Goal: Information Seeking & Learning: Check status

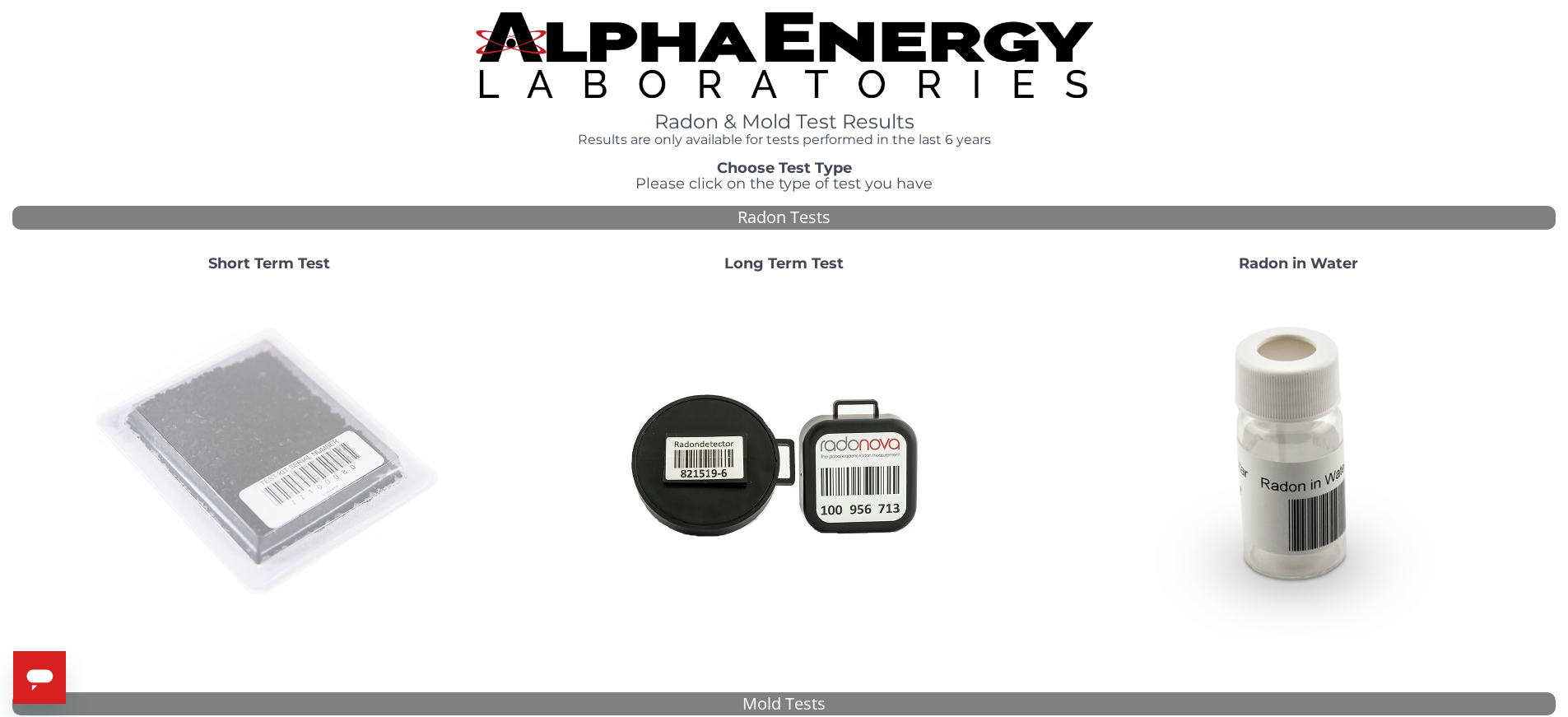
click at [360, 462] on img at bounding box center [269, 461] width 353 height 353
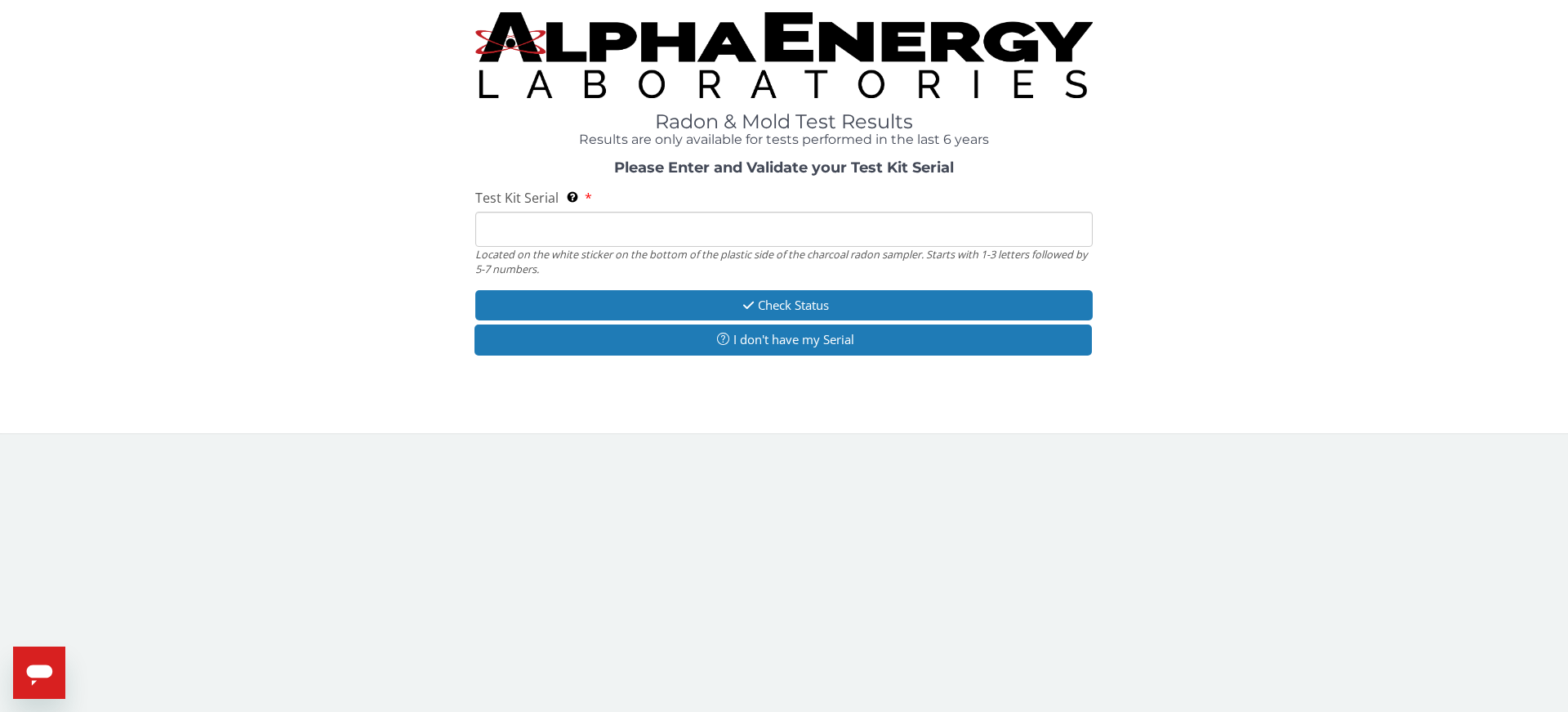
click at [534, 231] on input "Test Kit Serial Located on the white sticker on the bottom of the plastic side …" at bounding box center [784, 229] width 617 height 35
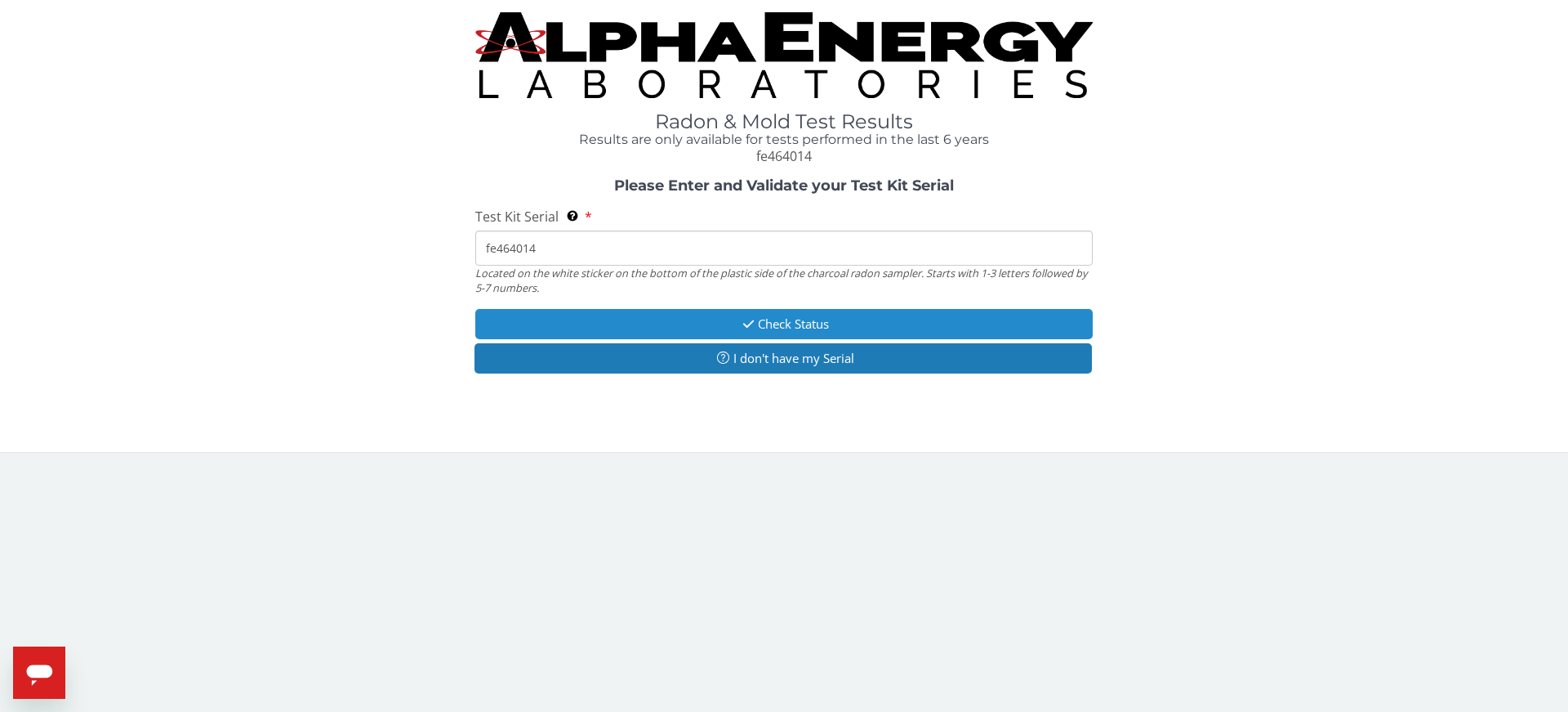
type input "fe464014"
click at [703, 318] on button "Check Status" at bounding box center [784, 323] width 617 height 30
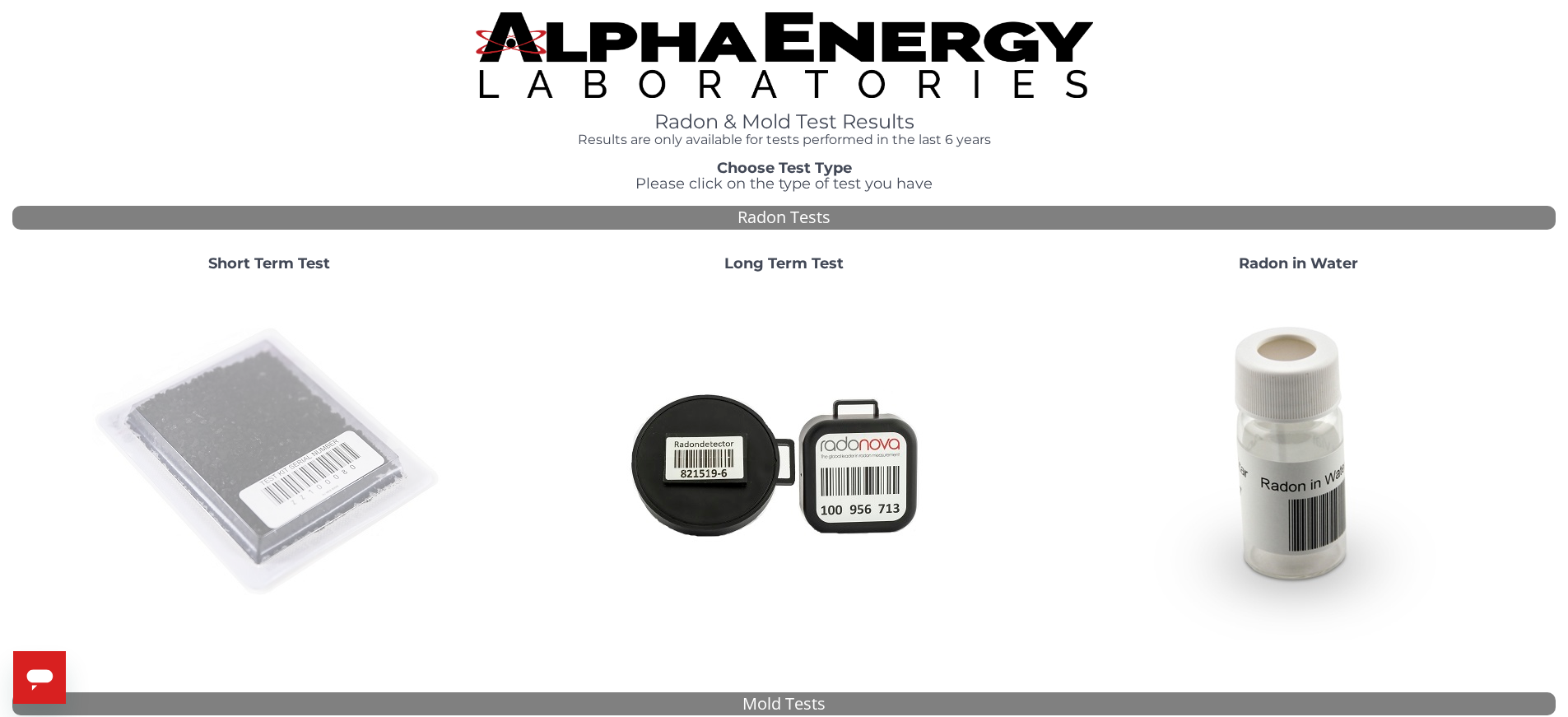
click at [292, 411] on img at bounding box center [269, 461] width 353 height 353
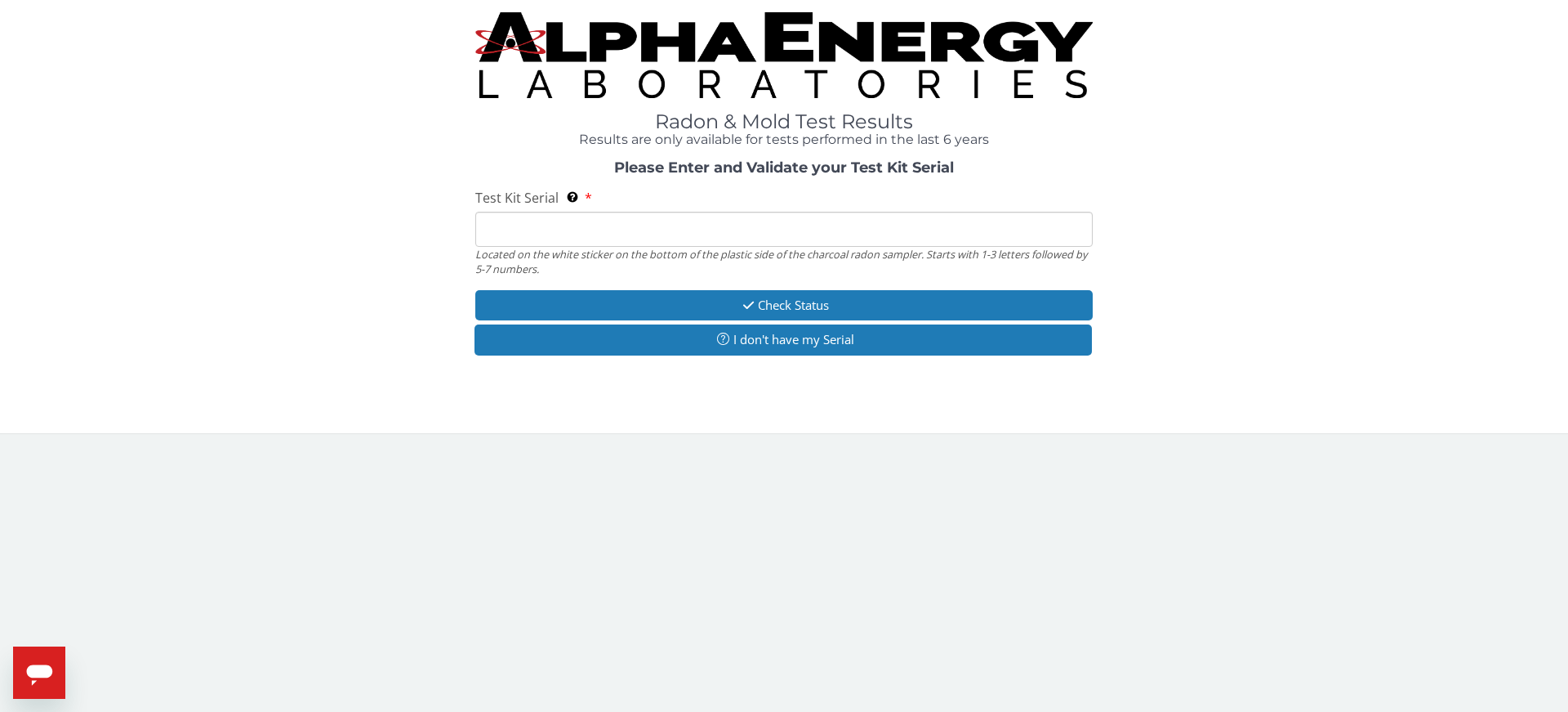
click at [554, 225] on input "Test Kit Serial Located on the white sticker on the bottom of the plastic side …" at bounding box center [784, 229] width 617 height 35
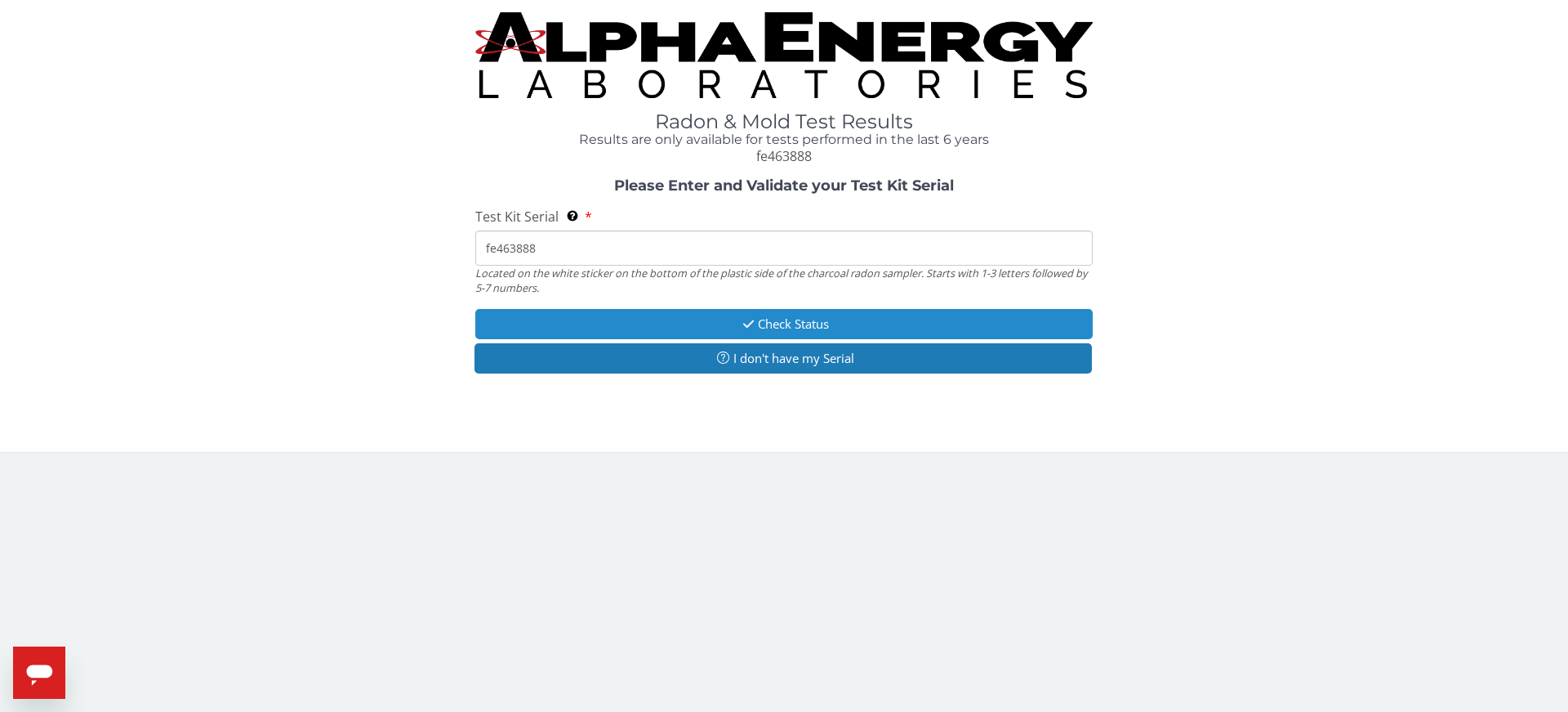
type input "fe463888"
click at [749, 329] on button "Check Status" at bounding box center [784, 323] width 617 height 30
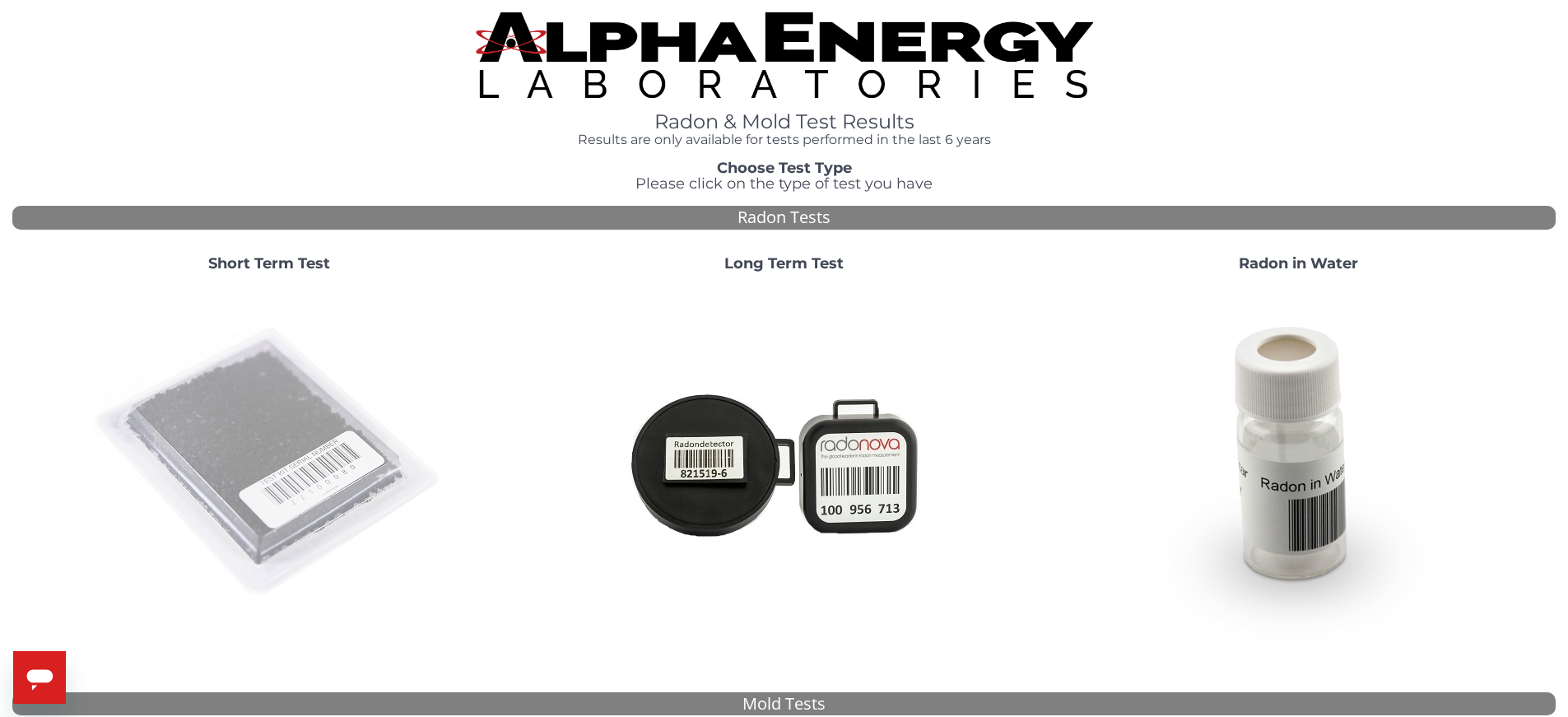
click at [297, 453] on img at bounding box center [269, 461] width 353 height 353
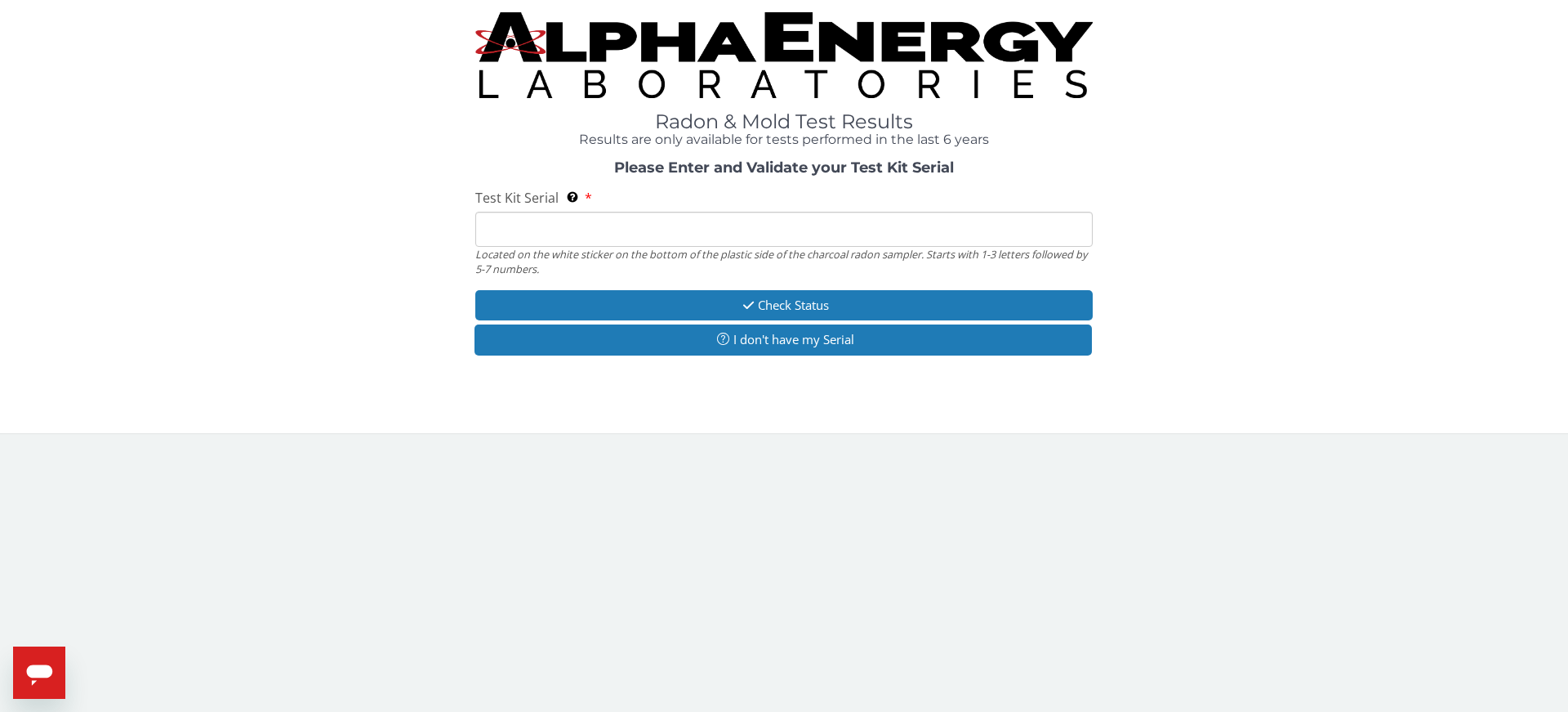
click at [561, 240] on input "Test Kit Serial Located on the white sticker on the bottom of the plastic side …" at bounding box center [784, 229] width 617 height 35
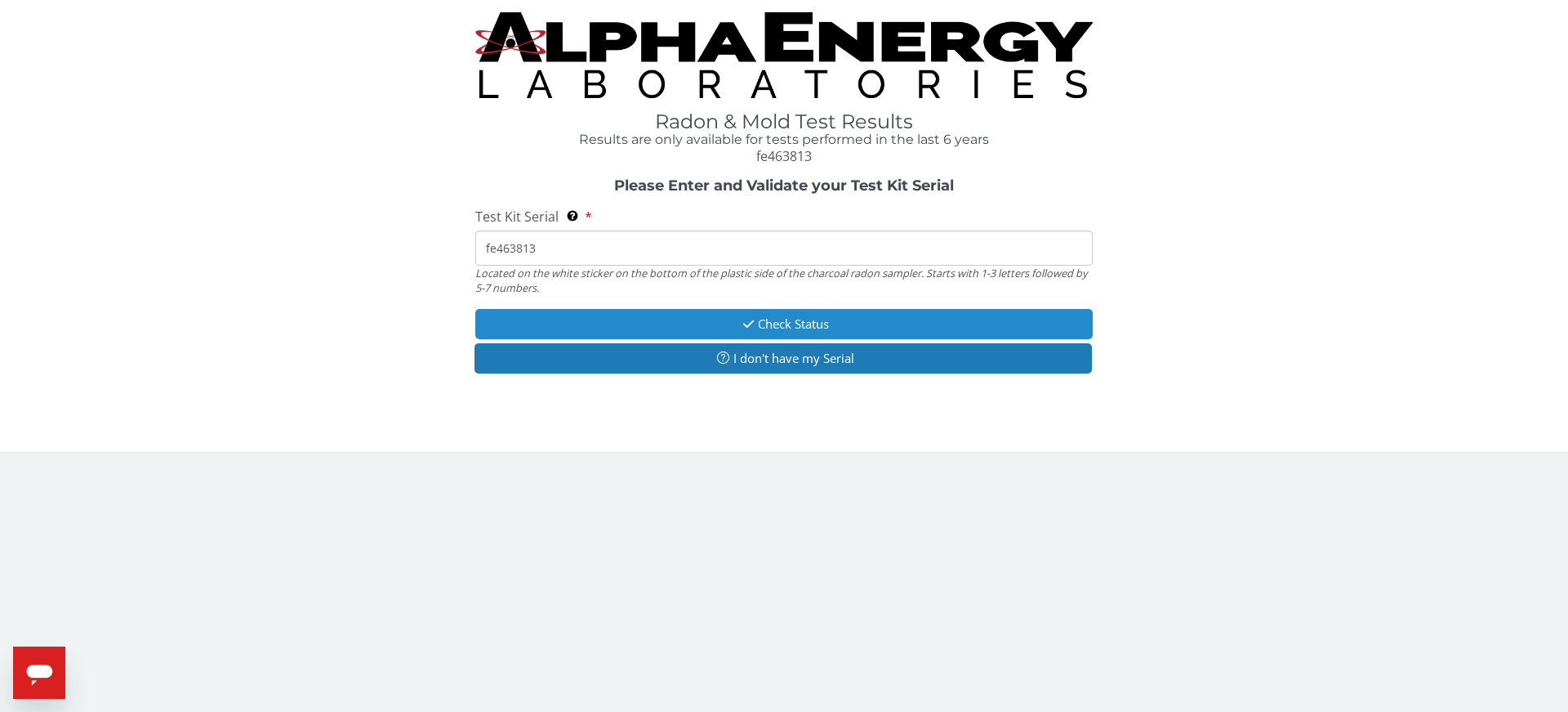
type input "fe463813"
click at [722, 320] on button "Check Status" at bounding box center [784, 323] width 617 height 30
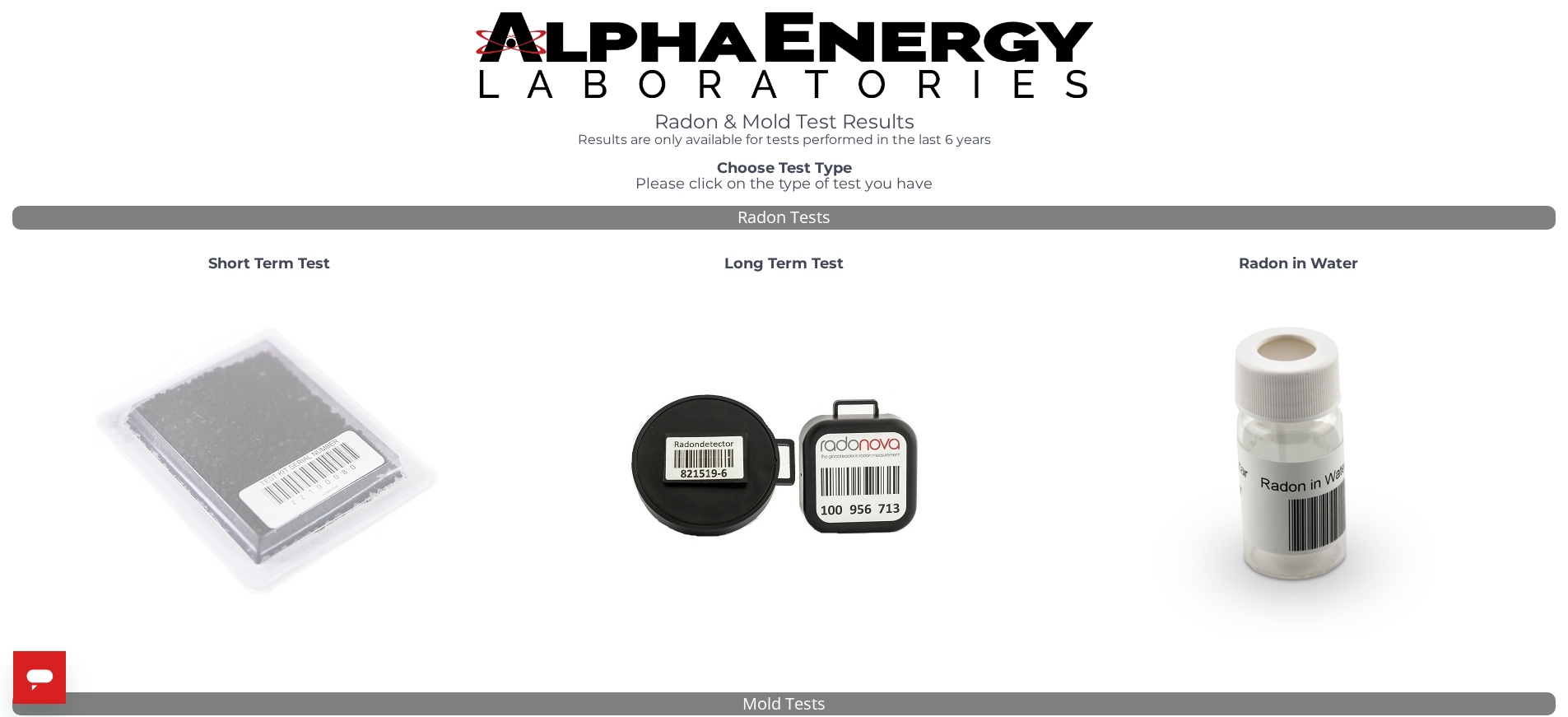
click at [354, 445] on img at bounding box center [269, 461] width 353 height 353
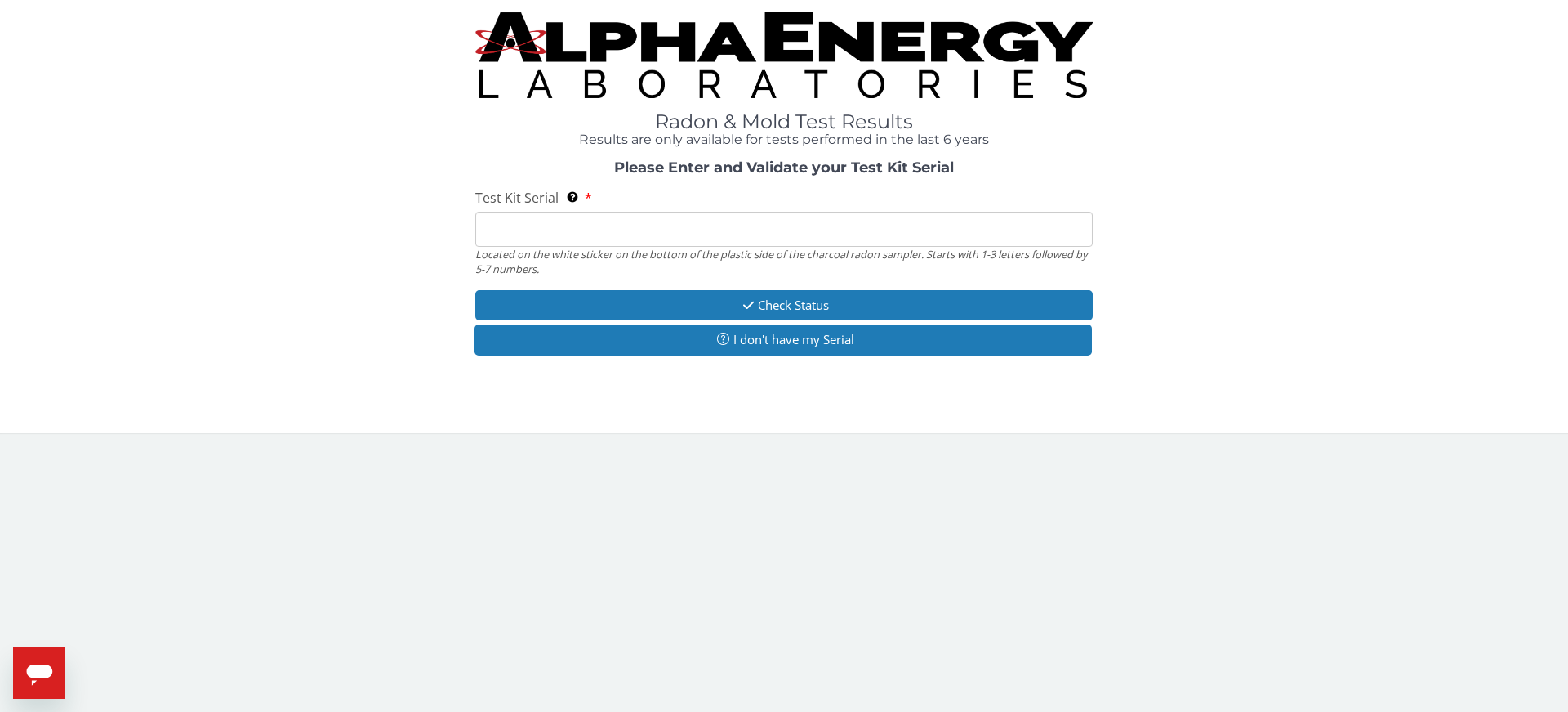
click at [557, 227] on input "Test Kit Serial Located on the white sticker on the bottom of the plastic side …" at bounding box center [784, 229] width 617 height 35
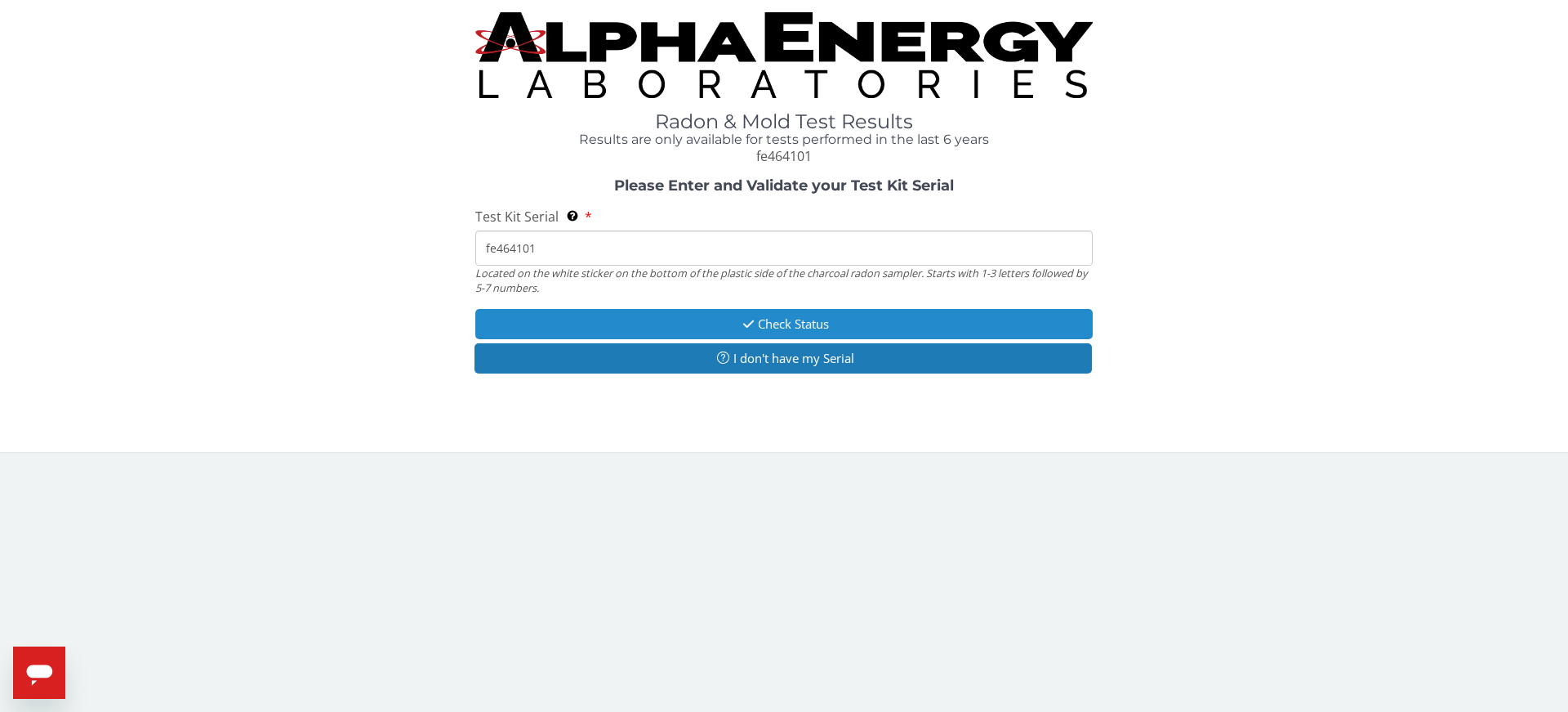
type input "fe464101"
click at [689, 319] on button "Check Status" at bounding box center [784, 323] width 617 height 30
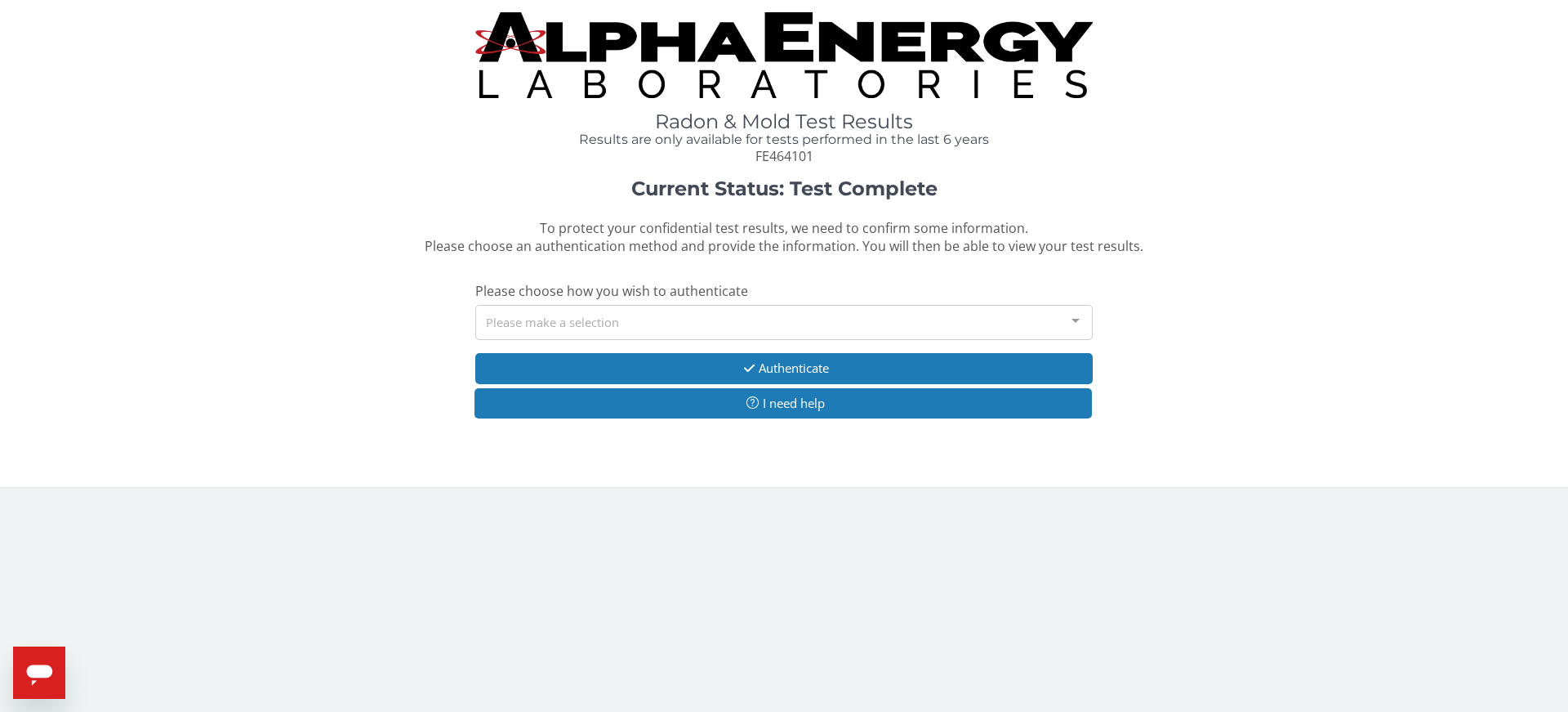
click at [1080, 313] on div at bounding box center [1076, 321] width 33 height 31
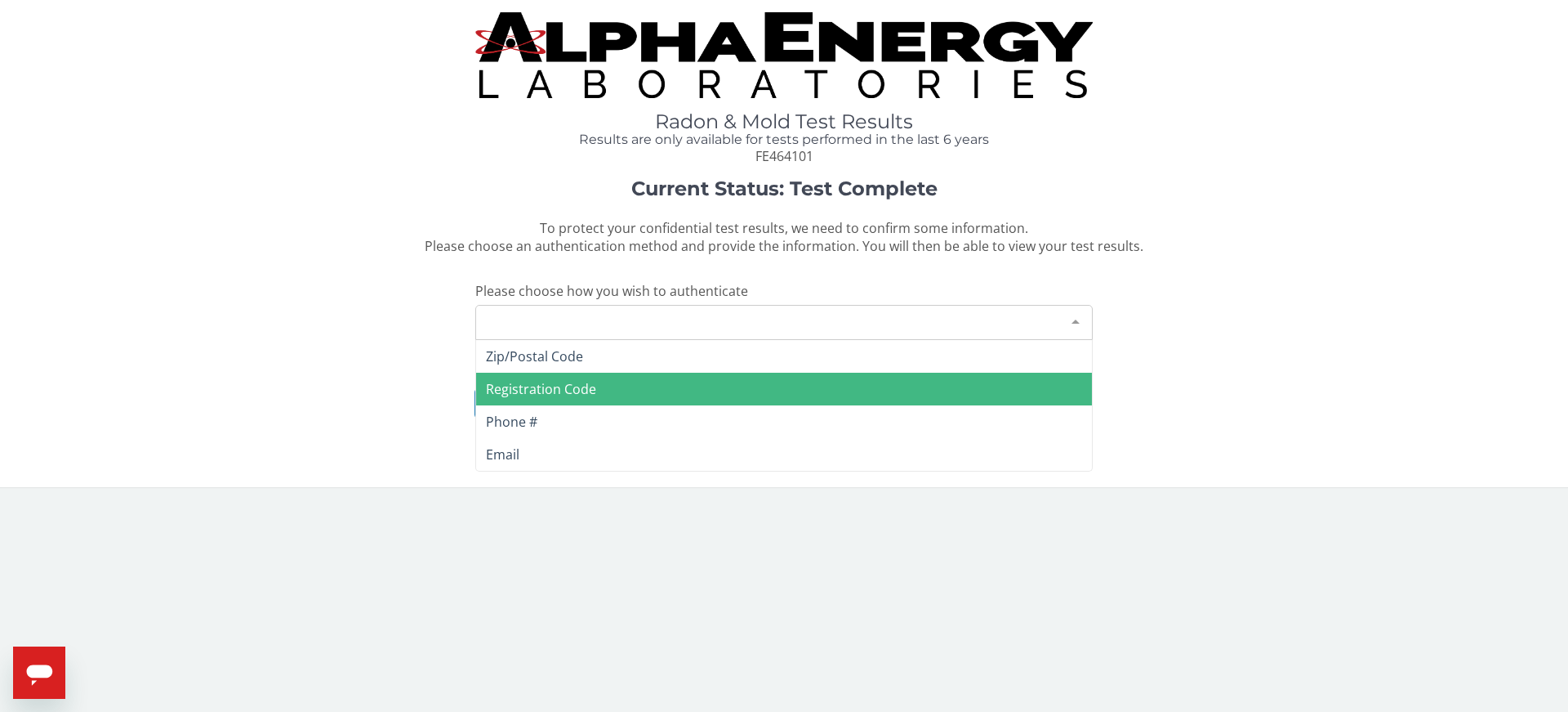
click at [596, 389] on span "Registration Code" at bounding box center [784, 389] width 615 height 33
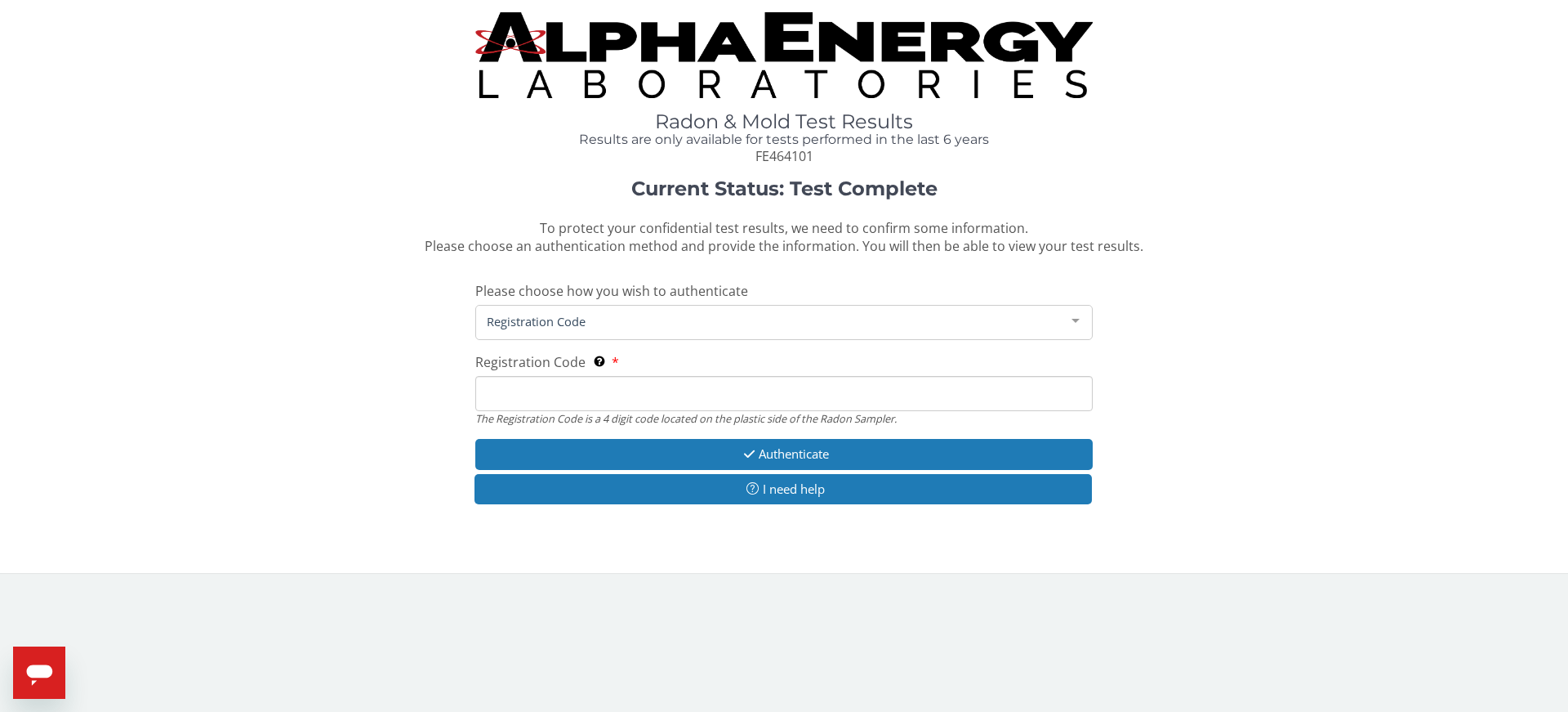
click at [522, 389] on input "Registration Code The Registration Code is a 4 digit code located on the plasti…" at bounding box center [784, 393] width 617 height 35
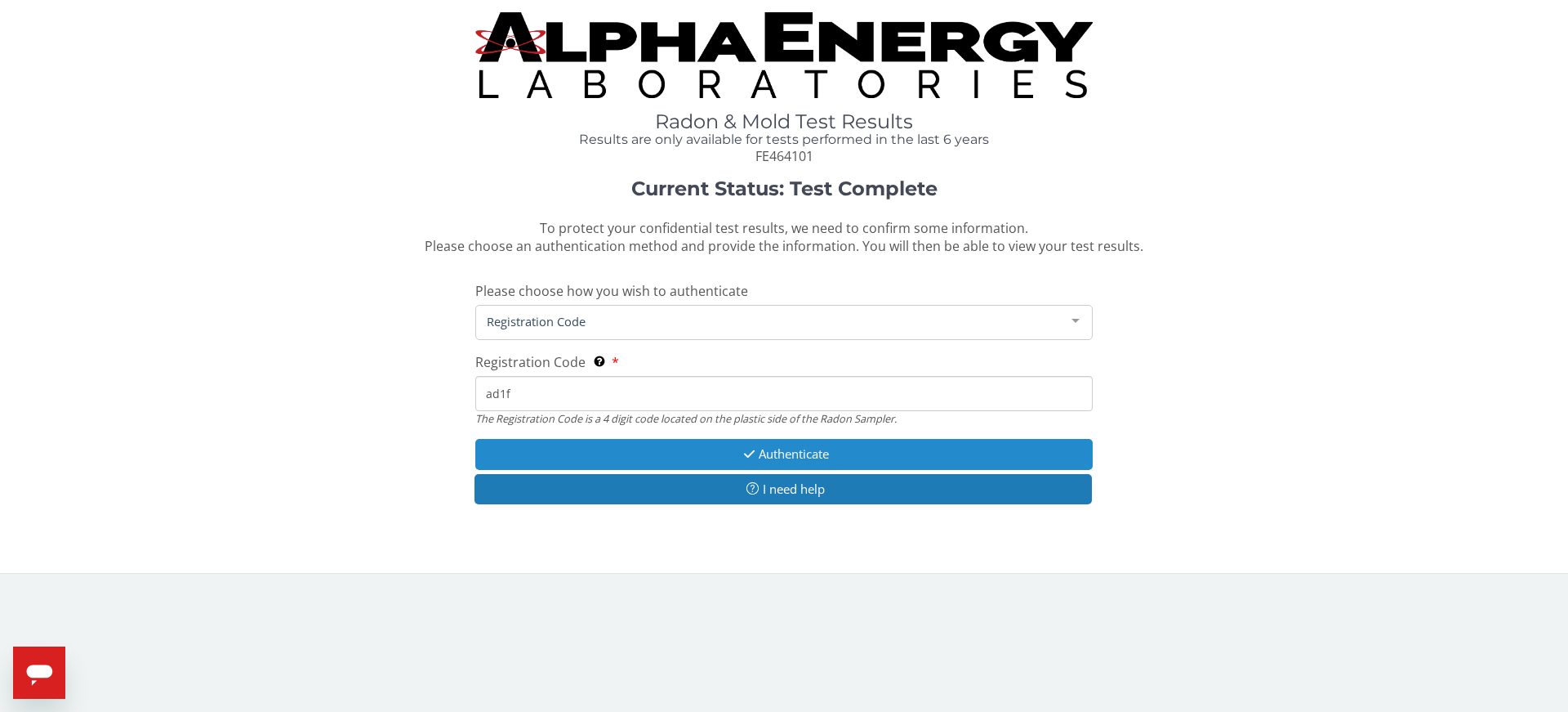
click at [659, 444] on button "Authenticate" at bounding box center [784, 454] width 617 height 30
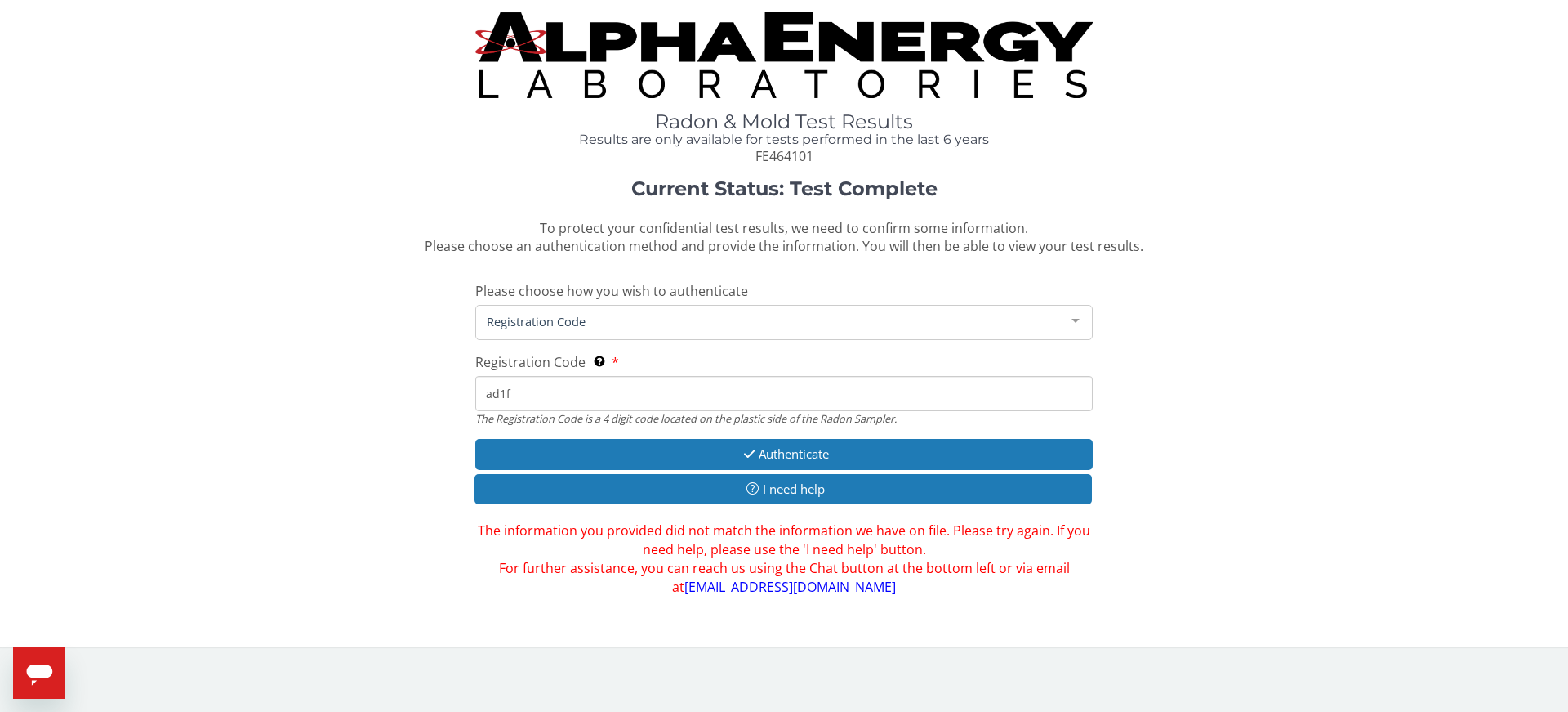
drag, startPoint x: 513, startPoint y: 393, endPoint x: 491, endPoint y: 393, distance: 22.0
click at [491, 393] on input "ad1f" at bounding box center [784, 393] width 617 height 35
drag, startPoint x: 520, startPoint y: 395, endPoint x: 485, endPoint y: 396, distance: 35.0
click at [485, 396] on input "ad1f" at bounding box center [784, 393] width 617 height 35
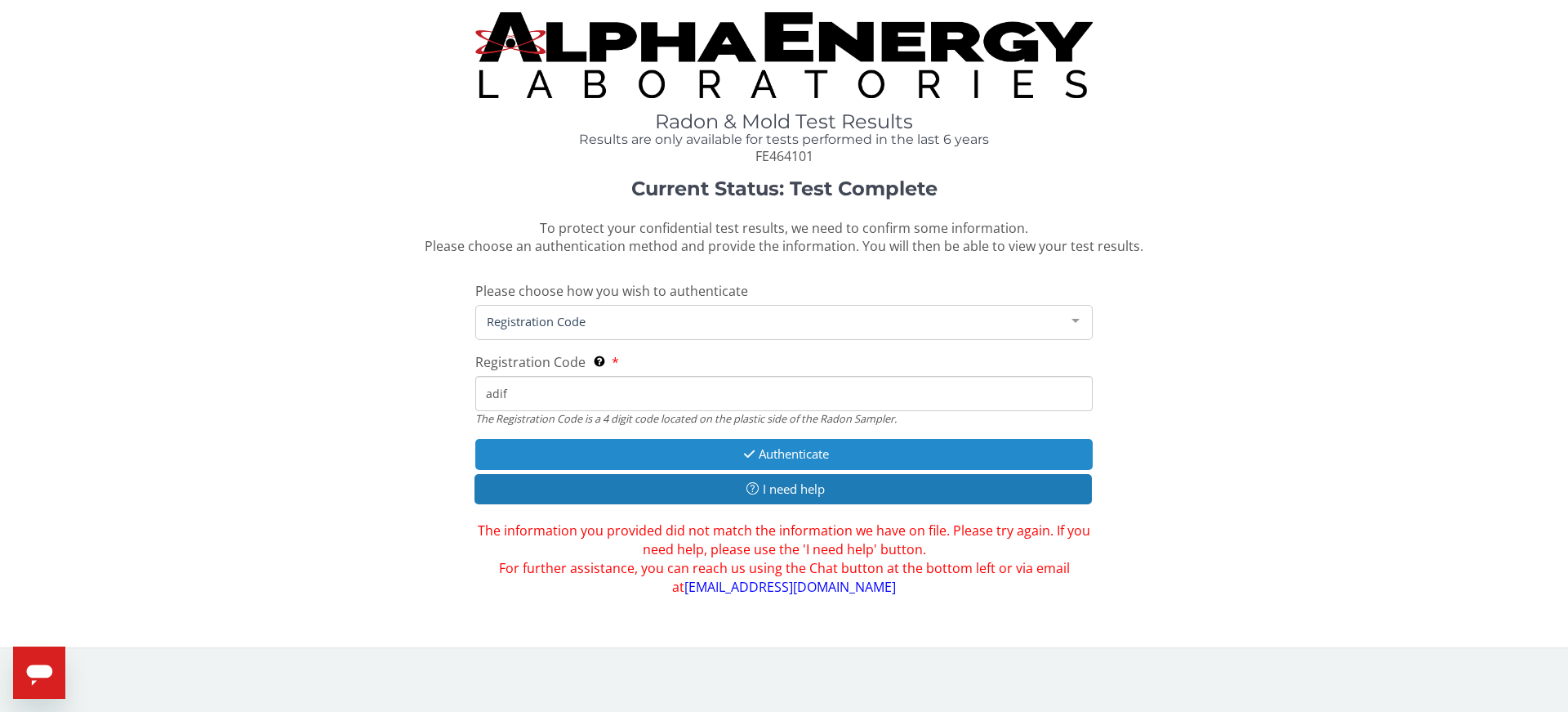
type input "adif"
click at [731, 455] on button "Authenticate" at bounding box center [784, 454] width 617 height 30
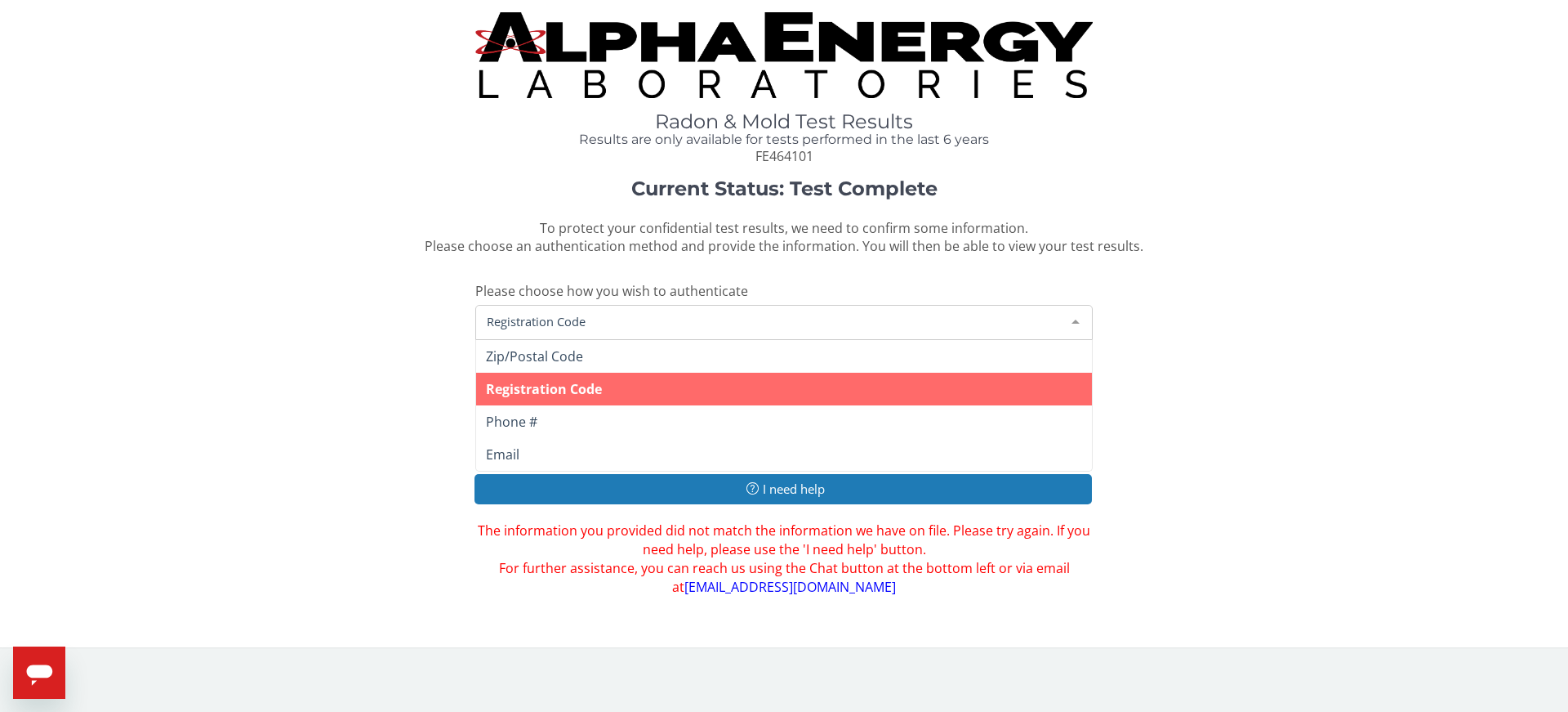
click at [1077, 318] on div at bounding box center [1076, 321] width 33 height 31
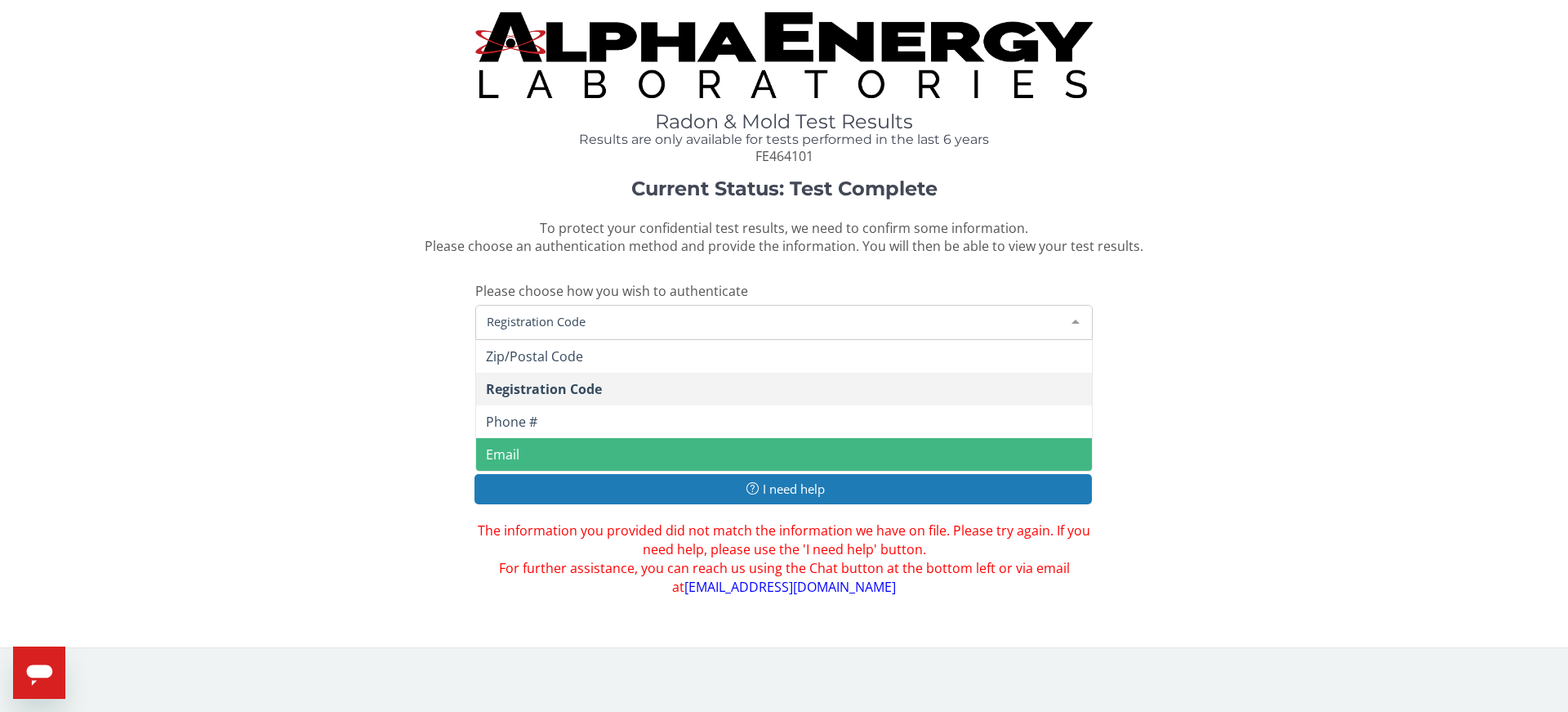
click at [583, 455] on span "Email" at bounding box center [784, 455] width 615 height 33
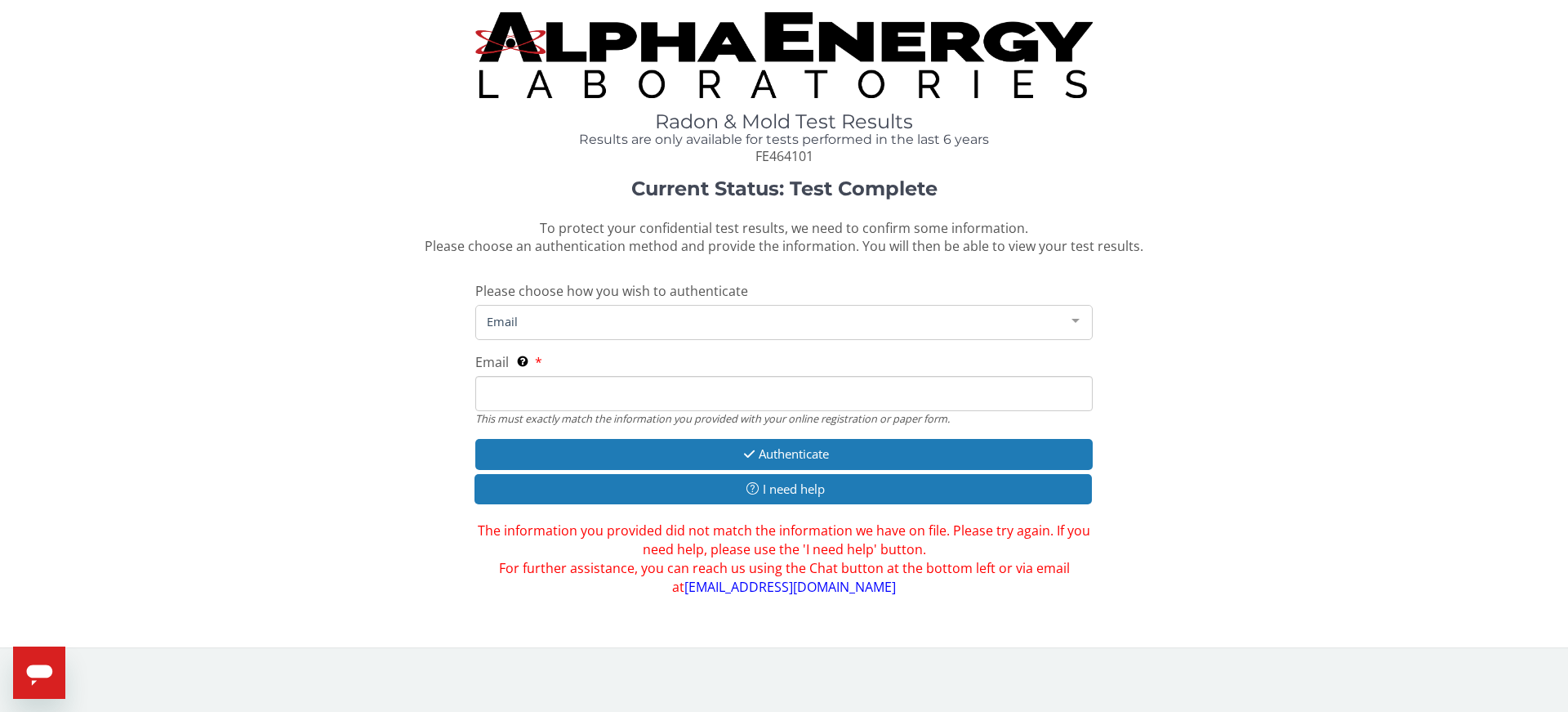
click at [526, 395] on input "Email This must exactly match the information you provided with your online reg…" at bounding box center [784, 393] width 617 height 35
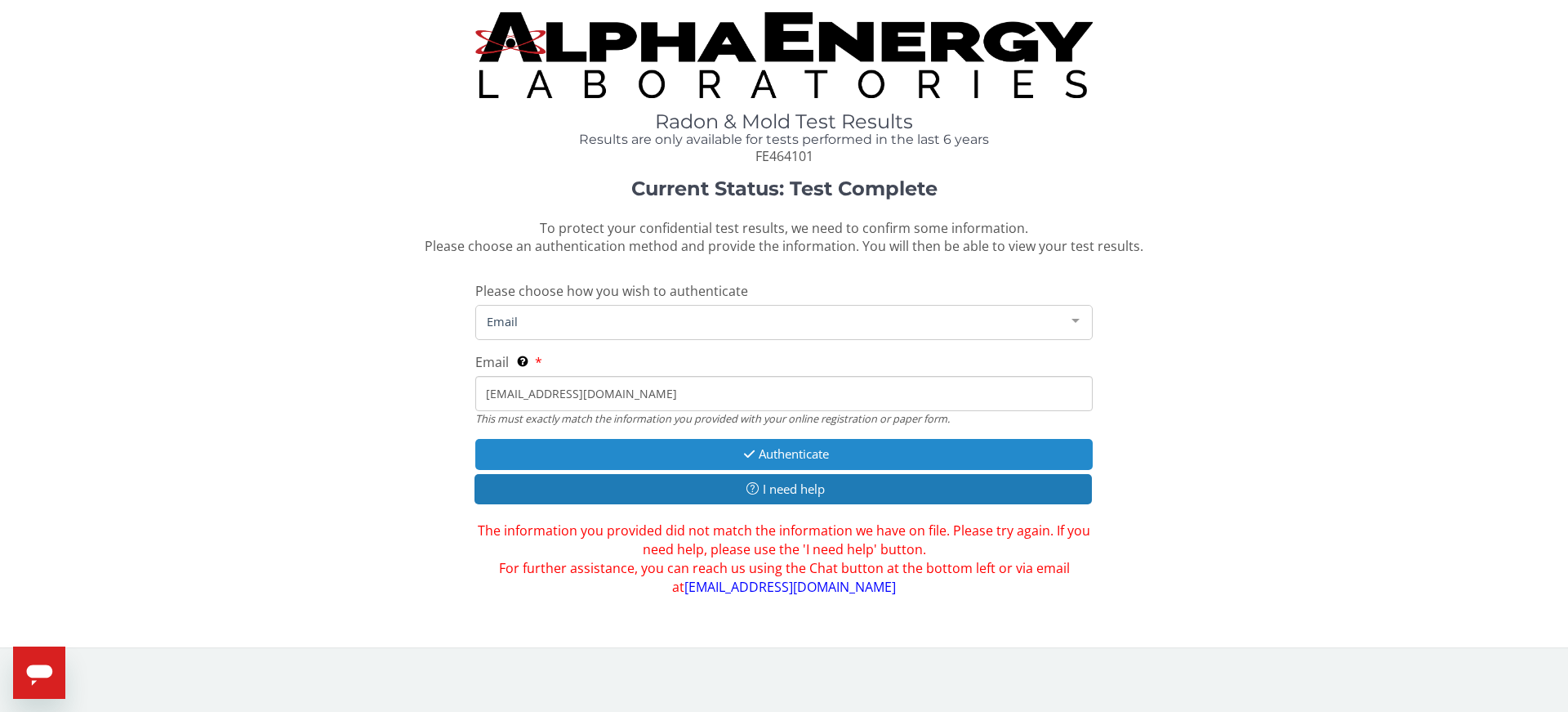
click at [694, 449] on button "Authenticate" at bounding box center [784, 454] width 617 height 30
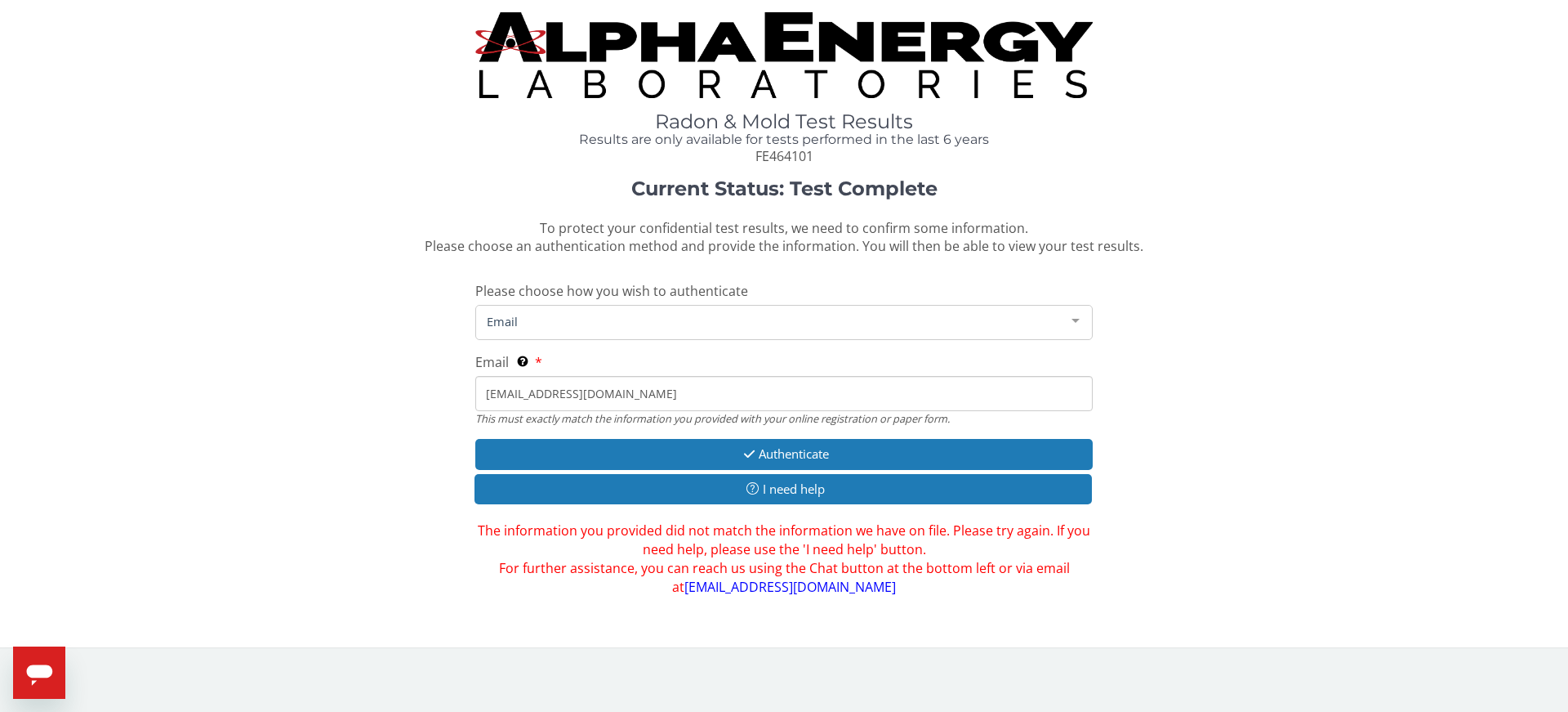
click at [674, 400] on input "[EMAIL_ADDRESS][DOMAIN_NAME]" at bounding box center [784, 393] width 617 height 35
drag, startPoint x: 640, startPoint y: 395, endPoint x: 482, endPoint y: 392, distance: 158.0
click at [482, 392] on input "[EMAIL_ADDRESS][DOMAIN_NAME]" at bounding box center [784, 393] width 617 height 35
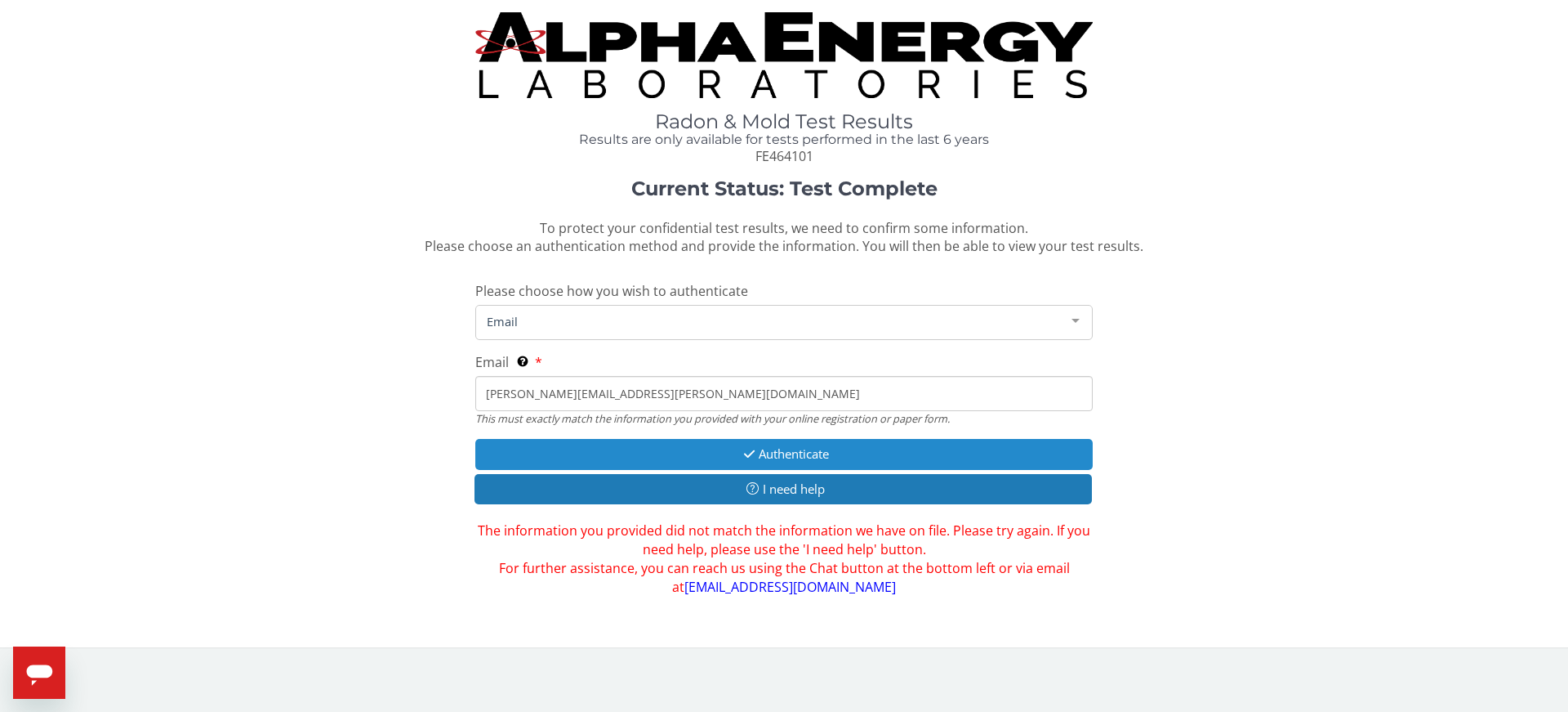
type input "steve.tomblin@ndhc.org"
click at [757, 445] on button "Authenticate" at bounding box center [784, 454] width 617 height 30
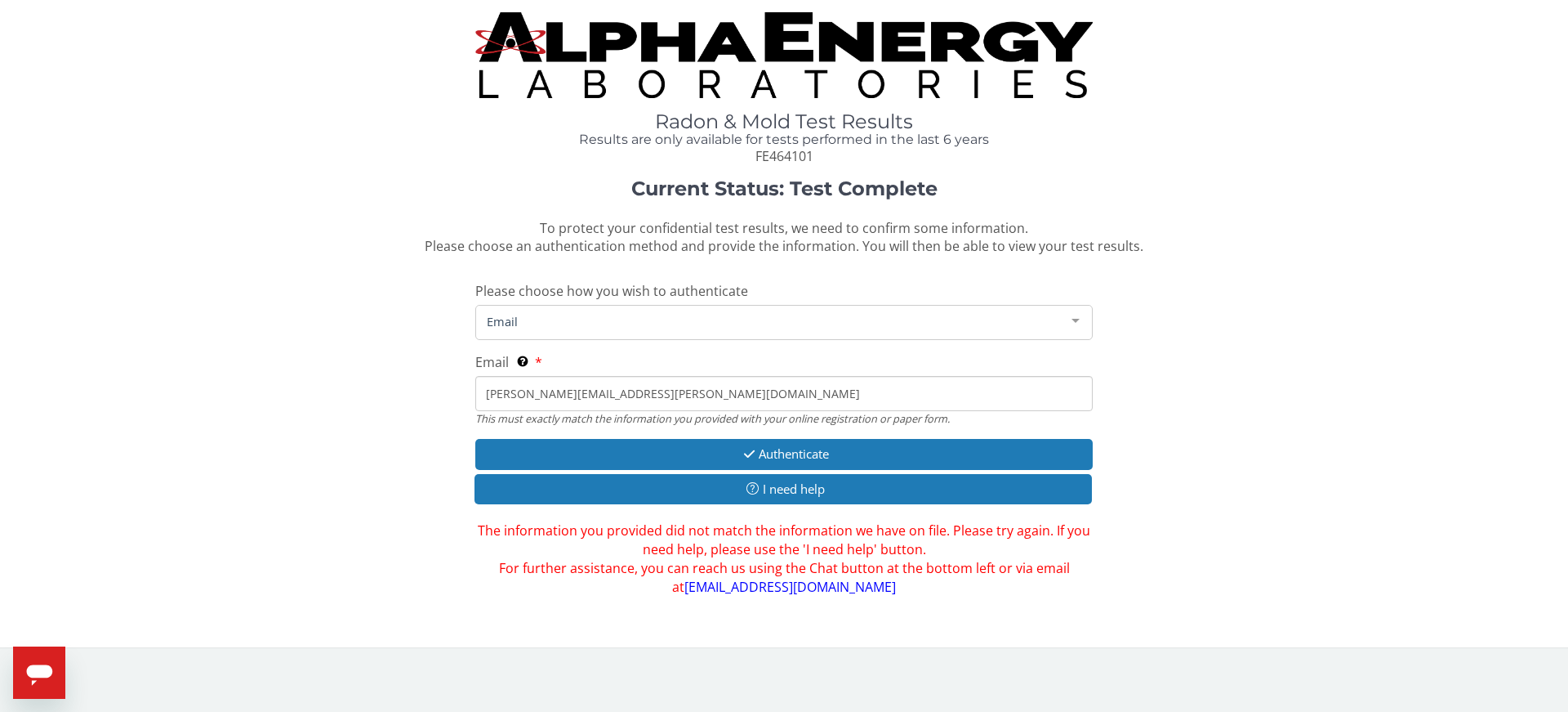
drag, startPoint x: 618, startPoint y: 396, endPoint x: 493, endPoint y: 390, distance: 125.1
click at [483, 394] on input "steve.tomblin@ndhc.org" at bounding box center [784, 393] width 617 height 35
click at [1079, 316] on div at bounding box center [1076, 321] width 33 height 31
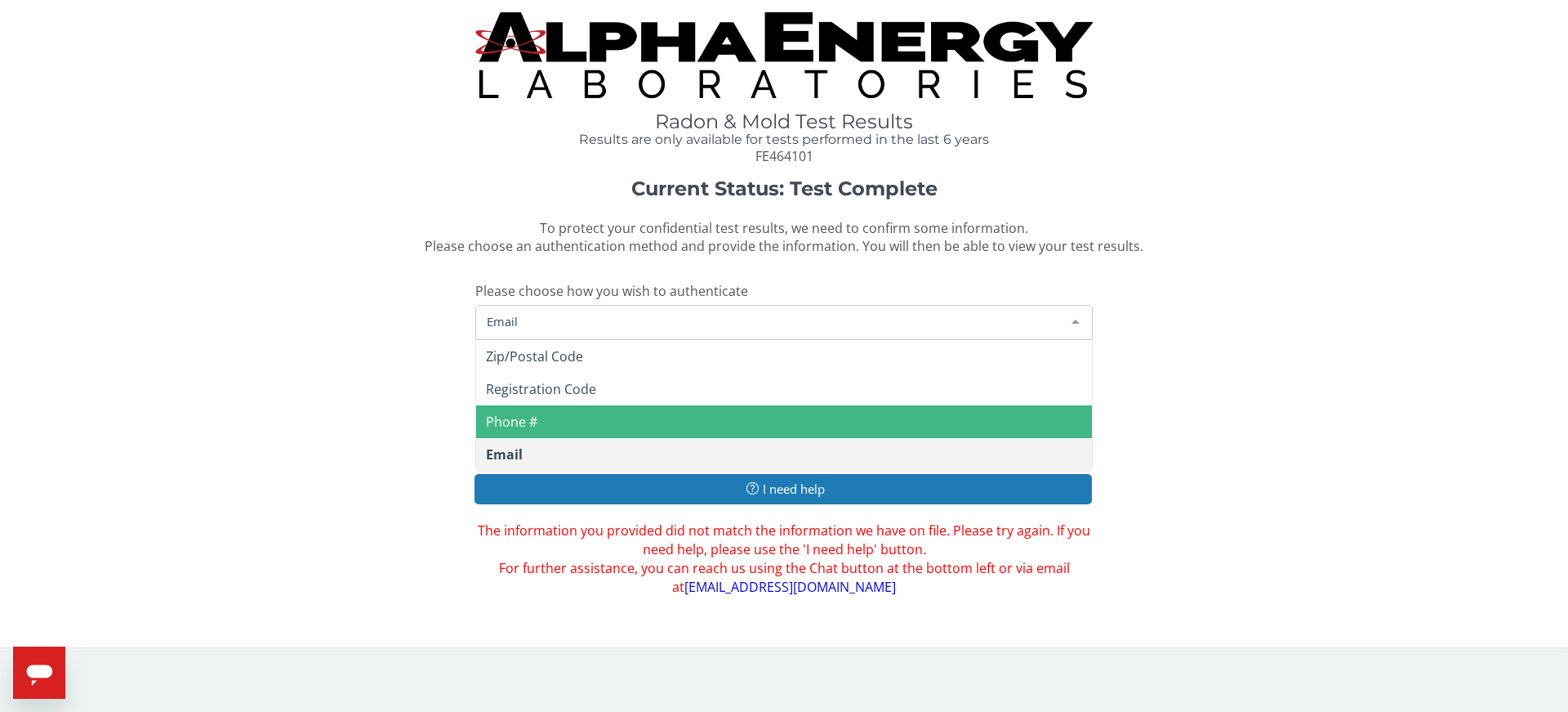
click at [1003, 406] on span "Phone #" at bounding box center [784, 422] width 615 height 33
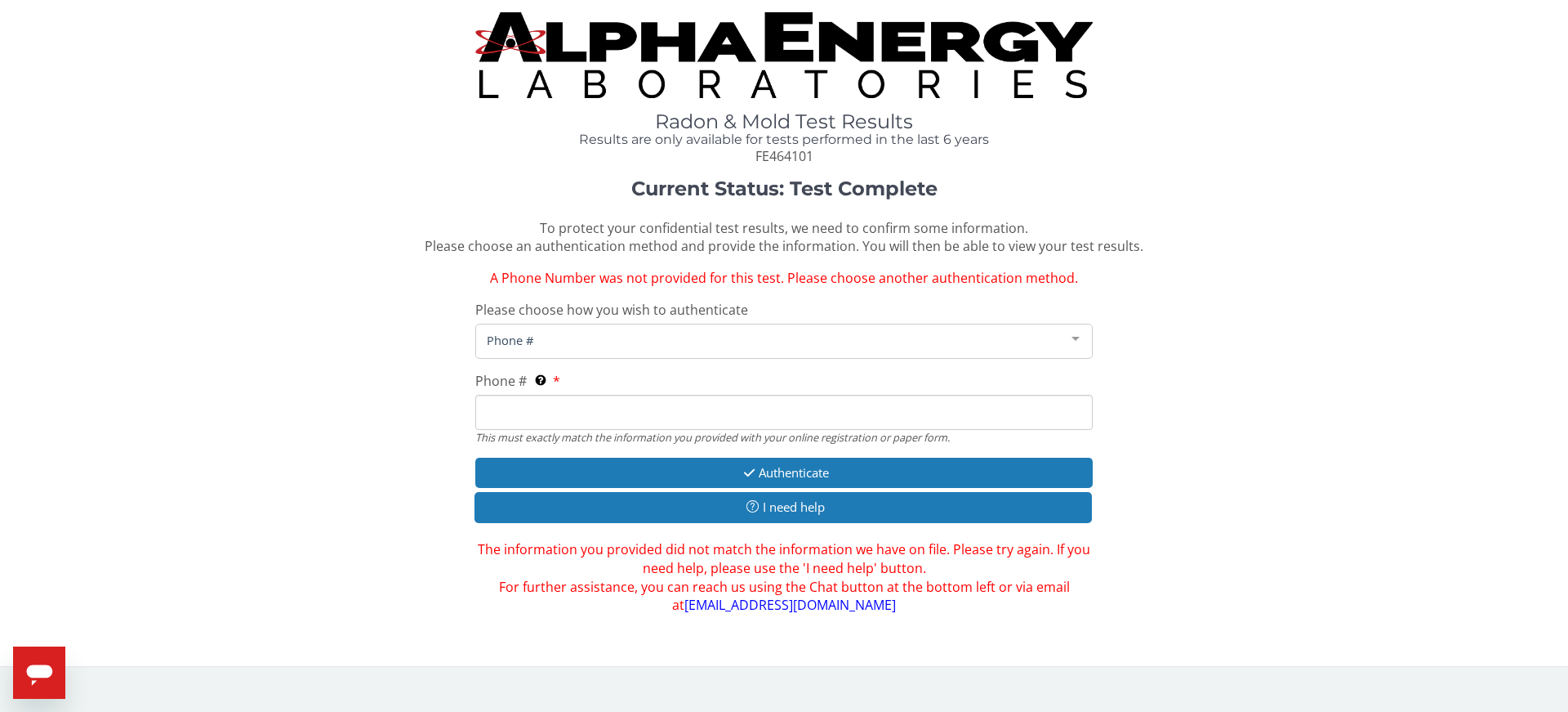
click at [495, 411] on input "Phone # This must exactly match the information you provided with your online r…" at bounding box center [784, 412] width 617 height 35
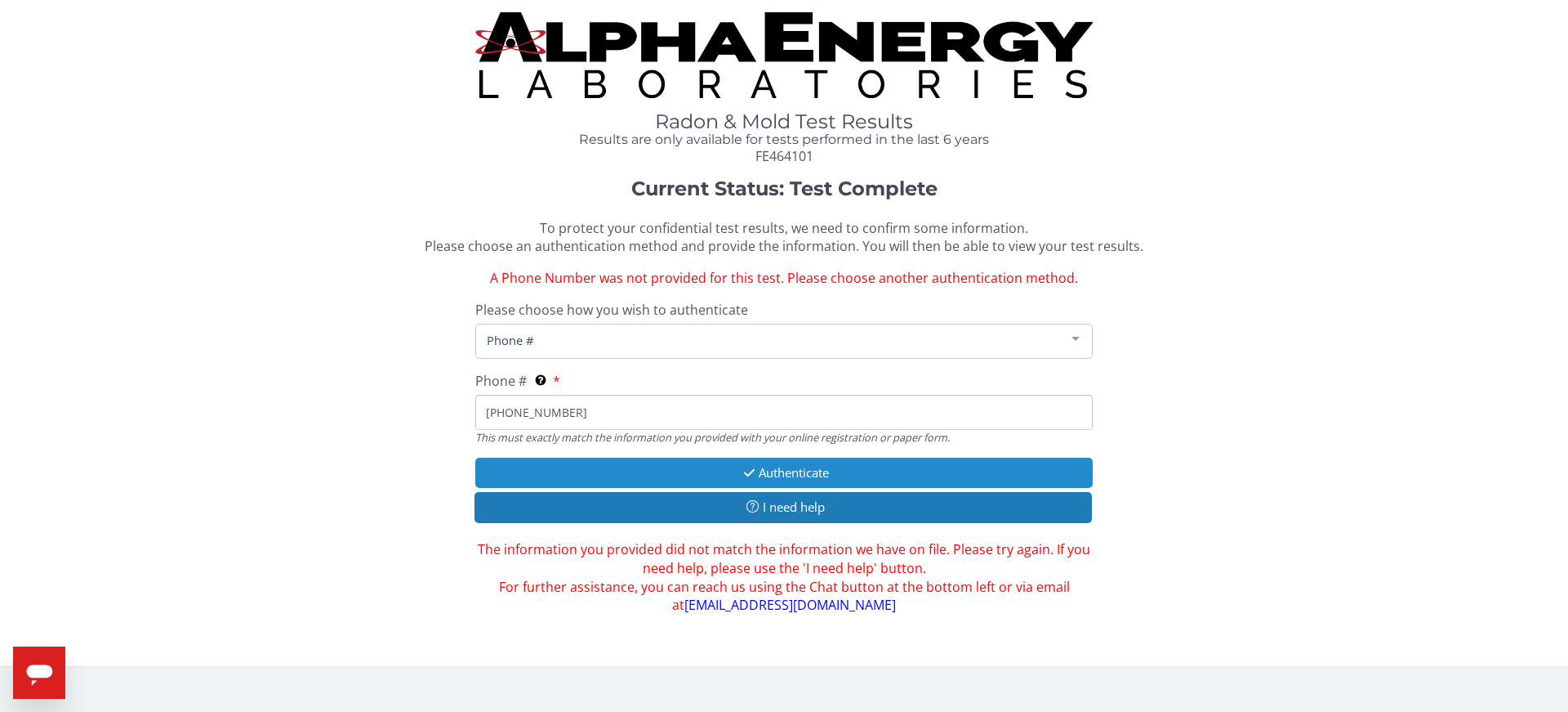
type input "502 210 3457"
click at [638, 471] on button "Authenticate" at bounding box center [784, 472] width 617 height 30
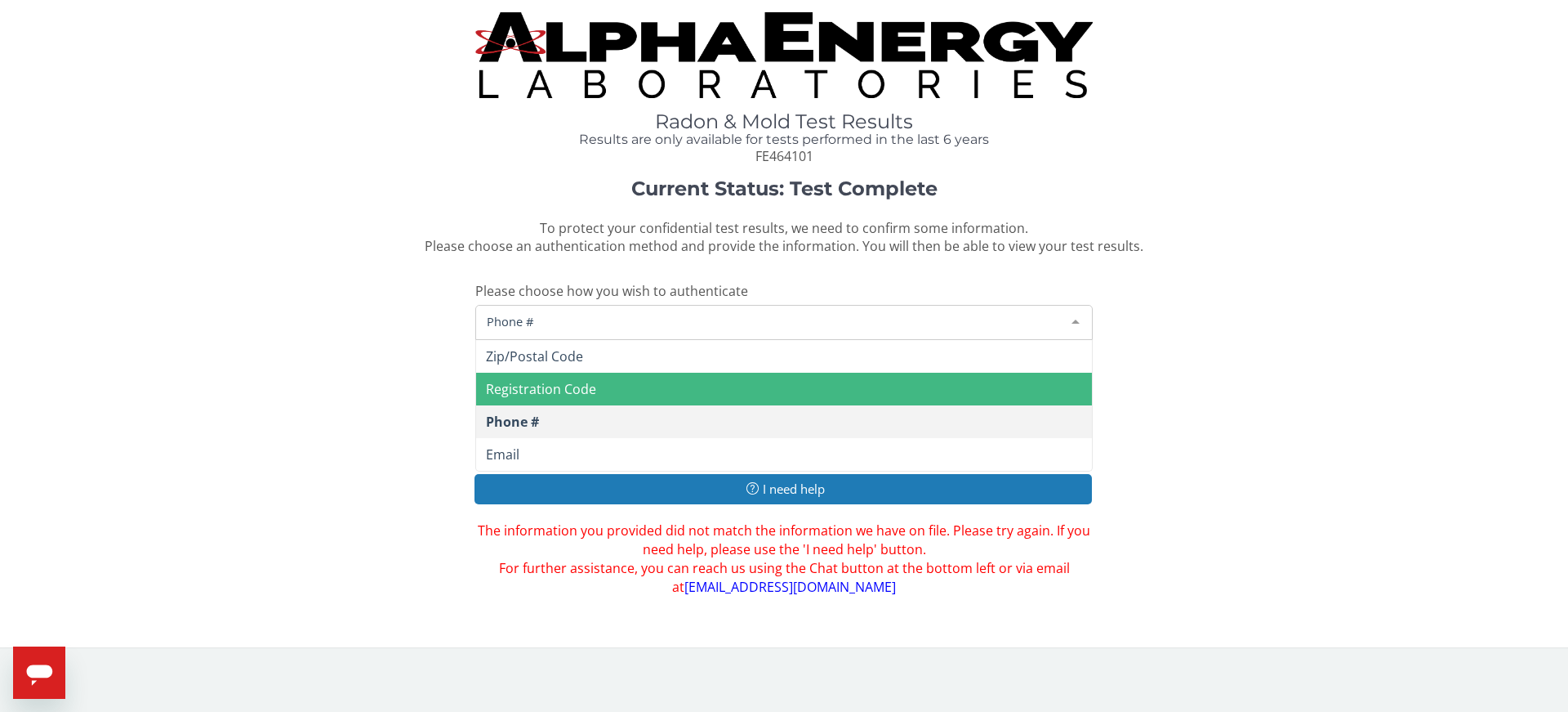
click at [1073, 321] on div at bounding box center [1076, 321] width 33 height 31
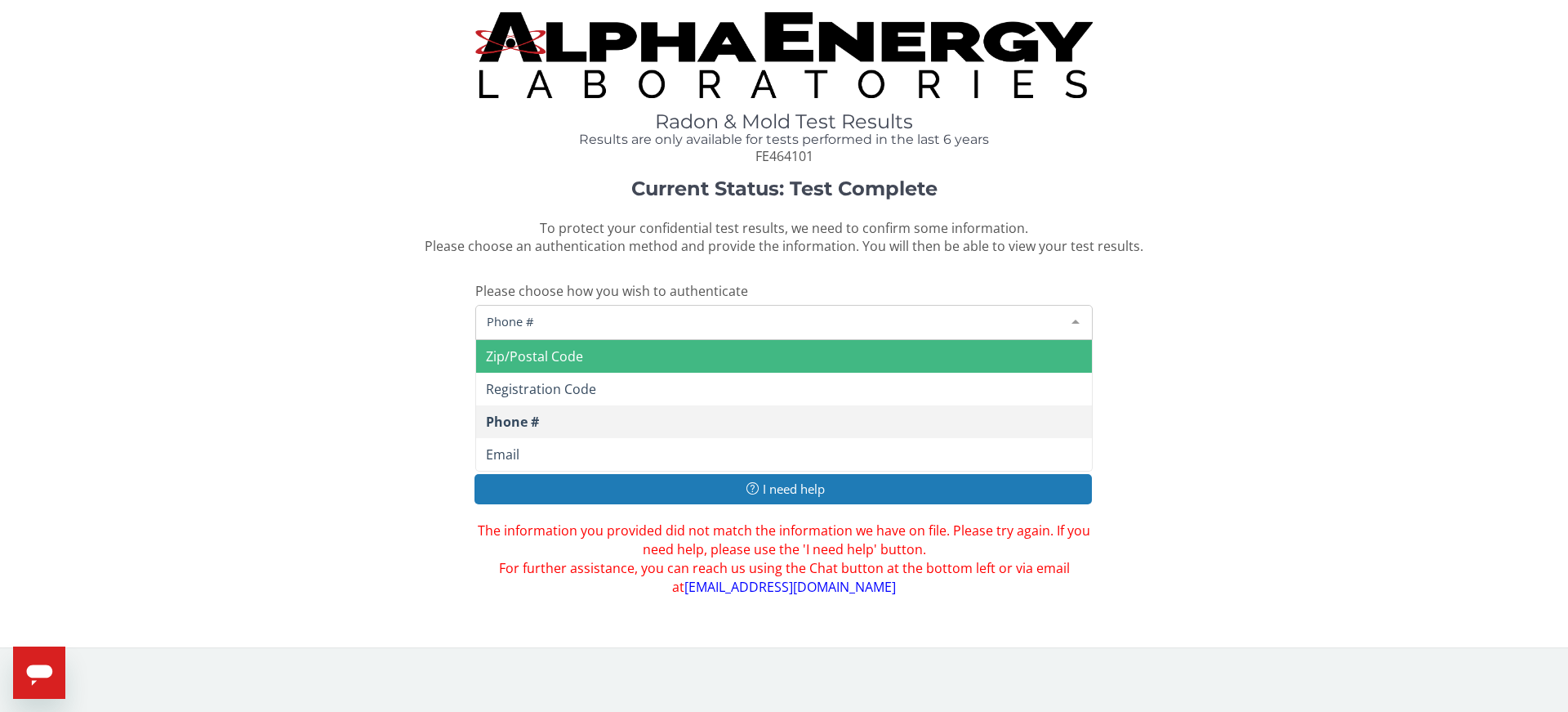
click at [987, 353] on span "Zip/Postal Code" at bounding box center [784, 356] width 615 height 33
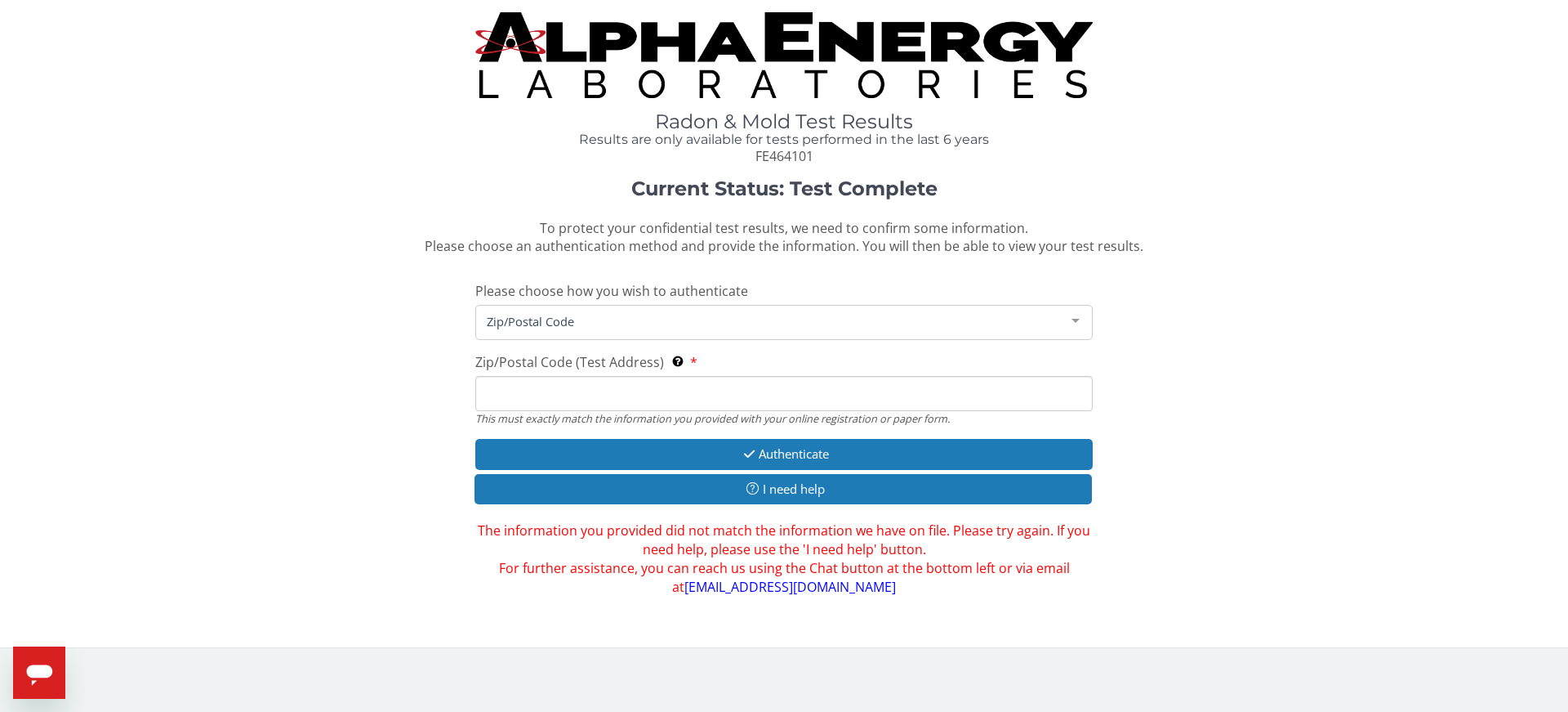
click at [500, 390] on input "Zip/Postal Code (Test Address) This must exactly match the information you prov…" at bounding box center [784, 393] width 617 height 35
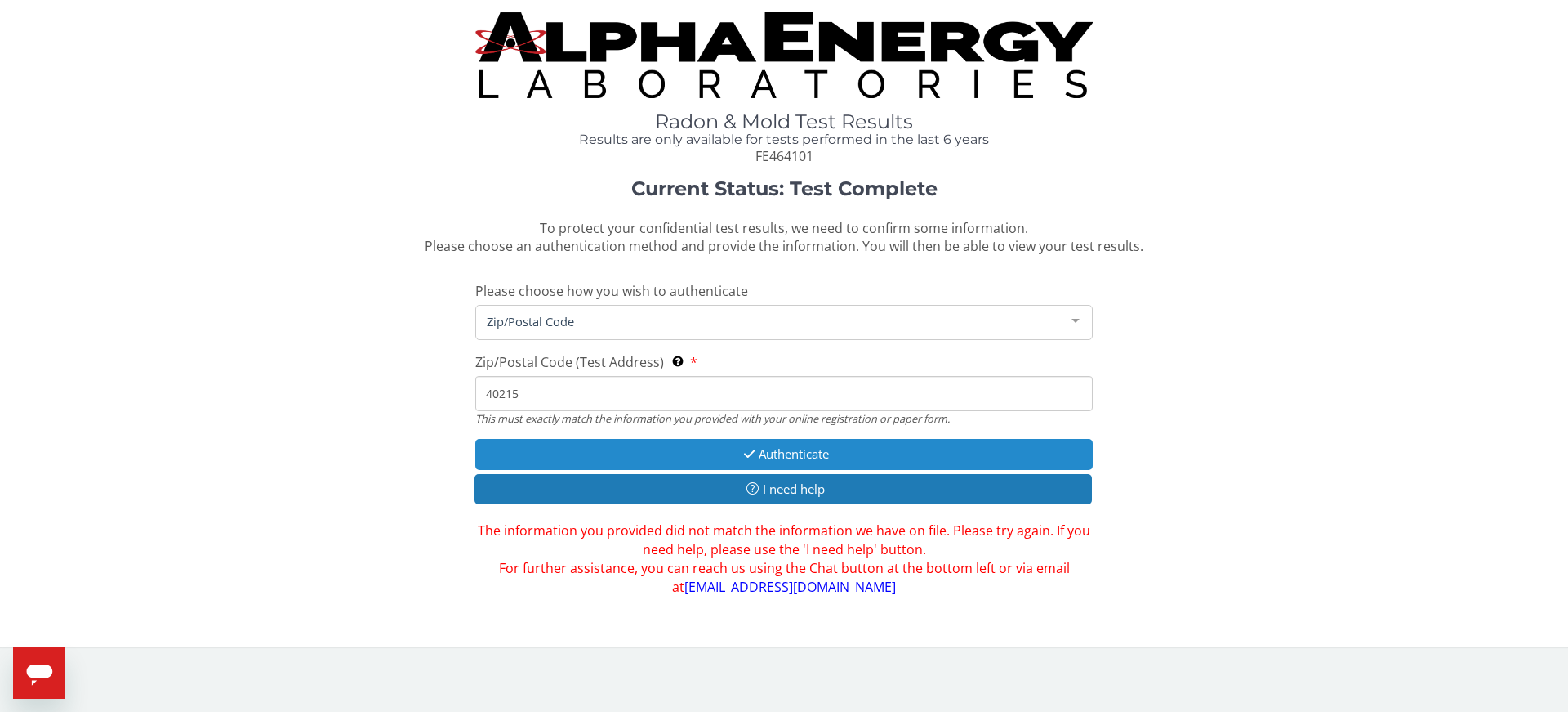
click at [803, 449] on button "Authenticate" at bounding box center [784, 454] width 617 height 30
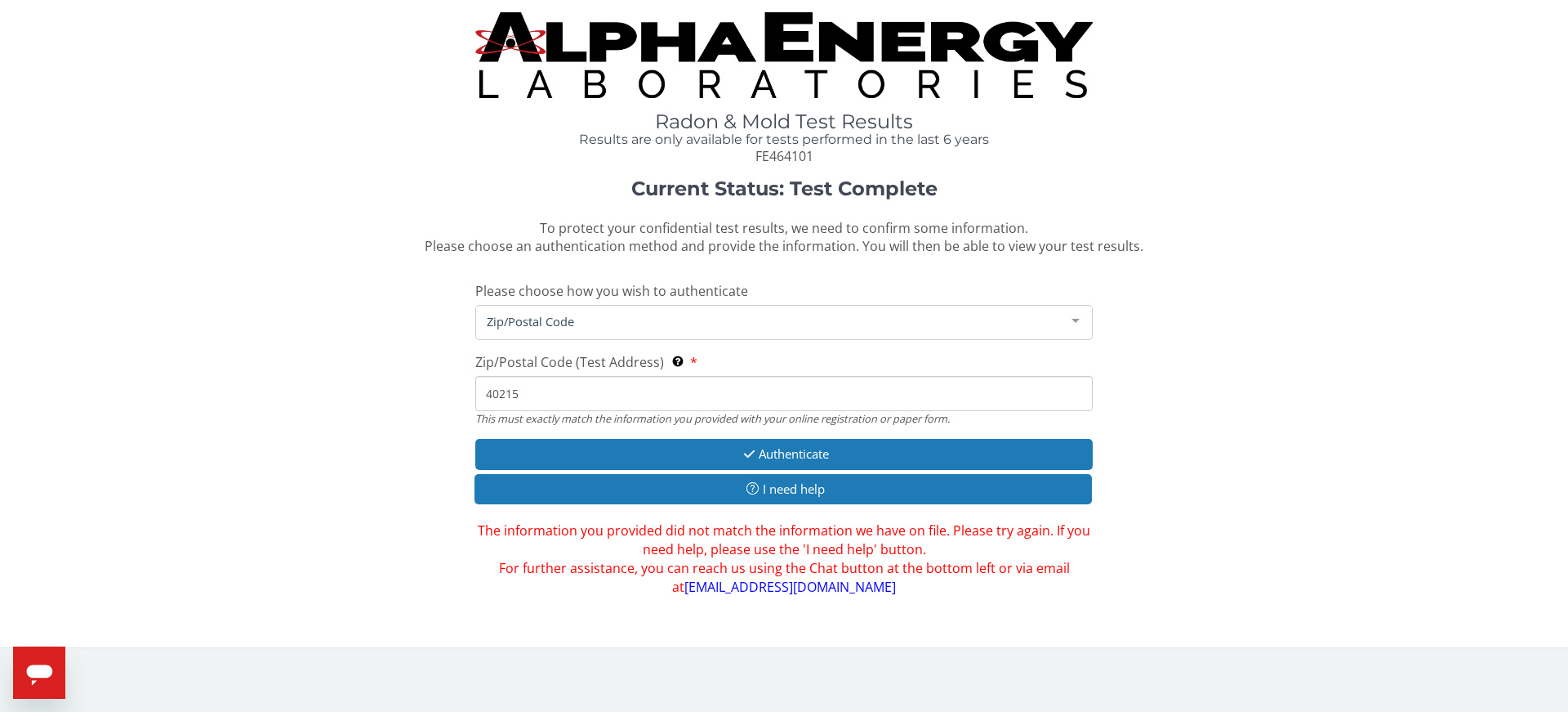
drag, startPoint x: 520, startPoint y: 390, endPoint x: 484, endPoint y: 393, distance: 36.1
click at [484, 393] on input "40215" at bounding box center [784, 393] width 617 height 35
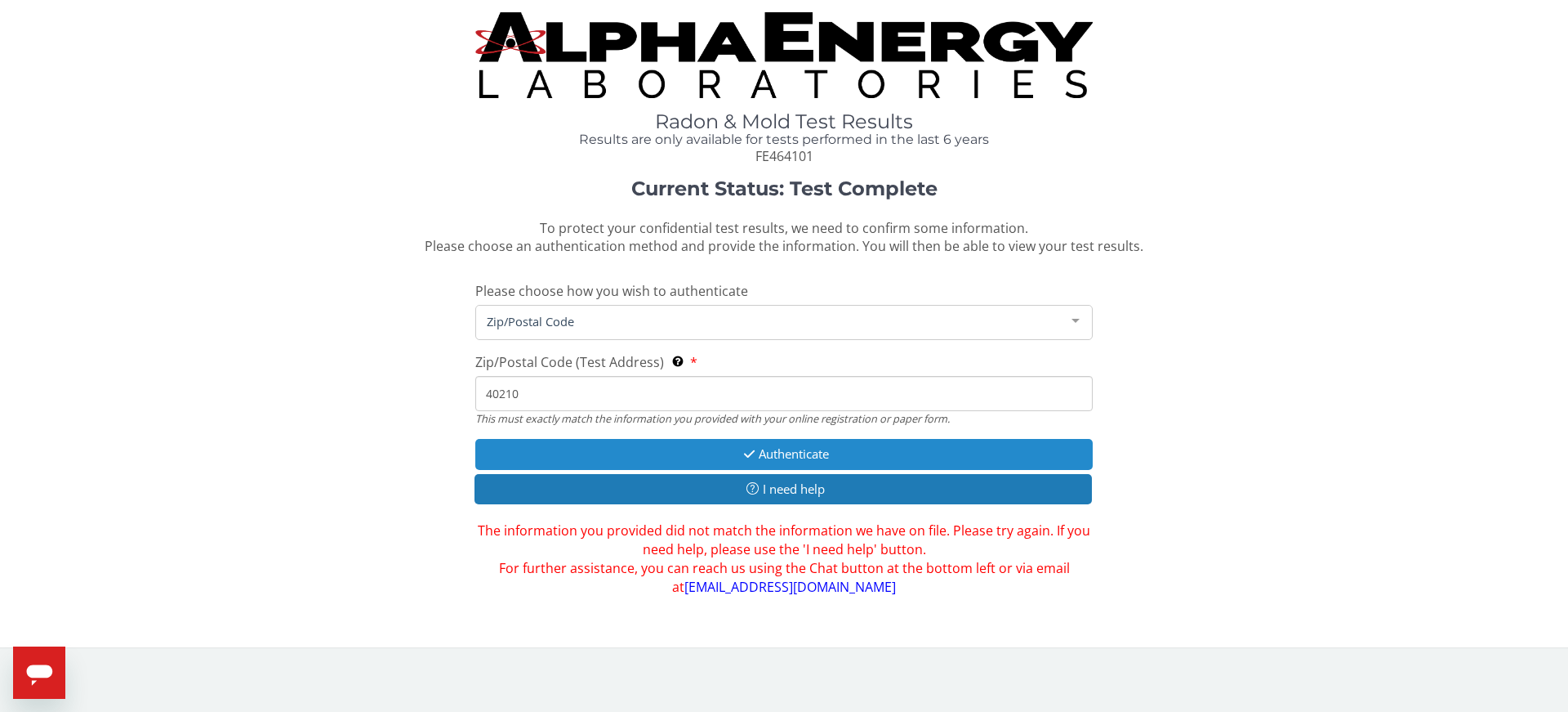
type input "40210"
click at [741, 449] on icon "button" at bounding box center [749, 454] width 19 height 12
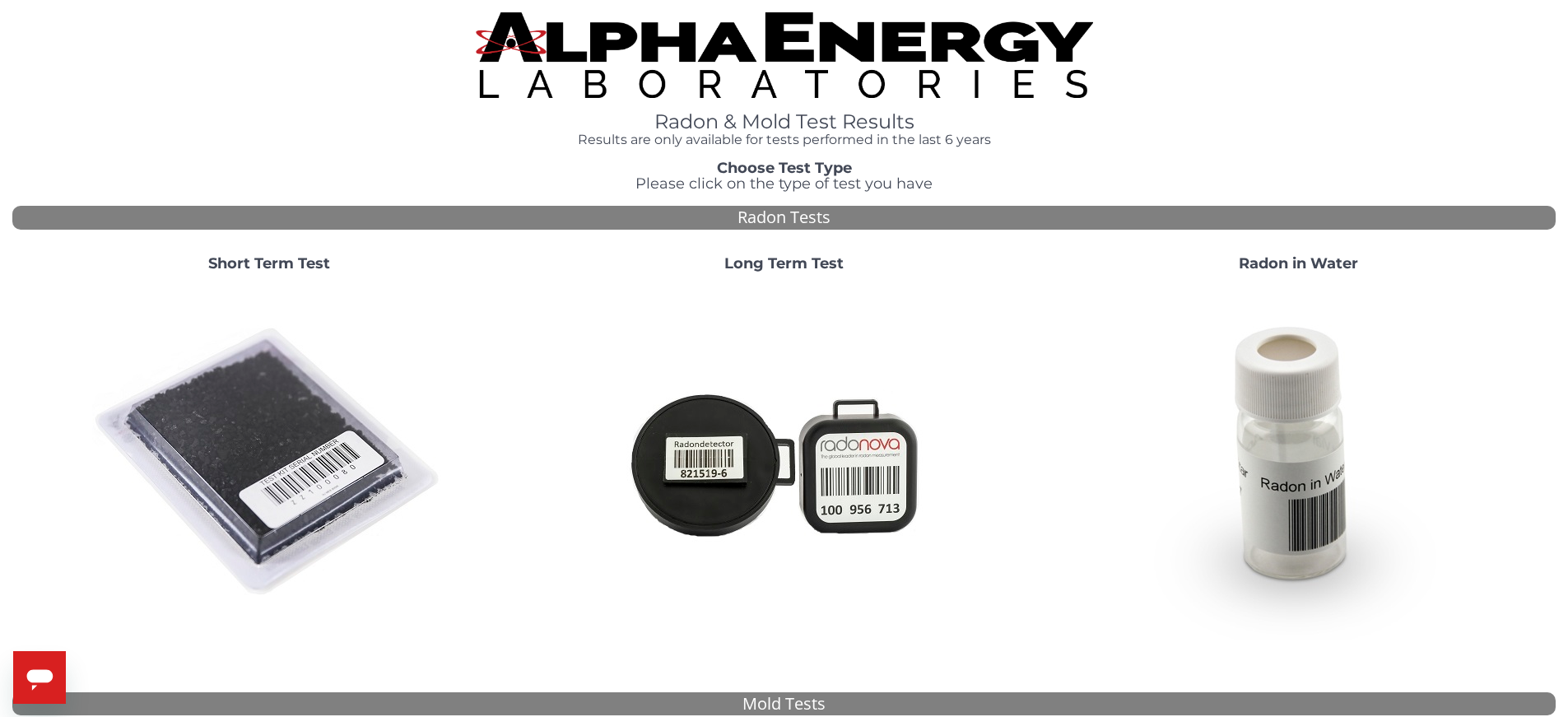
click at [217, 428] on img at bounding box center [269, 461] width 353 height 353
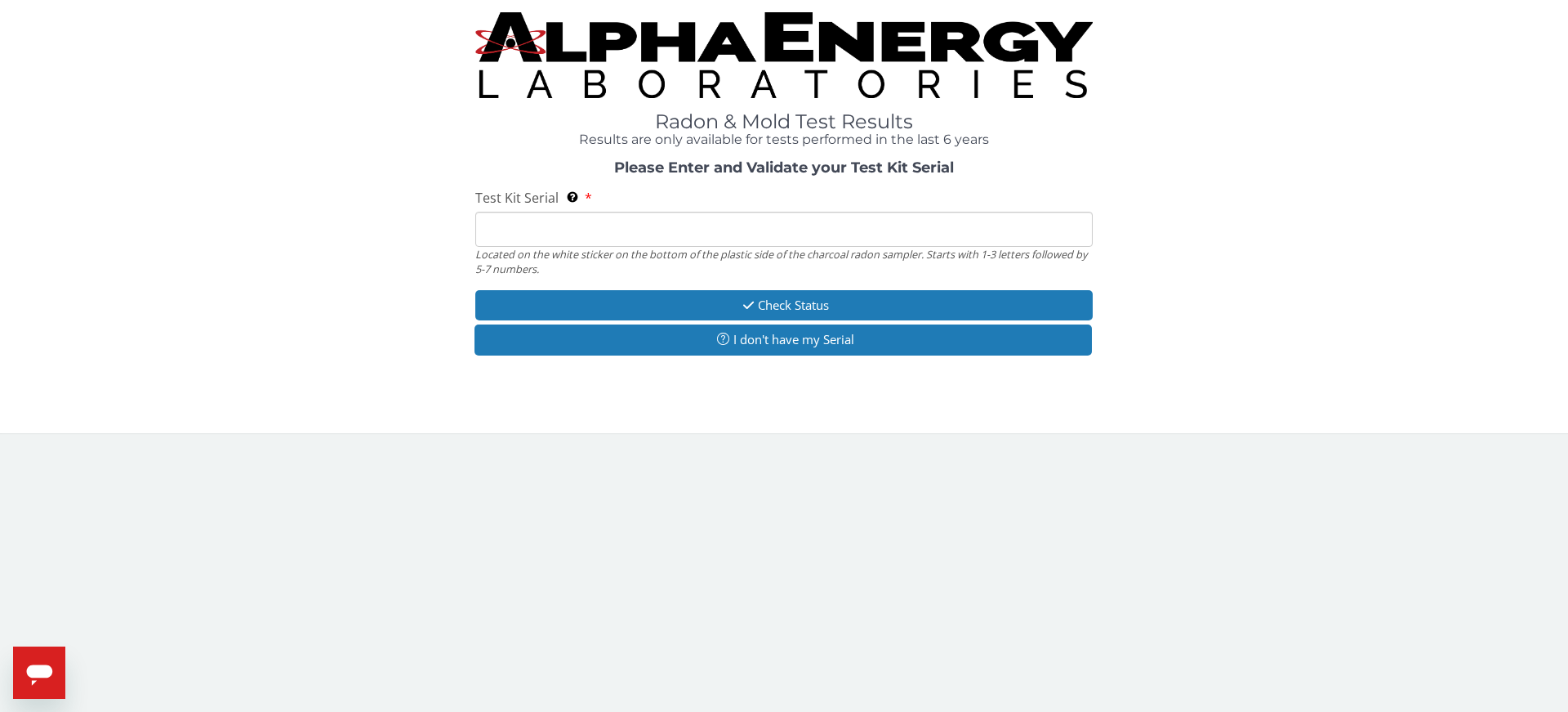
click at [523, 234] on input "Test Kit Serial Located on the white sticker on the bottom of the plastic side …" at bounding box center [784, 229] width 617 height 35
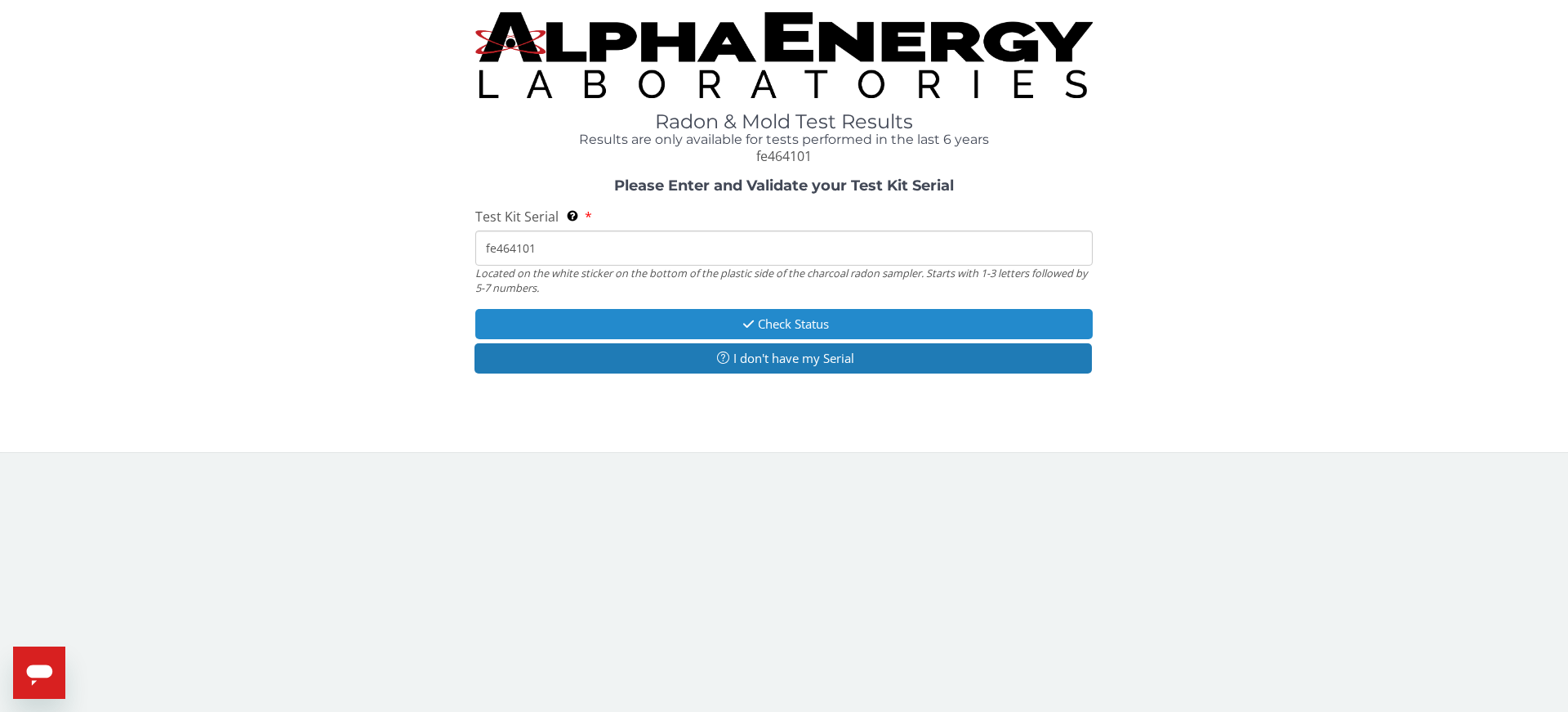
type input "fe464101"
click at [715, 320] on button "Check Status" at bounding box center [784, 323] width 617 height 30
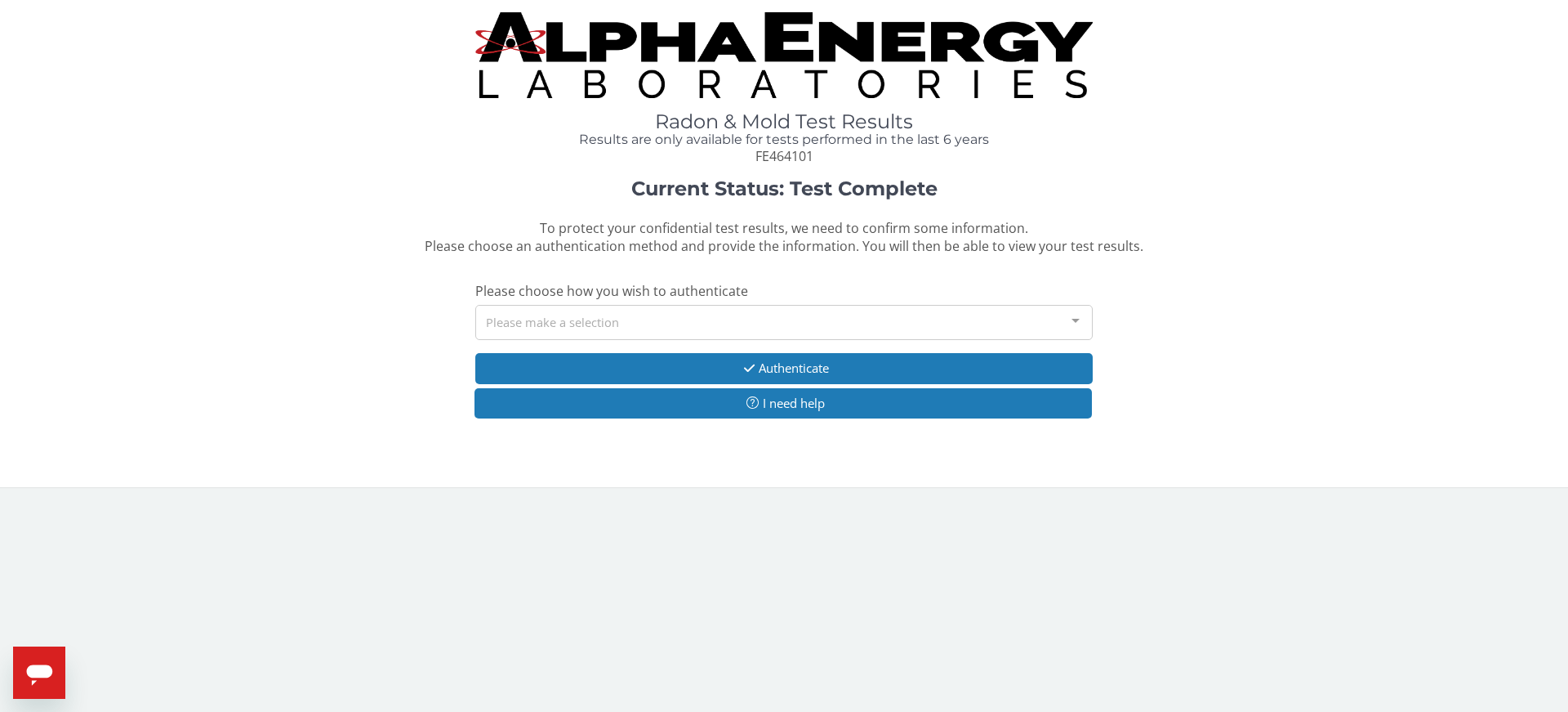
click at [1082, 320] on div at bounding box center [1076, 321] width 33 height 31
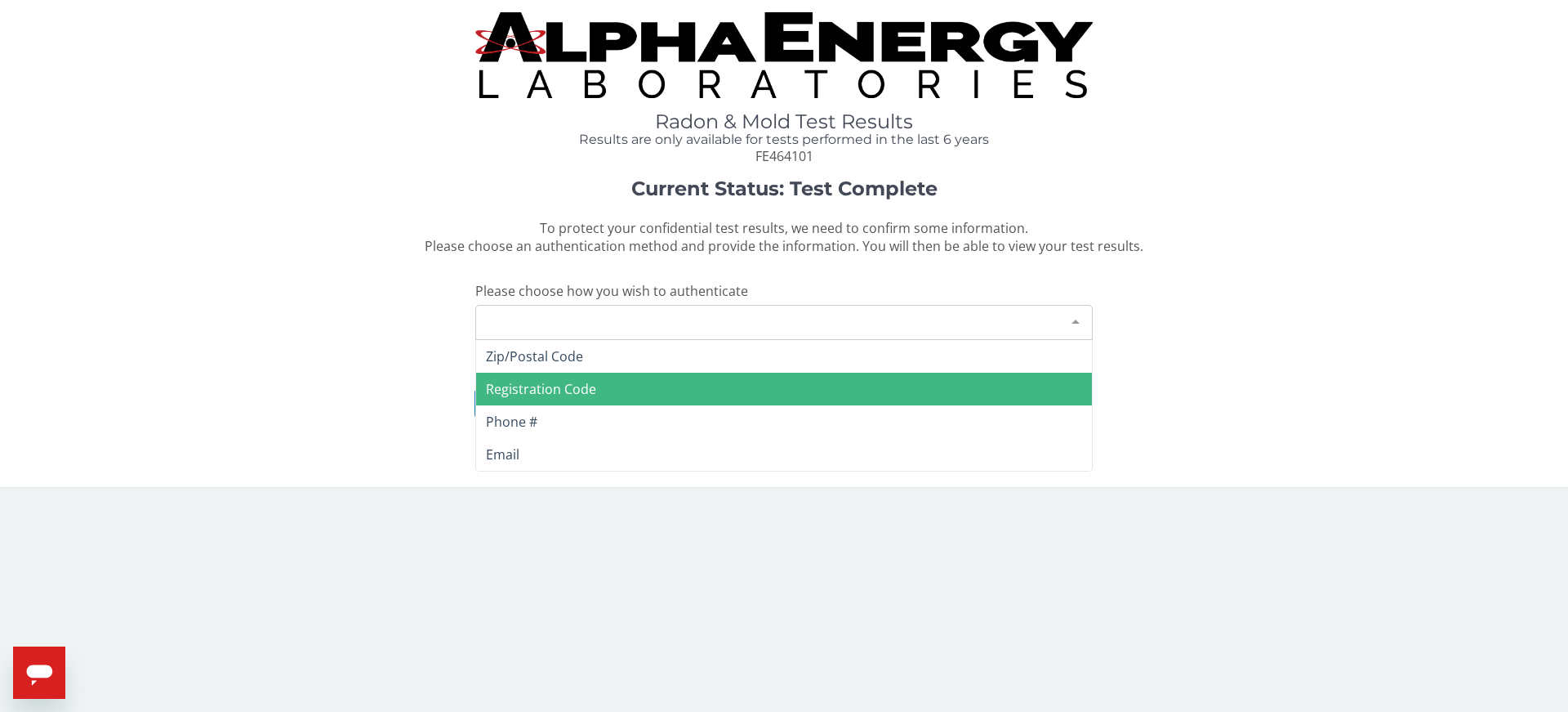
click at [648, 389] on span "Registration Code" at bounding box center [784, 389] width 615 height 33
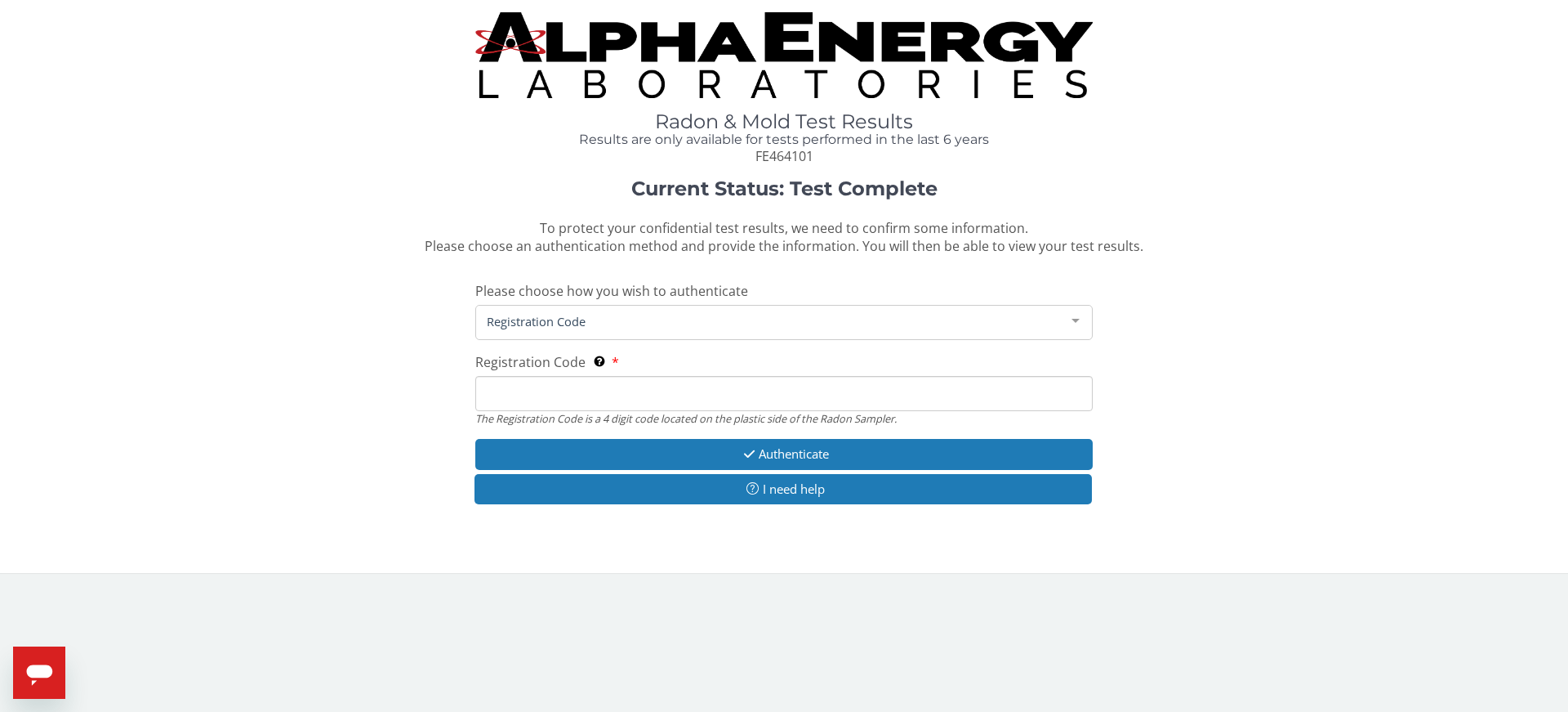
click at [518, 391] on input "Registration Code The Registration Code is a 4 digit code located on the plasti…" at bounding box center [784, 393] width 617 height 35
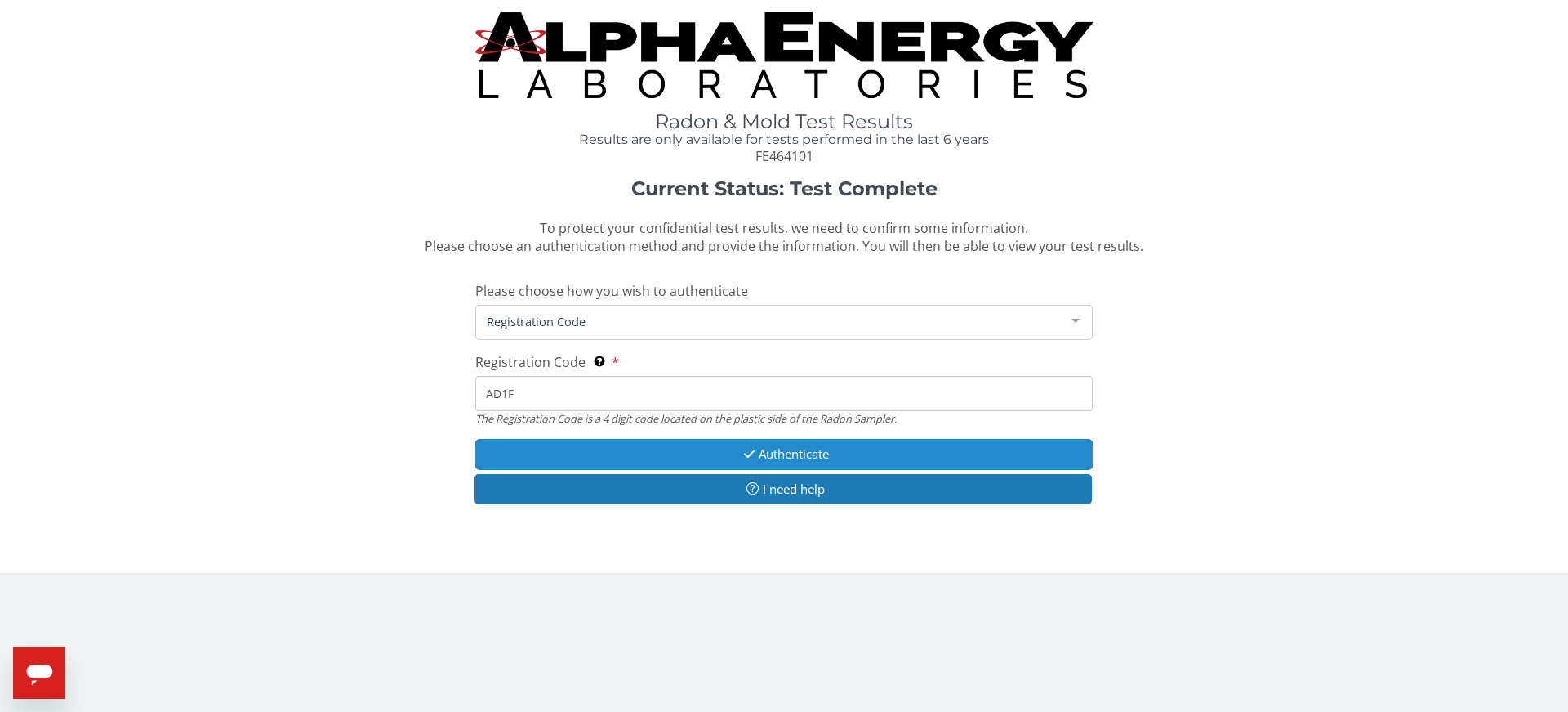
click at [694, 453] on button "Authenticate" at bounding box center [784, 454] width 617 height 30
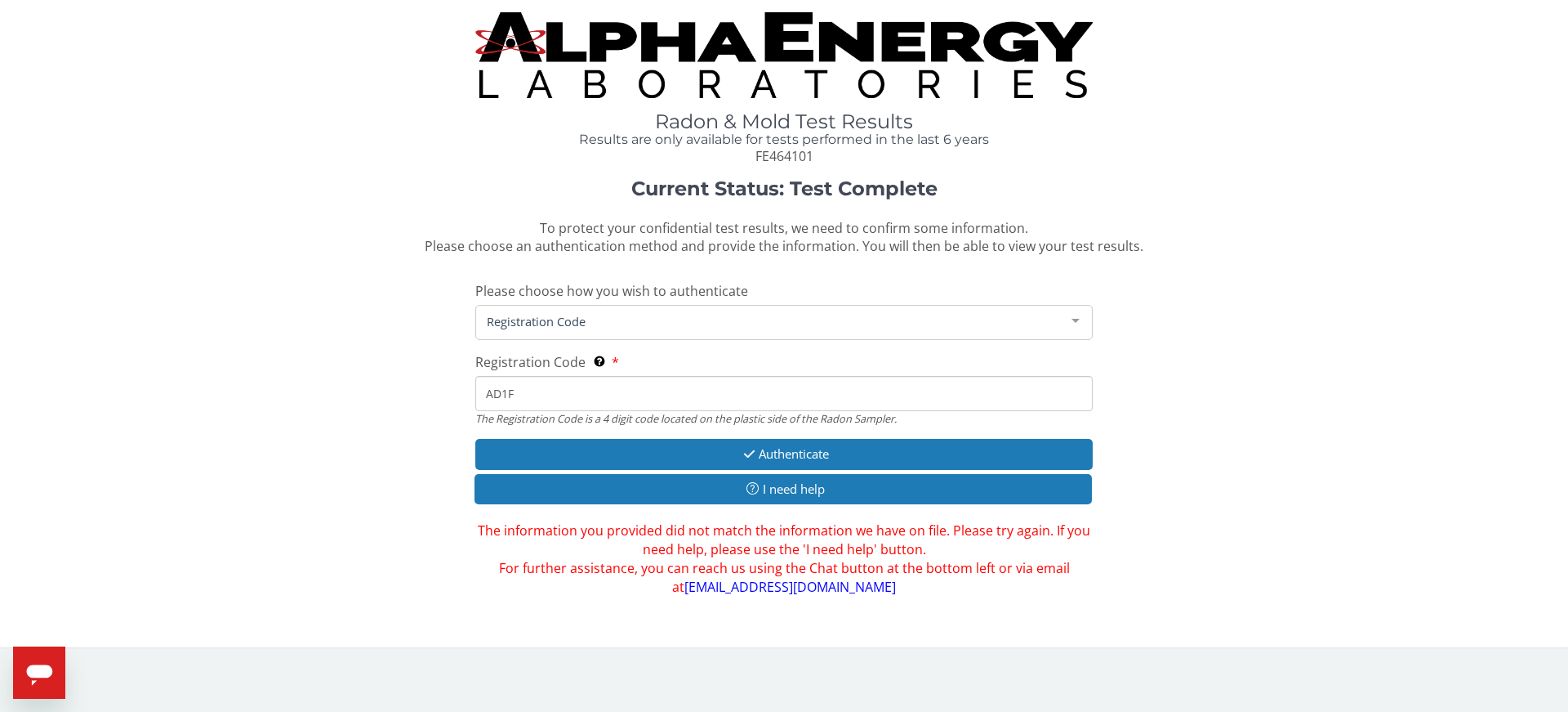
drag, startPoint x: 515, startPoint y: 396, endPoint x: 503, endPoint y: 395, distance: 12.0
click at [503, 395] on input "AD1F" at bounding box center [784, 393] width 617 height 35
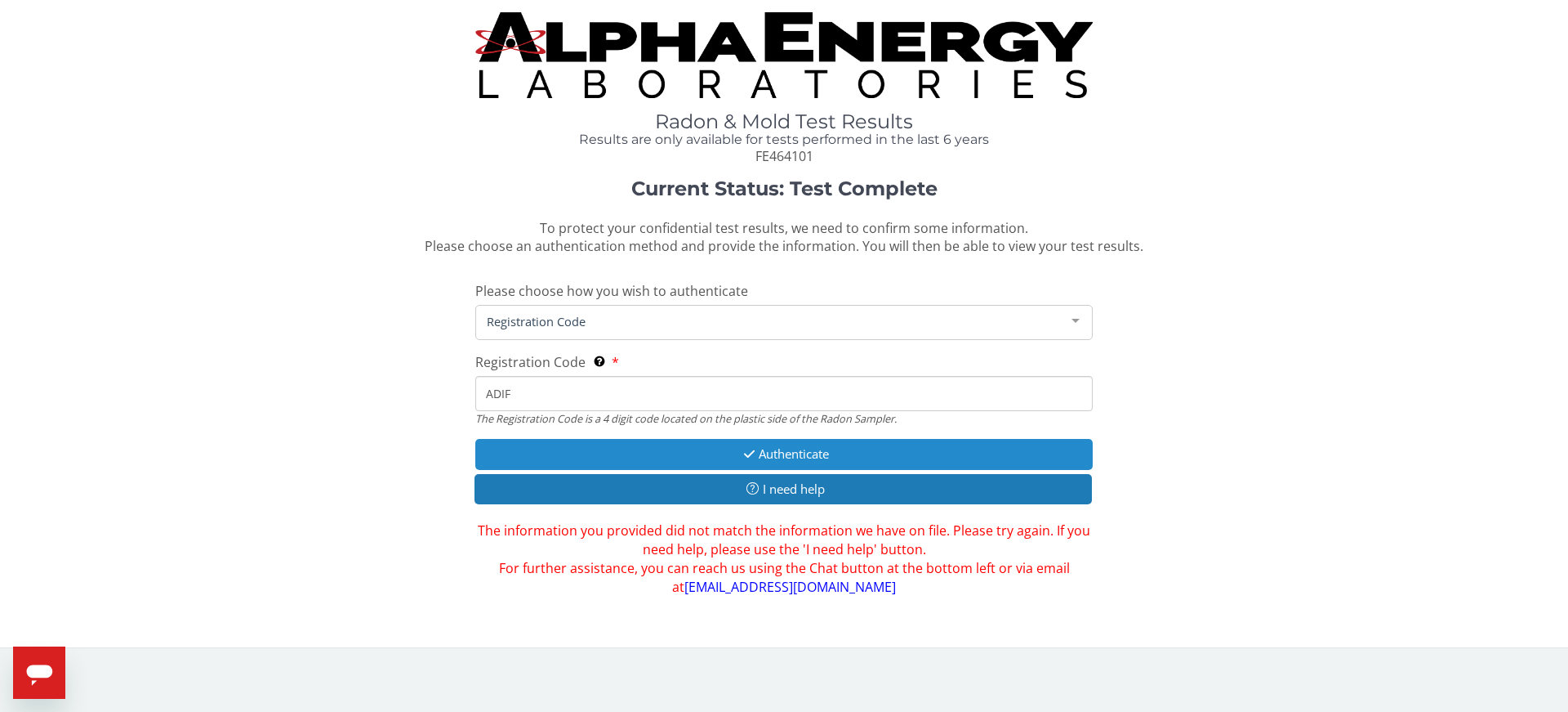
type input "ADIF"
click at [696, 442] on button "Authenticate" at bounding box center [784, 454] width 617 height 30
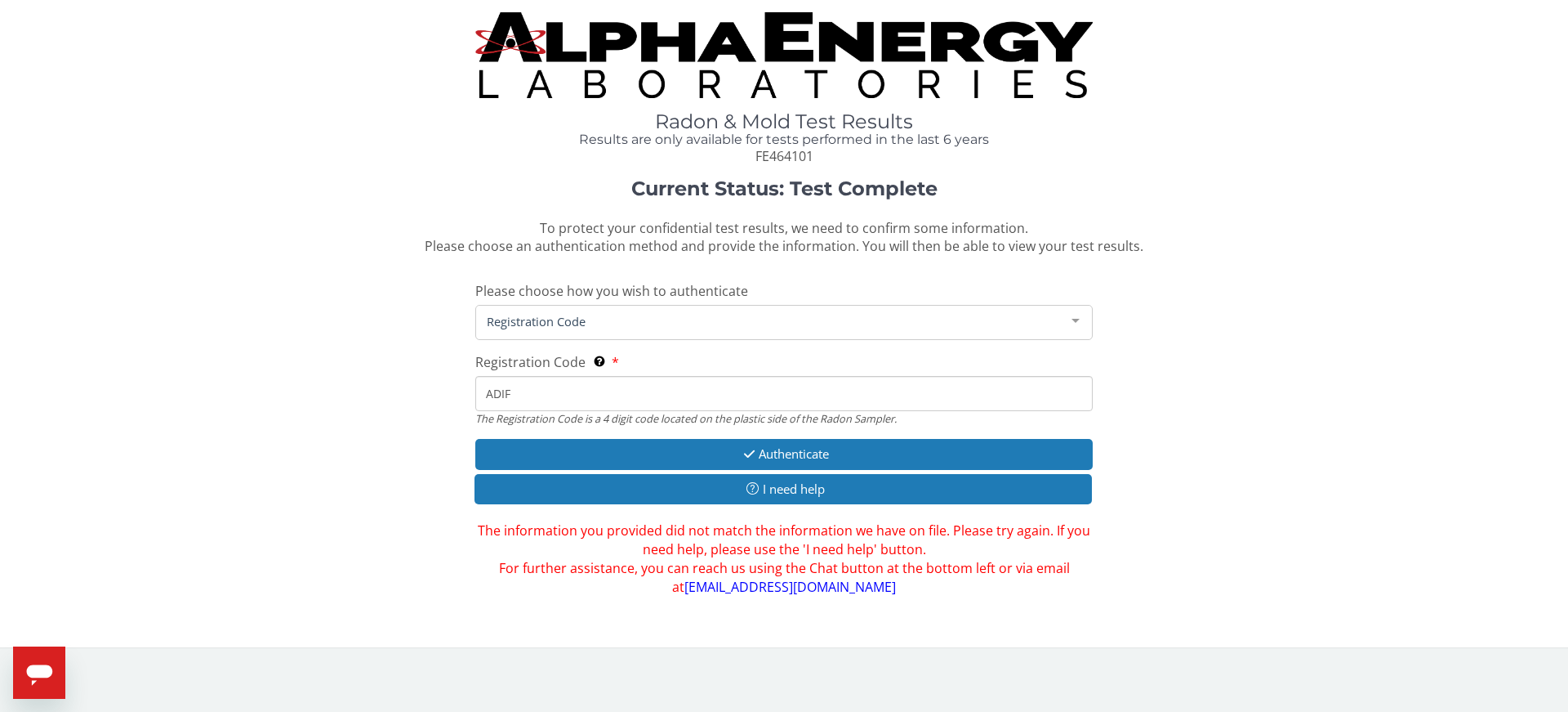
click at [1073, 315] on div at bounding box center [1076, 321] width 33 height 31
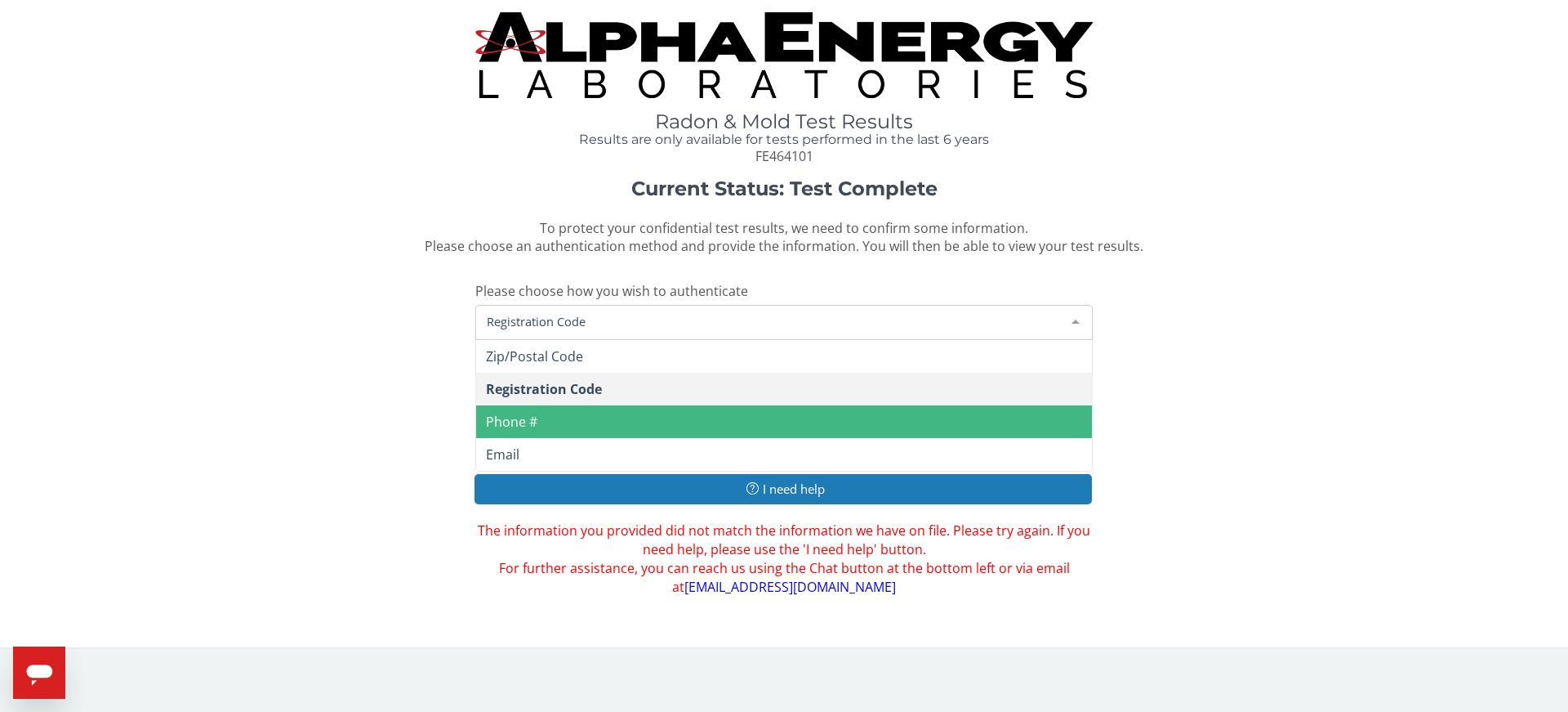
click at [587, 424] on span "Phone #" at bounding box center [784, 422] width 615 height 33
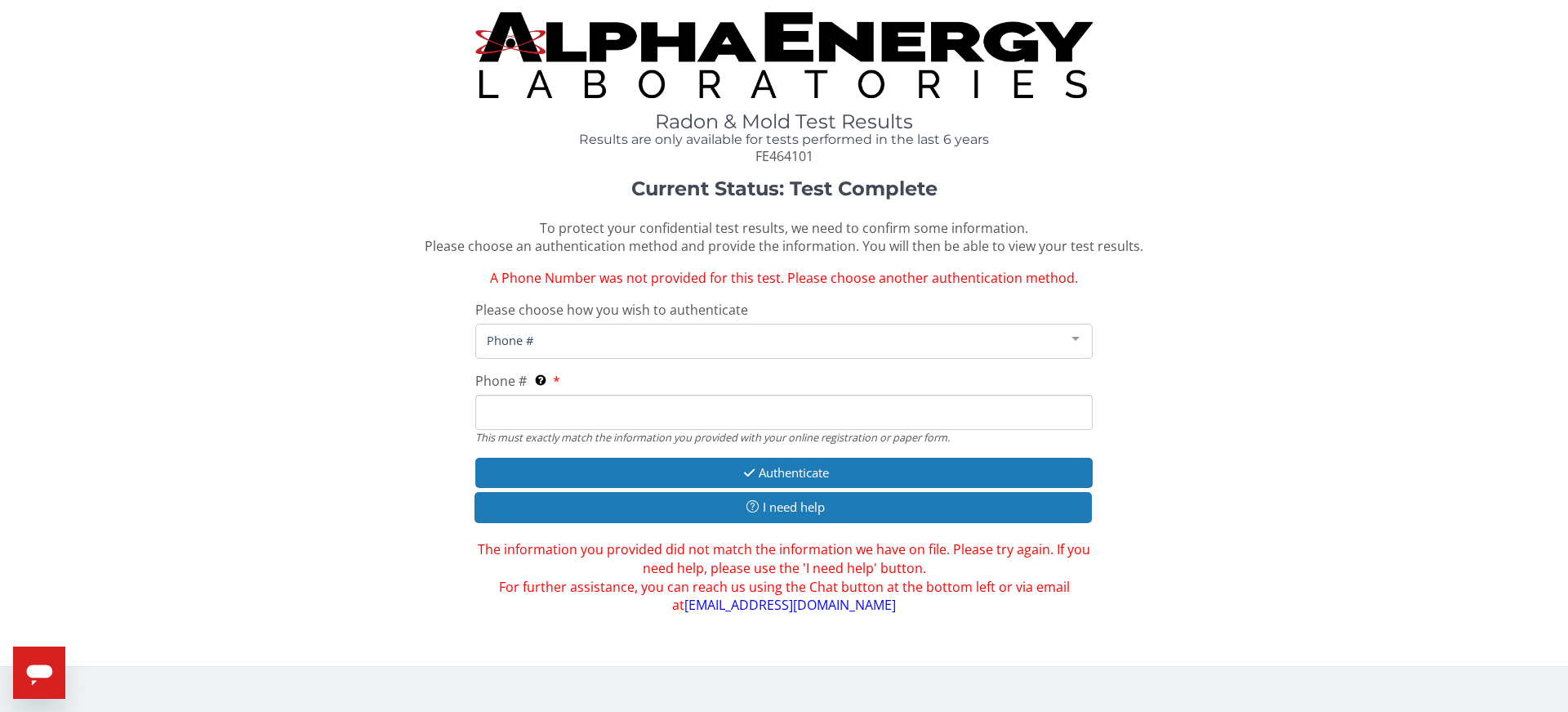
click at [495, 408] on input "Phone # This must exactly match the information you provided with your online r…" at bounding box center [784, 412] width 617 height 35
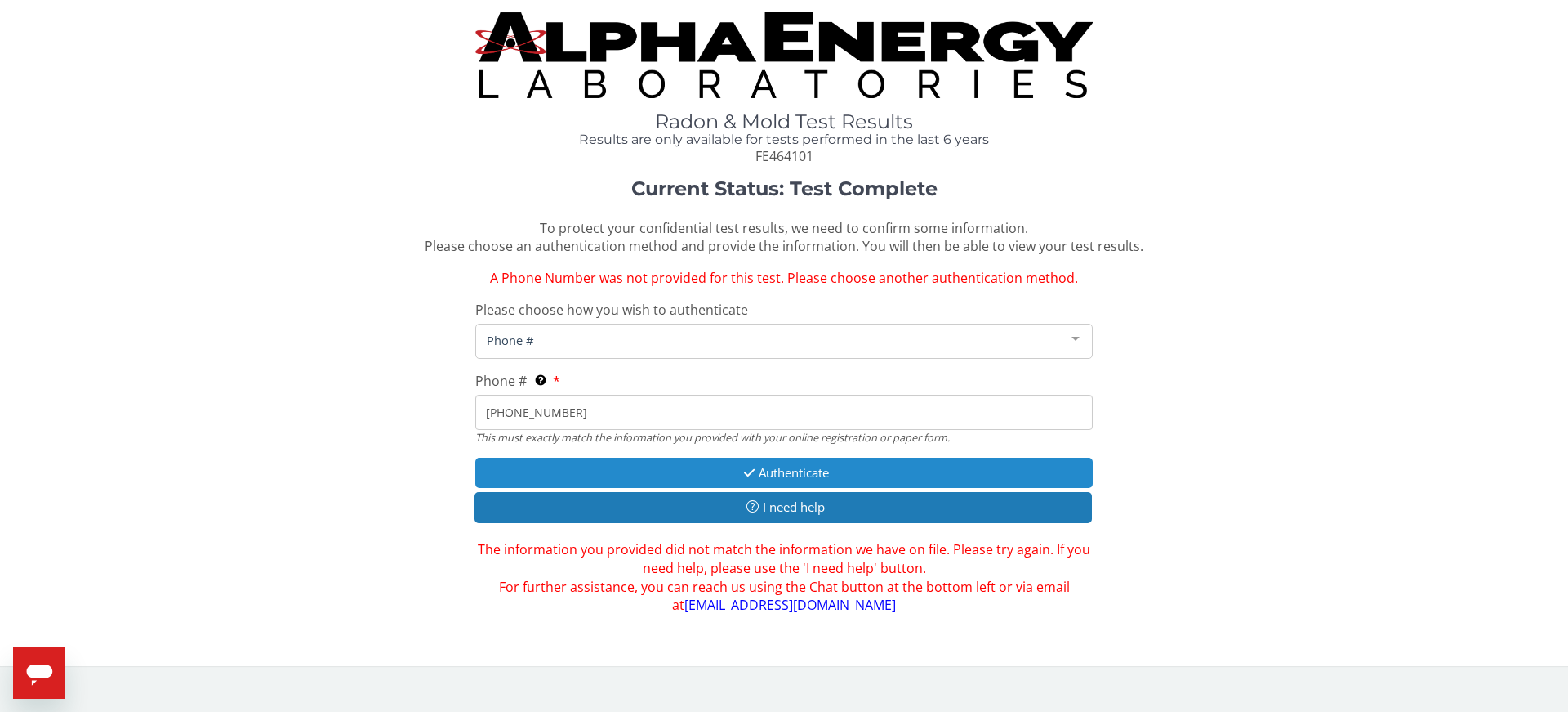
type input "502 210 3457"
click at [603, 466] on button "Authenticate" at bounding box center [784, 472] width 617 height 30
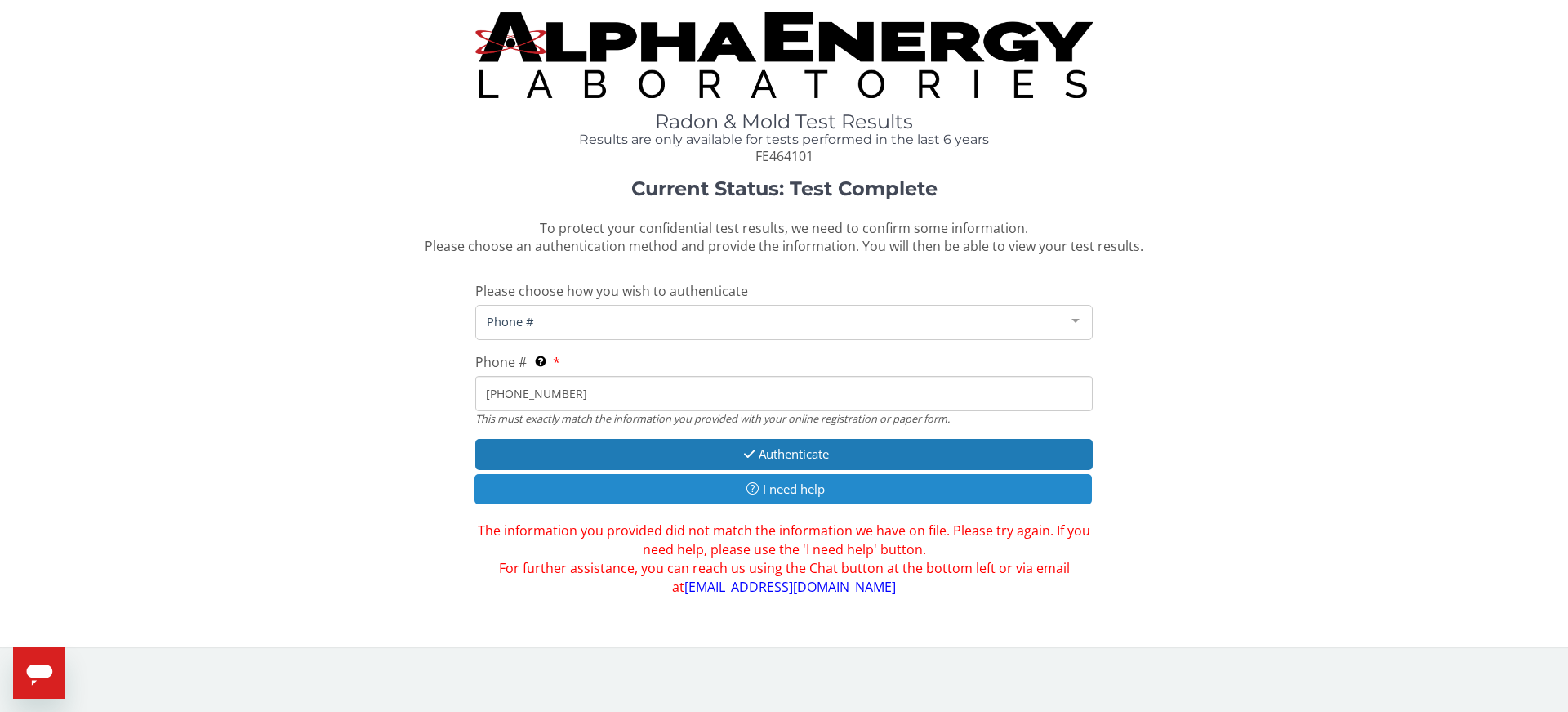
click at [805, 491] on button "I need help" at bounding box center [783, 488] width 617 height 30
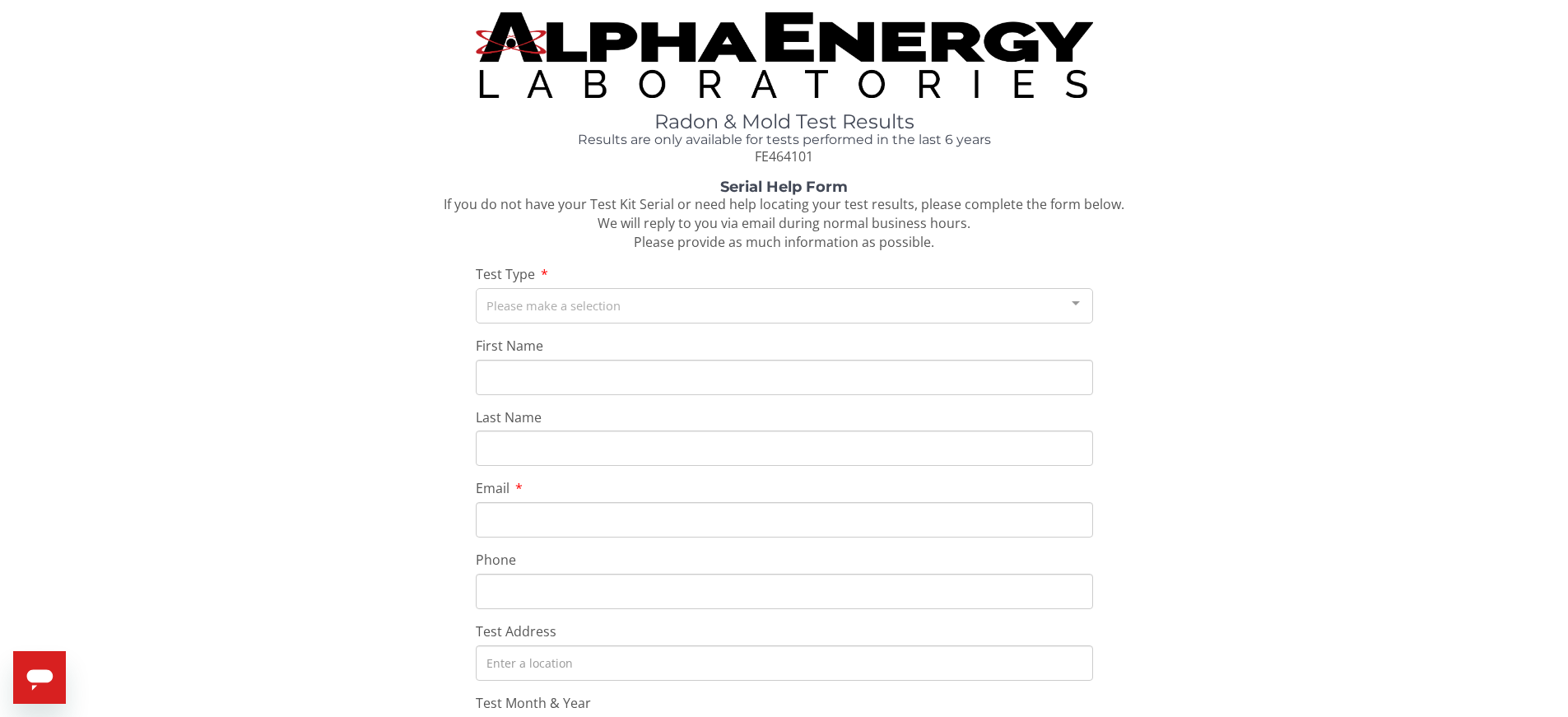
click at [1079, 300] on div at bounding box center [1076, 305] width 33 height 31
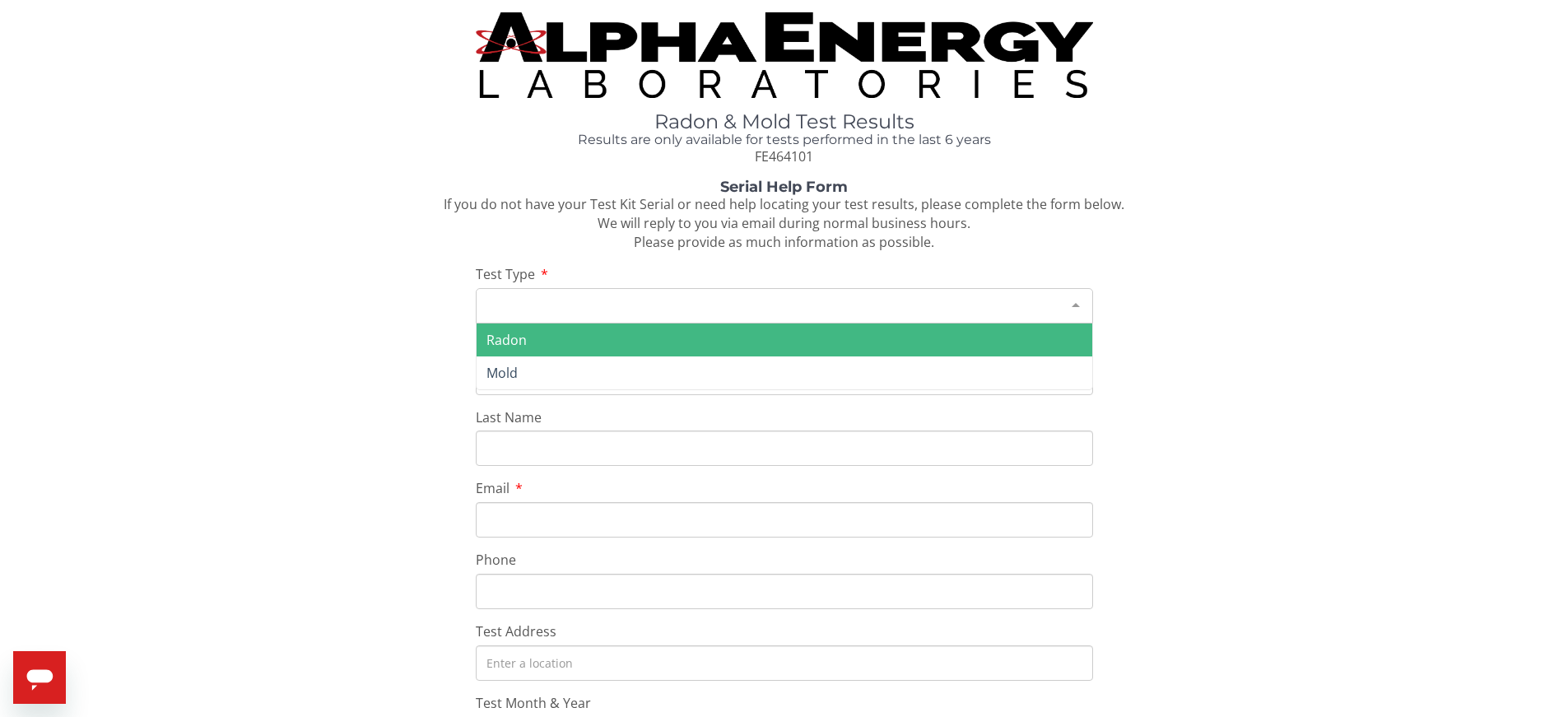
click at [1052, 331] on span "Radon" at bounding box center [784, 340] width 616 height 33
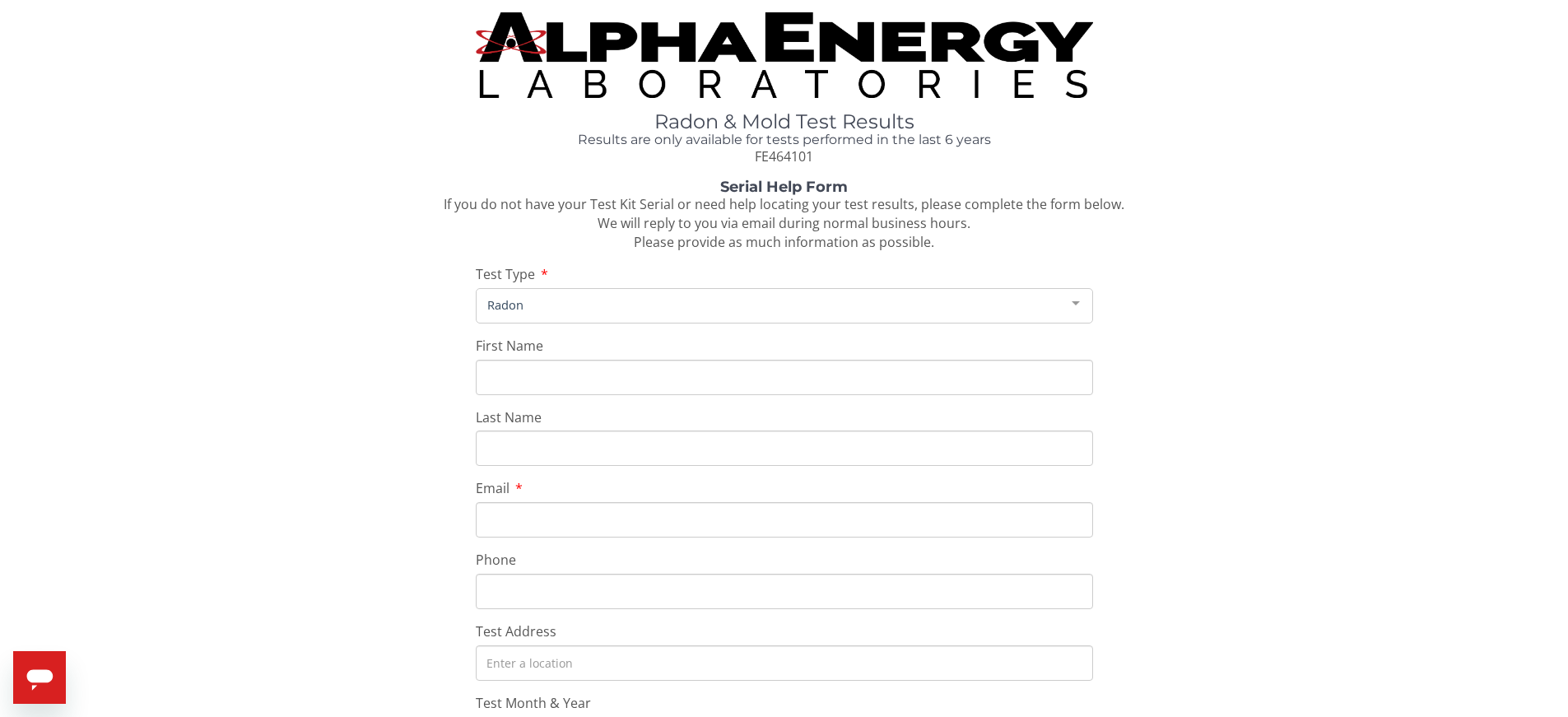
click at [525, 376] on input "First Name" at bounding box center [784, 377] width 617 height 35
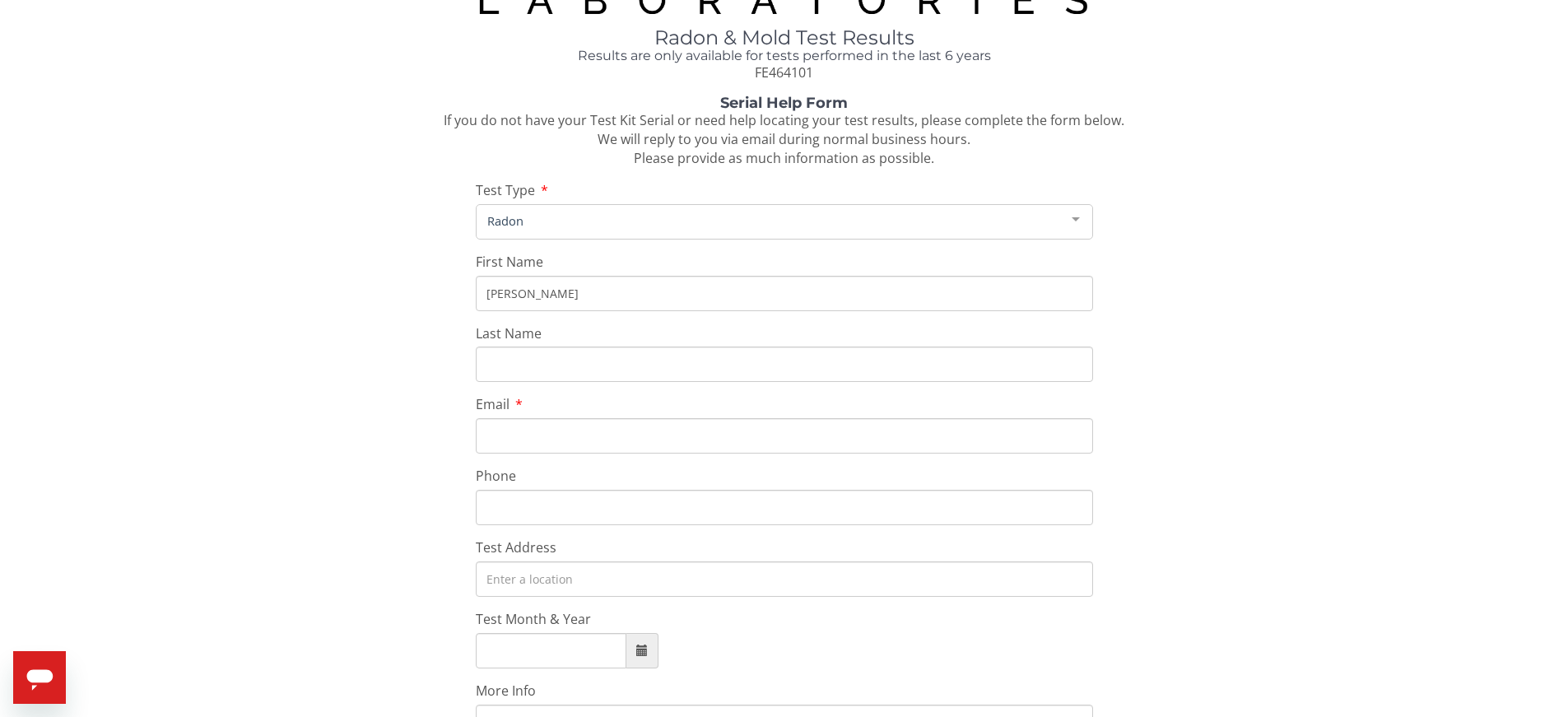
scroll to position [85, 0]
type input "Rita"
click at [552, 370] on input "Last Name" at bounding box center [784, 364] width 617 height 35
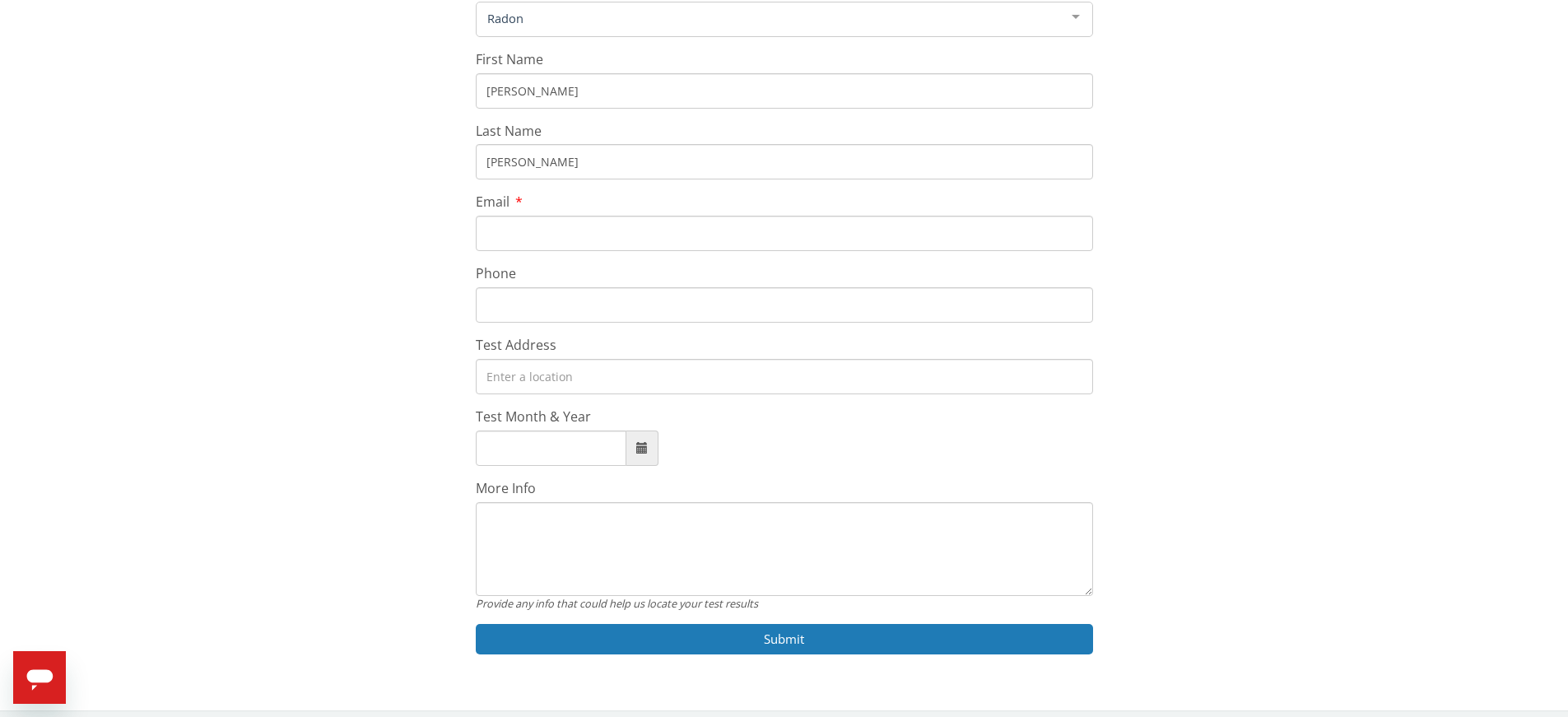
scroll to position [296, 0]
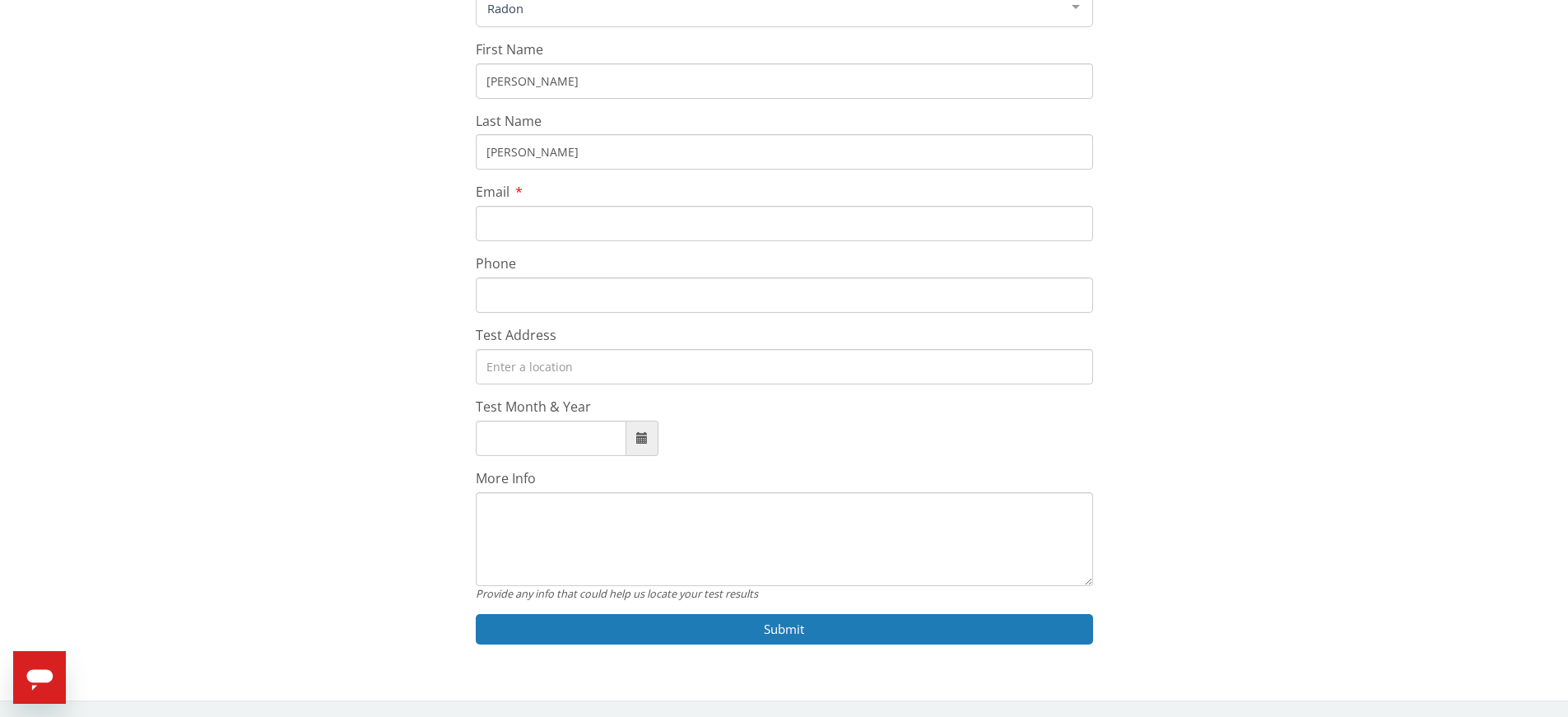
type input "Miller"
click at [529, 220] on input "Email" at bounding box center [784, 223] width 617 height 35
type input "mark.derridinger@ndhc.org"
click at [522, 292] on input "Phone" at bounding box center [784, 294] width 617 height 35
type input "502 210 3468"
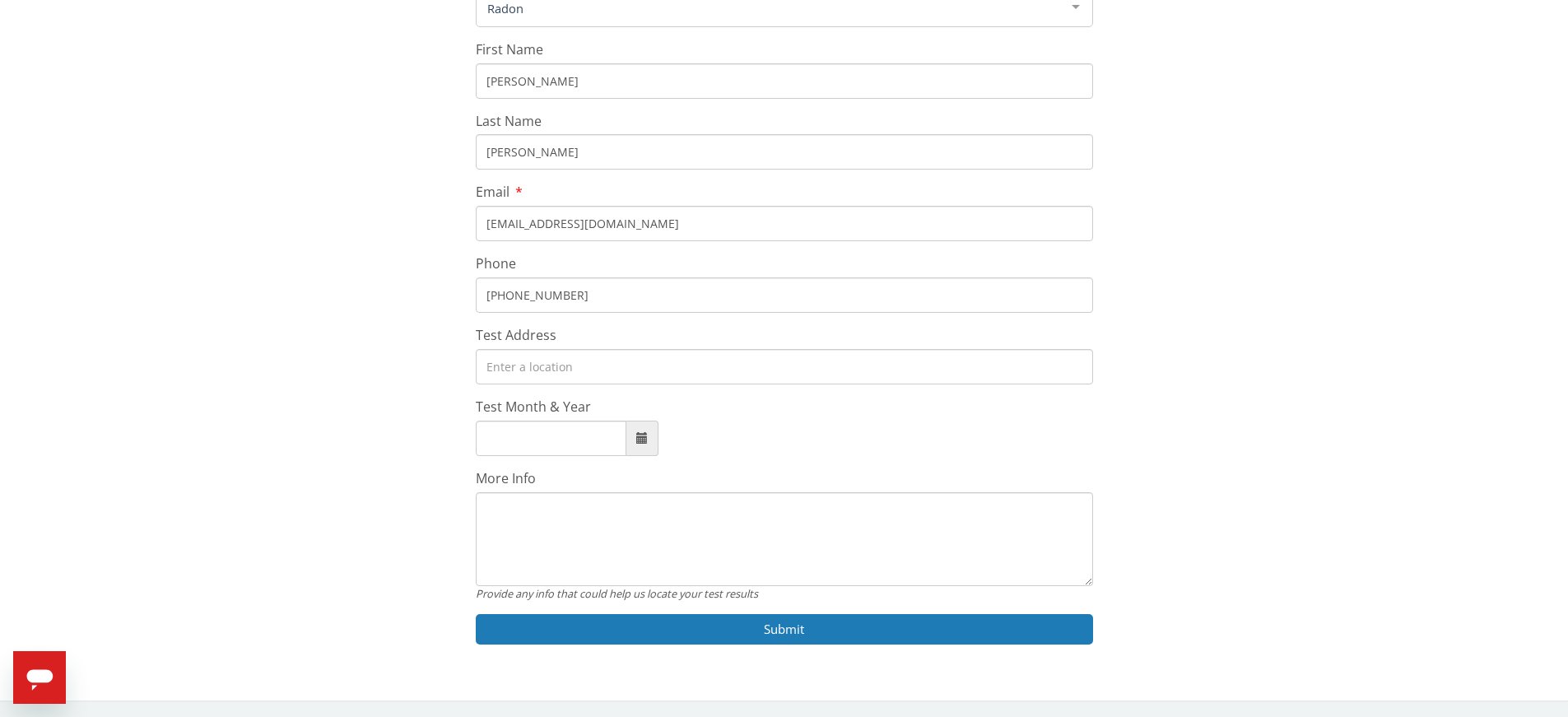
click at [531, 368] on input "Test Address" at bounding box center [784, 366] width 617 height 35
click at [500, 368] on input "Test Address" at bounding box center [784, 366] width 617 height 35
type input "1518 Huntoon Ave, Louisville, KY 40215, USA"
click at [557, 439] on input "Test Month & Year" at bounding box center [550, 438] width 150 height 35
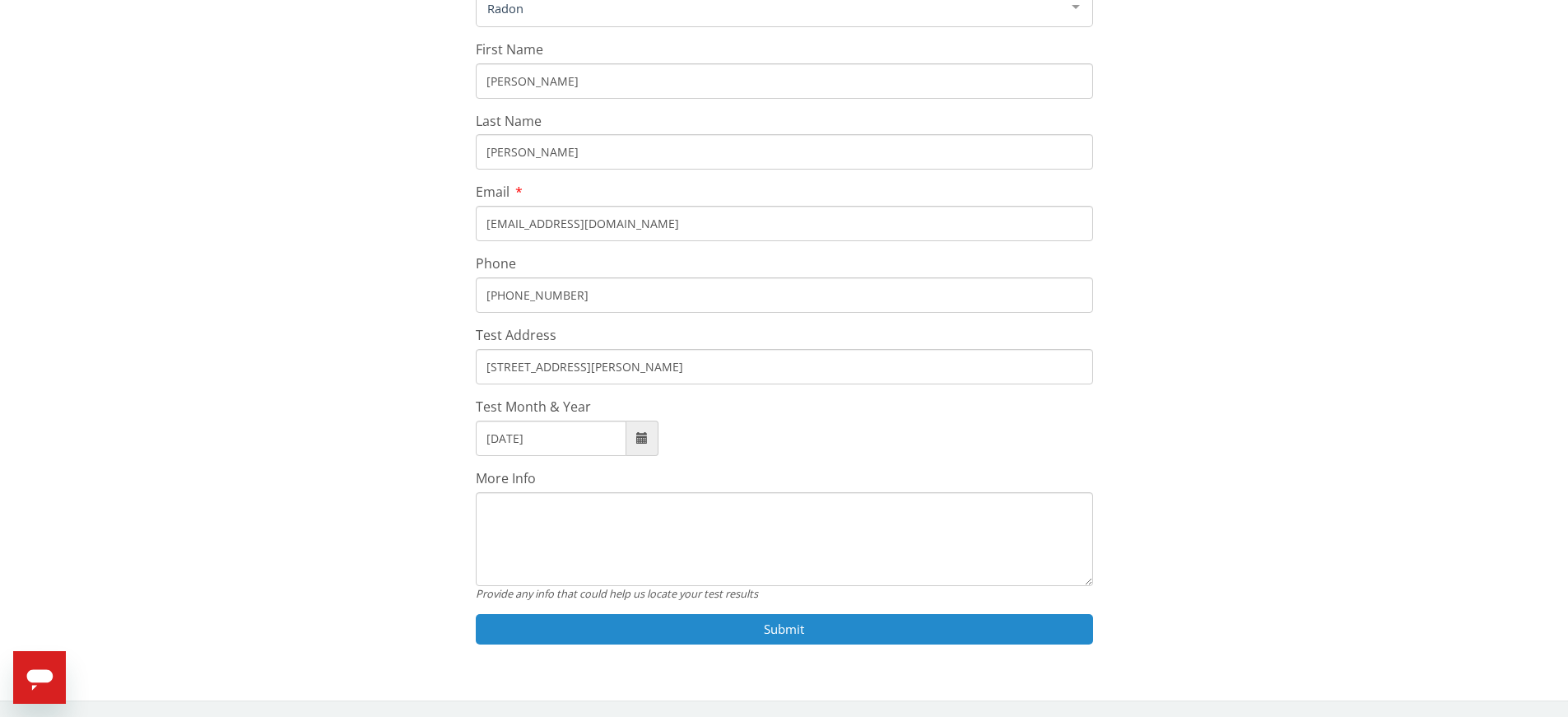
click at [761, 622] on button "Submit" at bounding box center [784, 628] width 617 height 30
click at [749, 627] on button "Submit" at bounding box center [784, 628] width 617 height 30
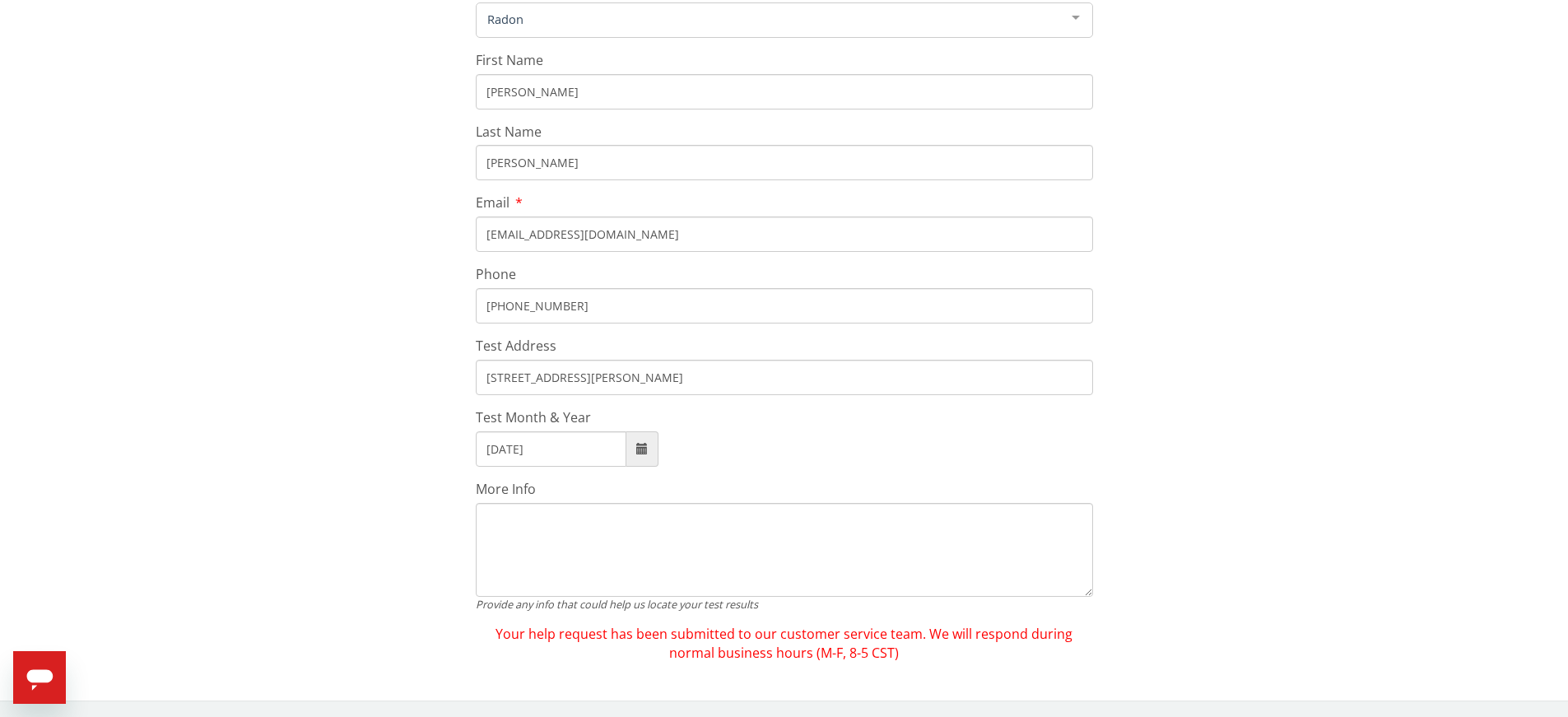
scroll to position [286, 0]
click at [606, 452] on input "January, 1909" at bounding box center [550, 448] width 150 height 35
drag, startPoint x: 558, startPoint y: 449, endPoint x: 471, endPoint y: 452, distance: 87.1
click at [471, 452] on div "Serial Help Form If you do not have your Test Kit Serial or need help locating …" at bounding box center [784, 278] width 1543 height 769
click at [640, 448] on span at bounding box center [641, 448] width 11 height 11
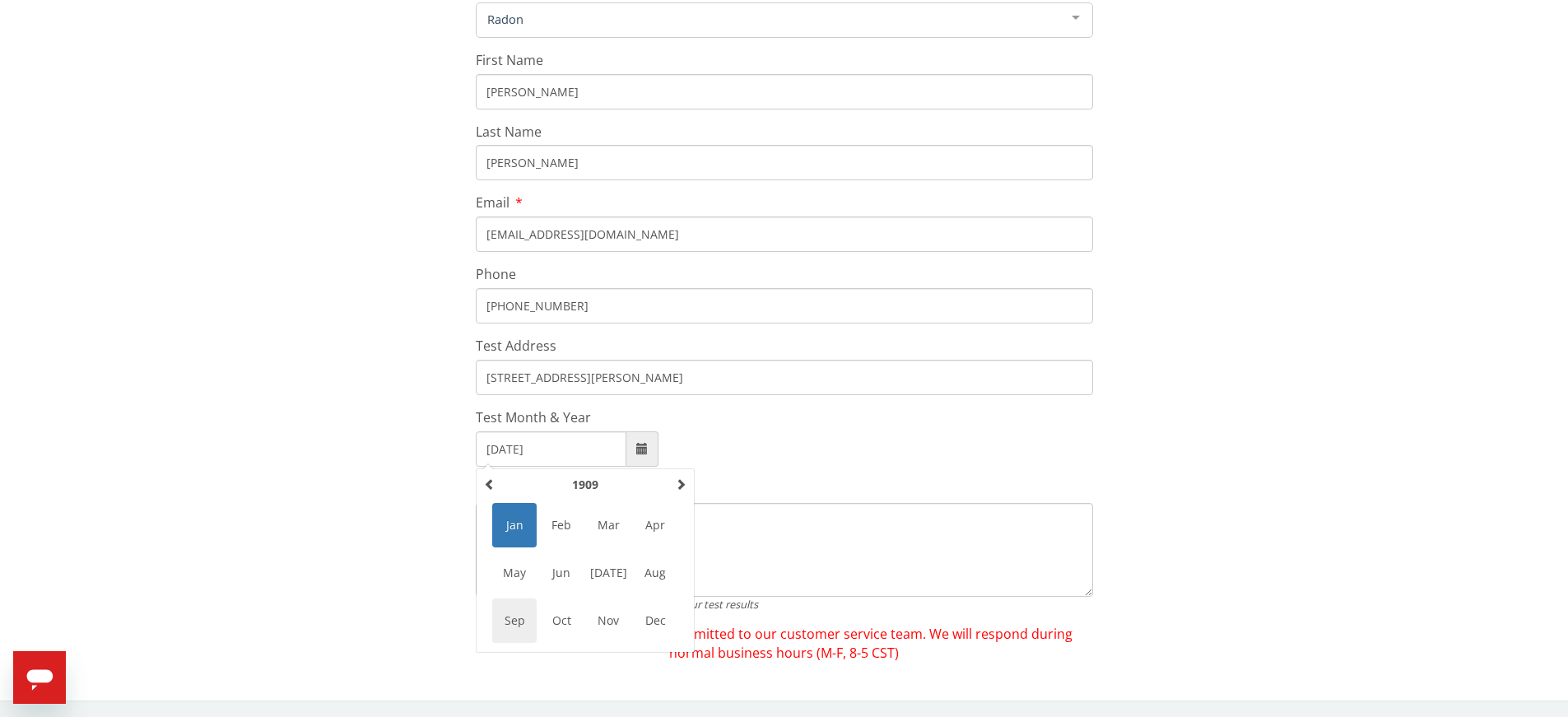
click at [516, 617] on span "Sep" at bounding box center [514, 620] width 44 height 44
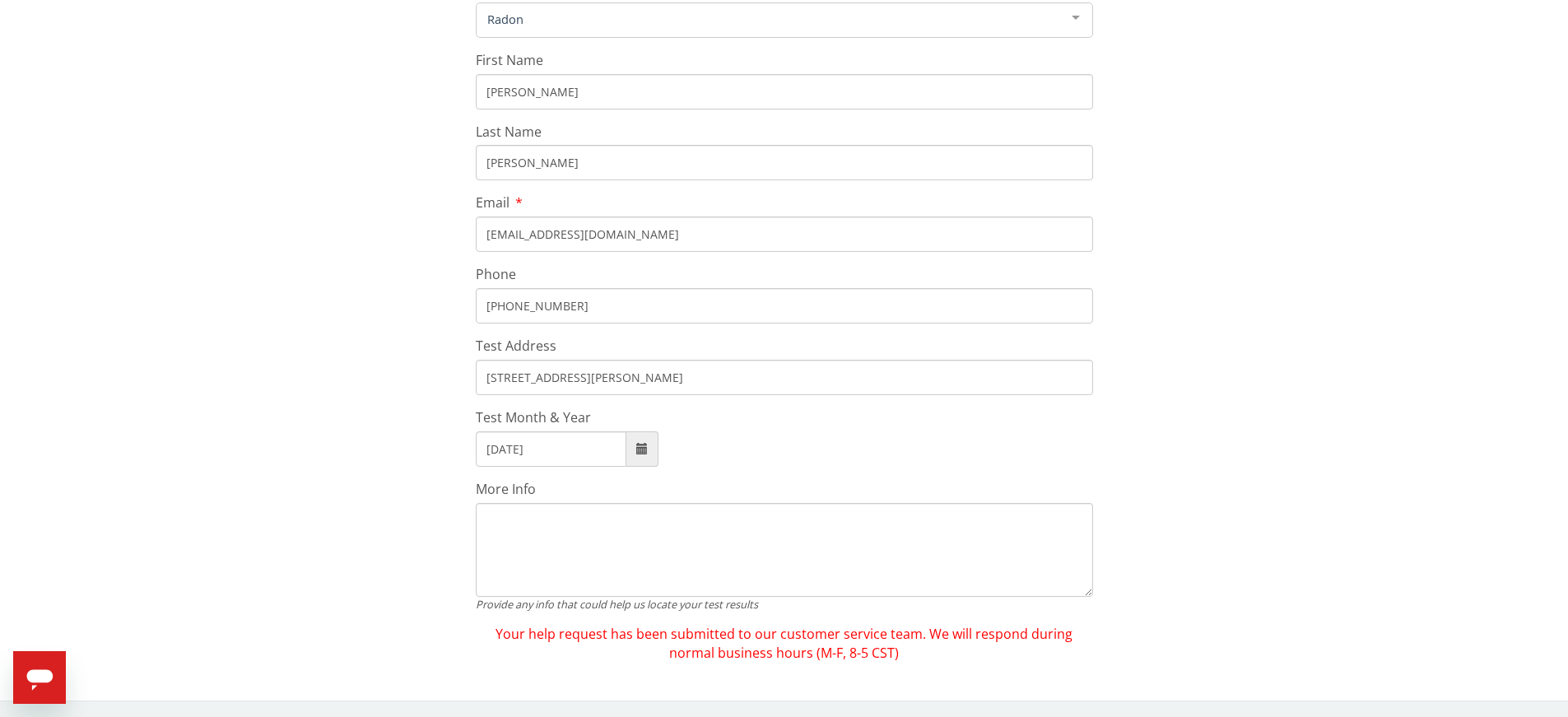
click at [636, 445] on span at bounding box center [641, 448] width 11 height 11
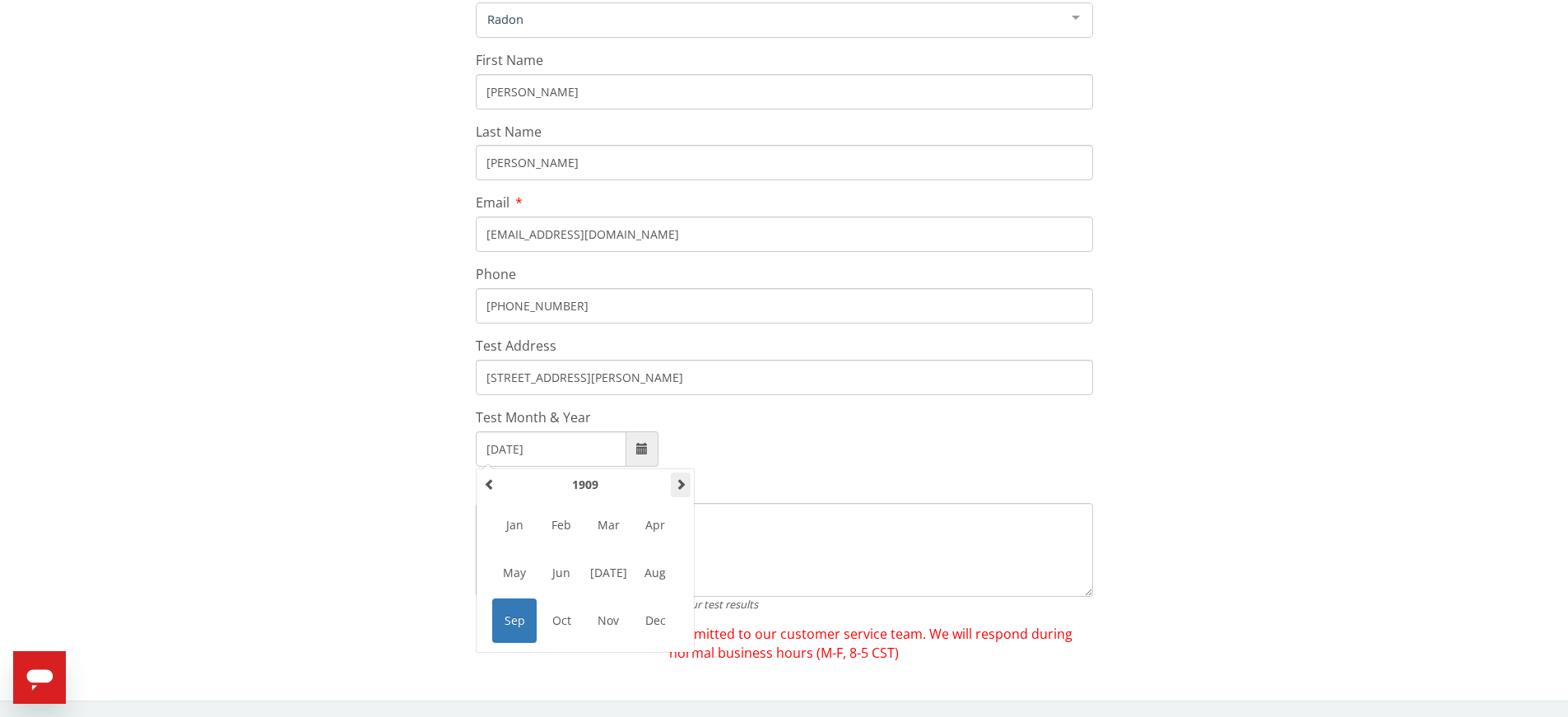
click at [679, 484] on span at bounding box center [680, 484] width 11 height 11
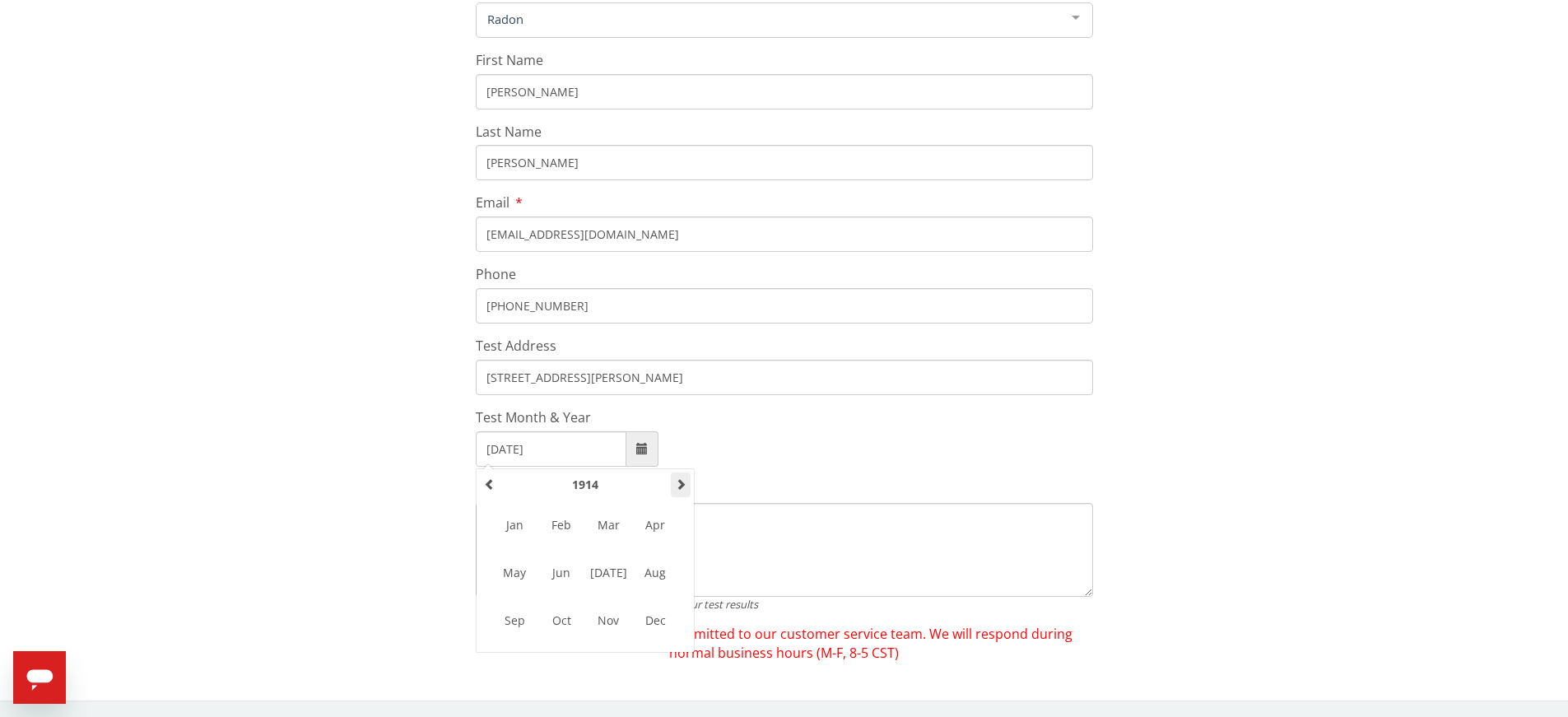
click at [679, 484] on span at bounding box center [680, 484] width 11 height 11
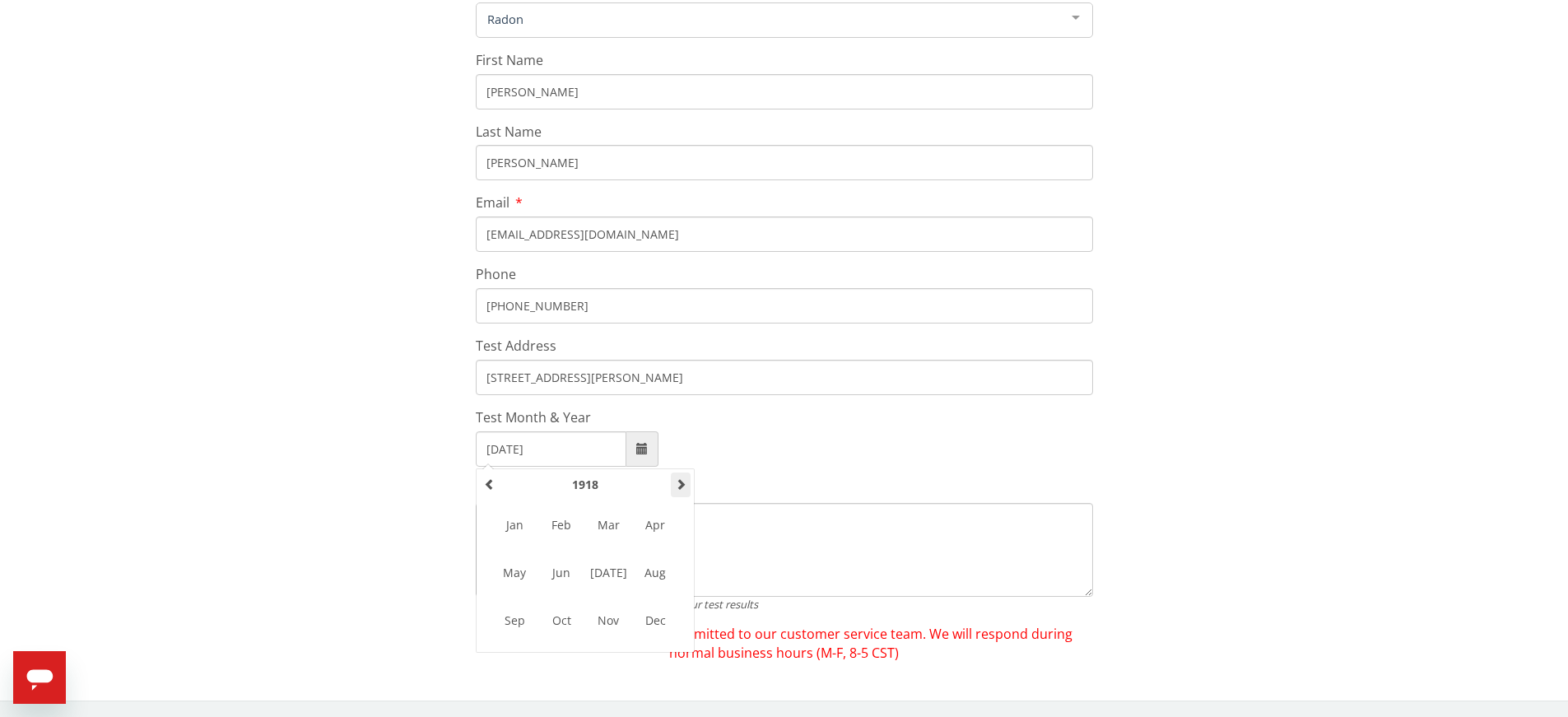
click at [679, 484] on span at bounding box center [680, 484] width 11 height 11
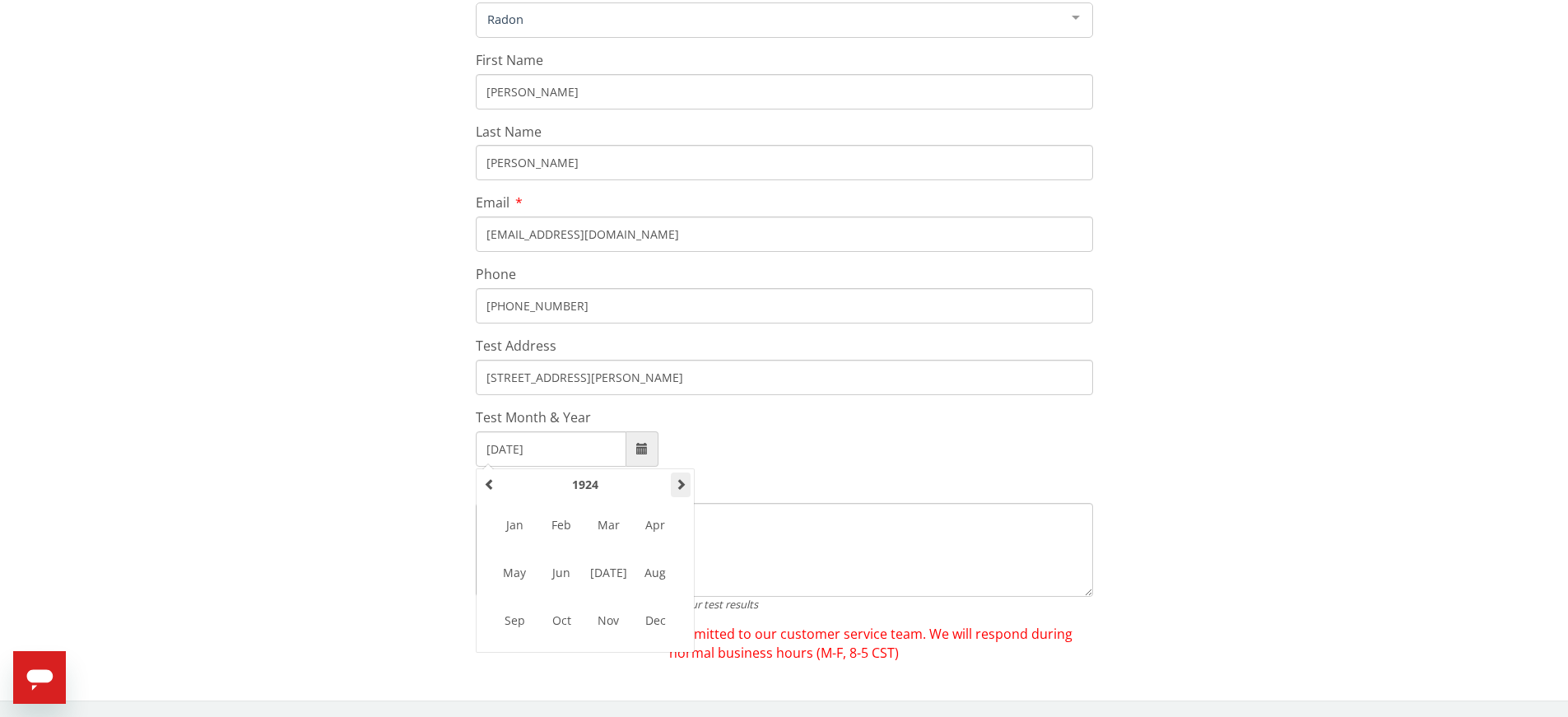
click at [679, 484] on span at bounding box center [680, 484] width 11 height 11
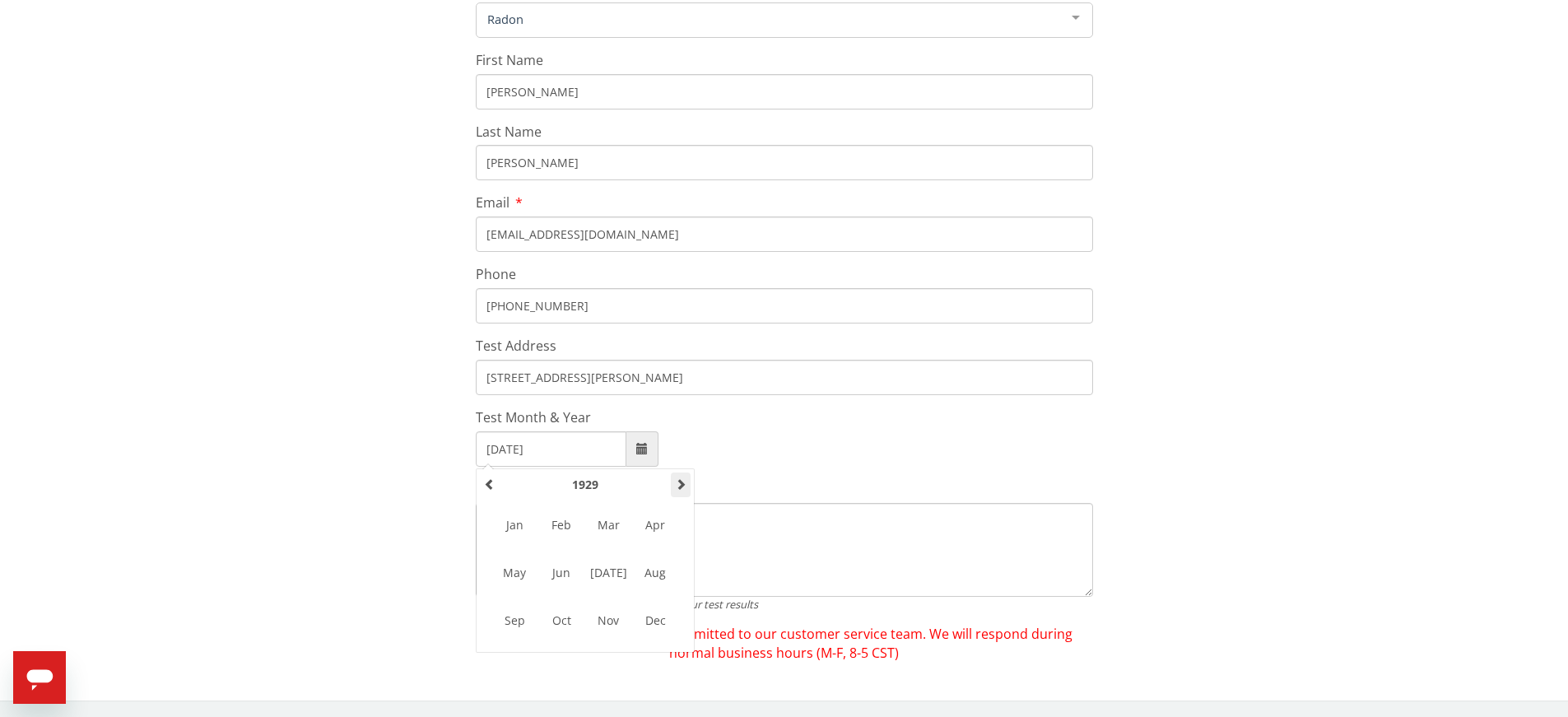
click at [679, 484] on span at bounding box center [680, 484] width 11 height 11
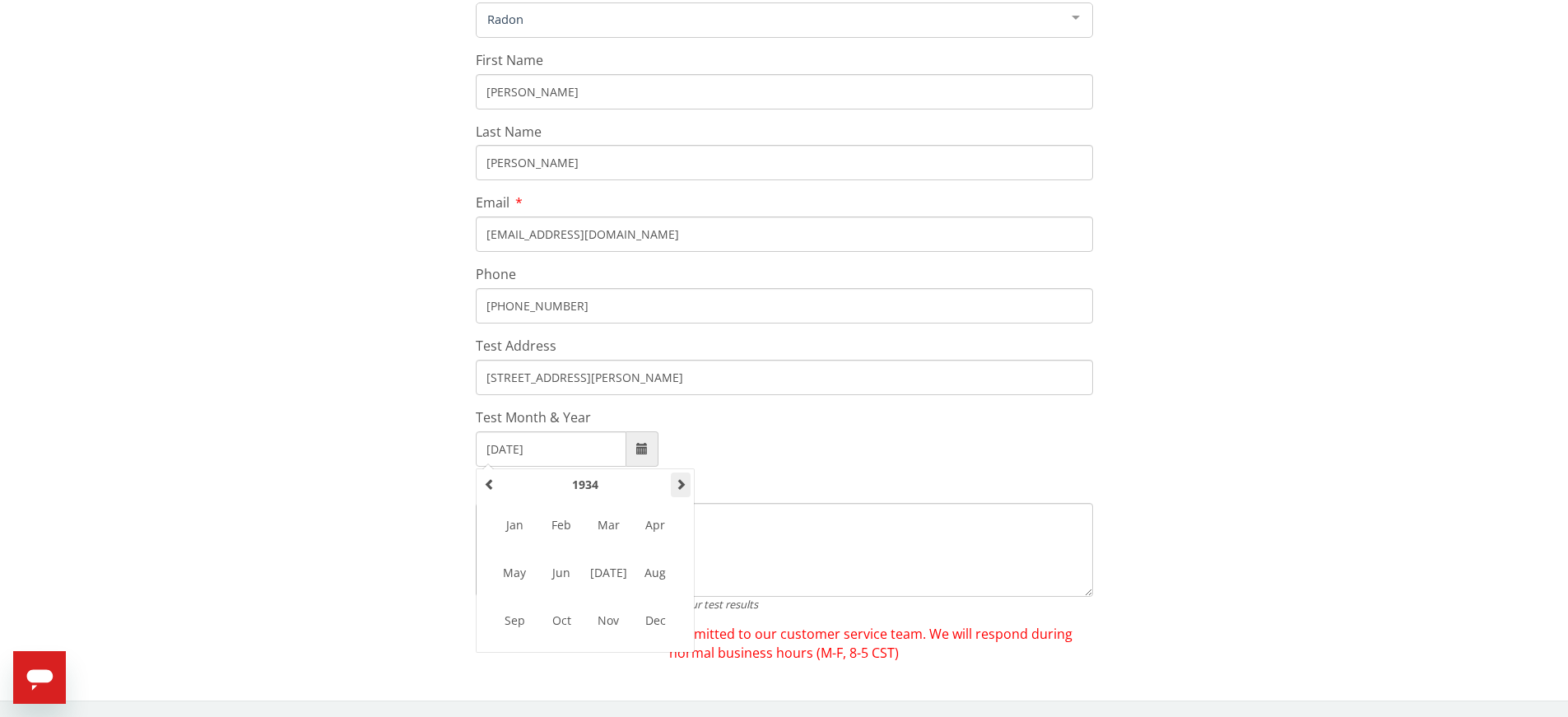
click at [679, 484] on span at bounding box center [680, 484] width 11 height 11
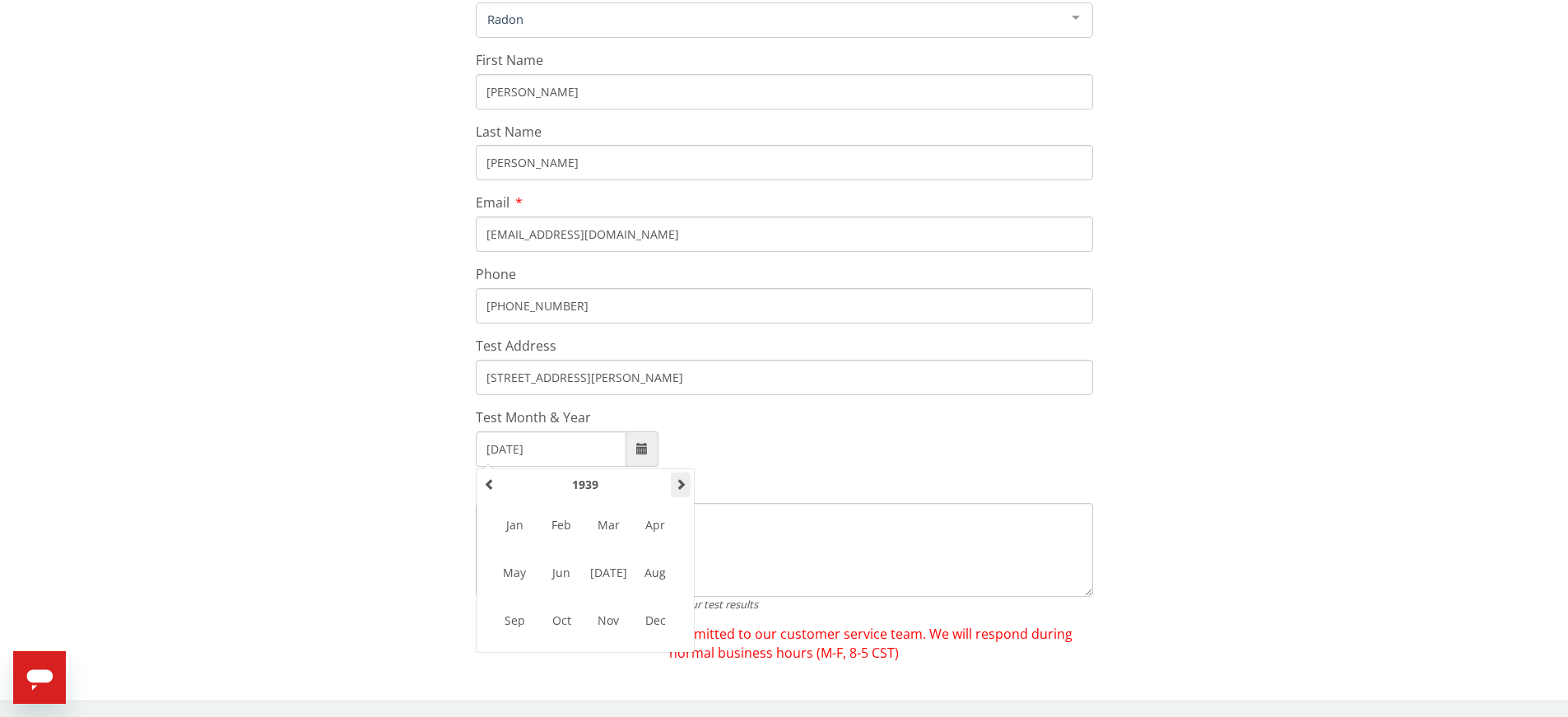
click at [679, 484] on span at bounding box center [680, 484] width 11 height 11
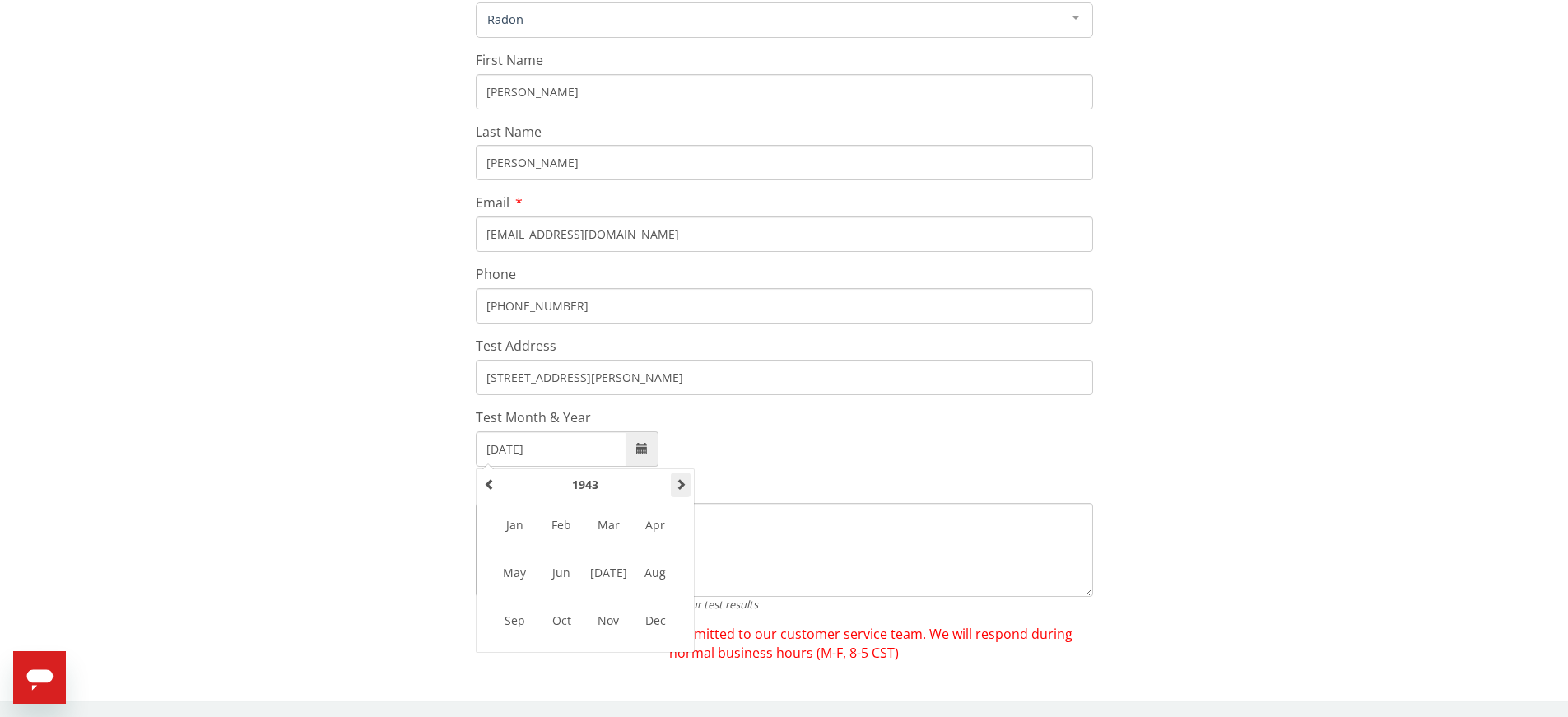
click at [679, 484] on span at bounding box center [680, 484] width 11 height 11
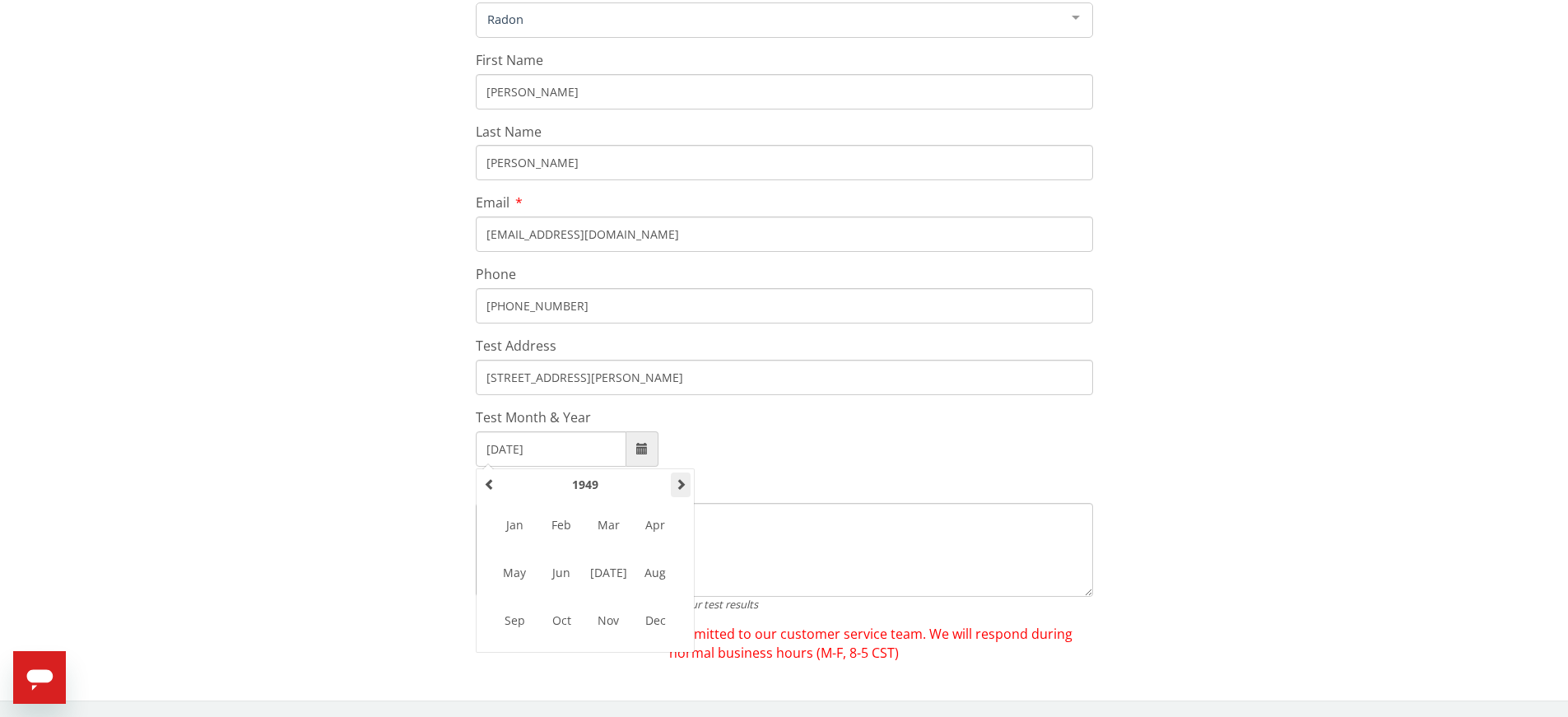
click at [679, 484] on span at bounding box center [680, 484] width 11 height 11
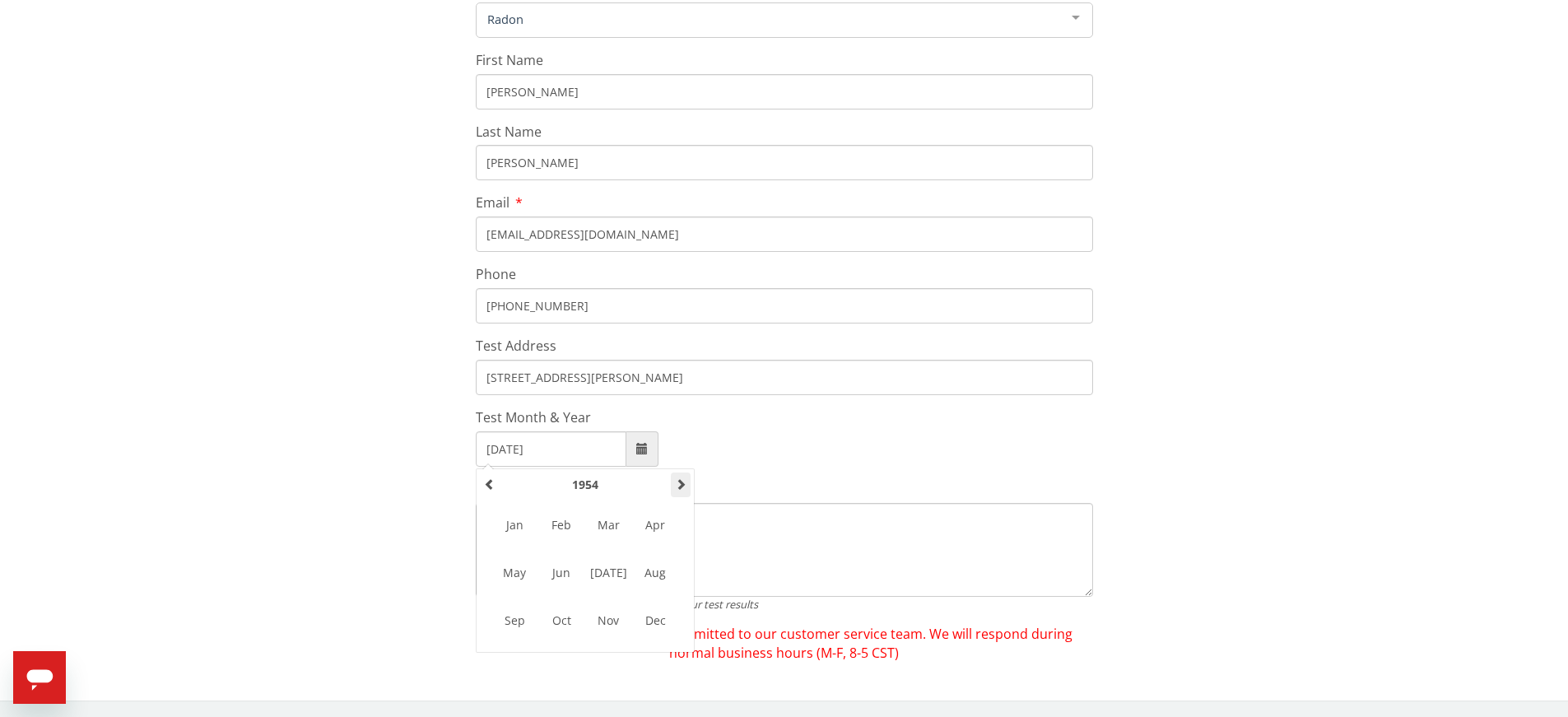
click at [679, 484] on span at bounding box center [680, 484] width 11 height 11
click at [678, 484] on span at bounding box center [680, 484] width 11 height 11
click at [677, 490] on th at bounding box center [680, 484] width 19 height 25
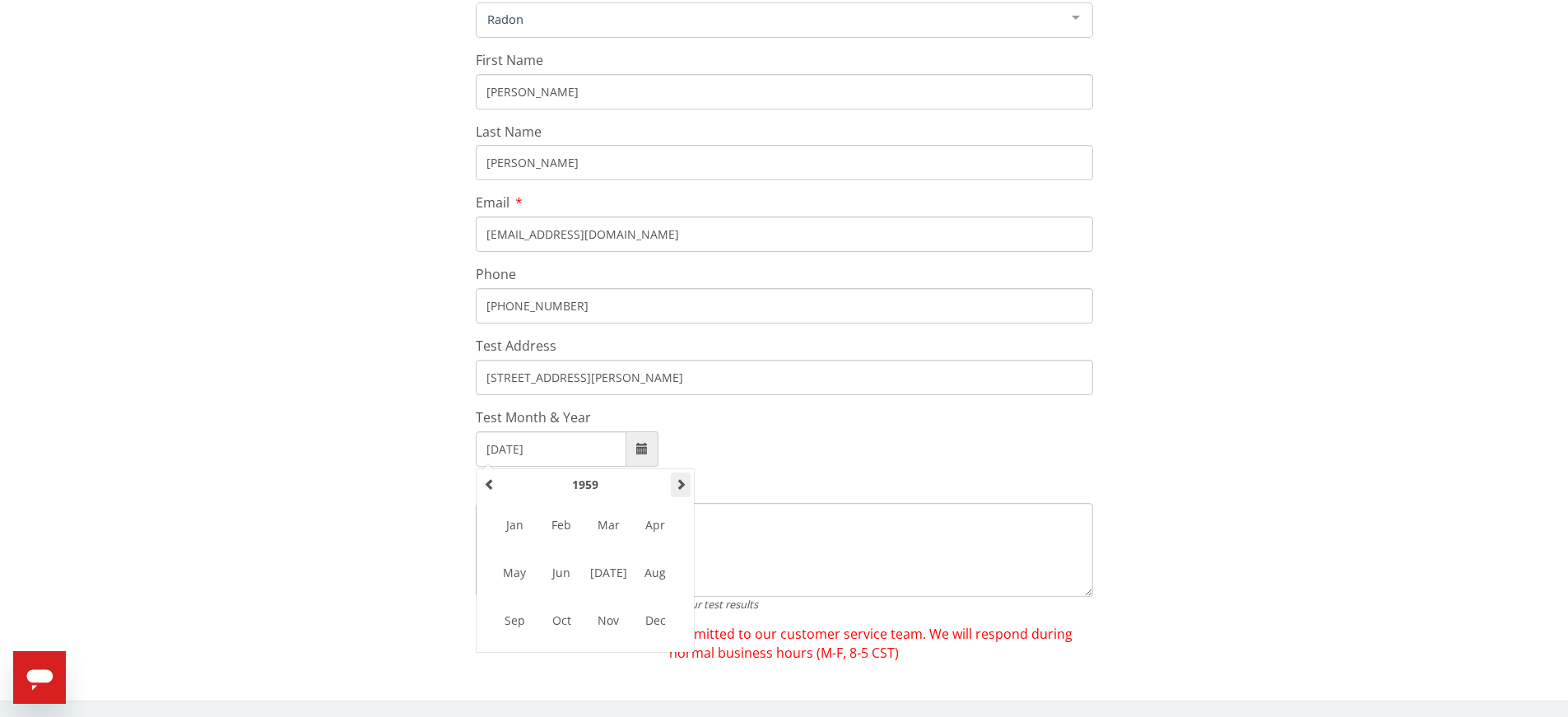
click at [681, 483] on span at bounding box center [680, 484] width 11 height 11
click at [681, 484] on span at bounding box center [680, 484] width 11 height 11
click at [680, 488] on span at bounding box center [680, 484] width 11 height 11
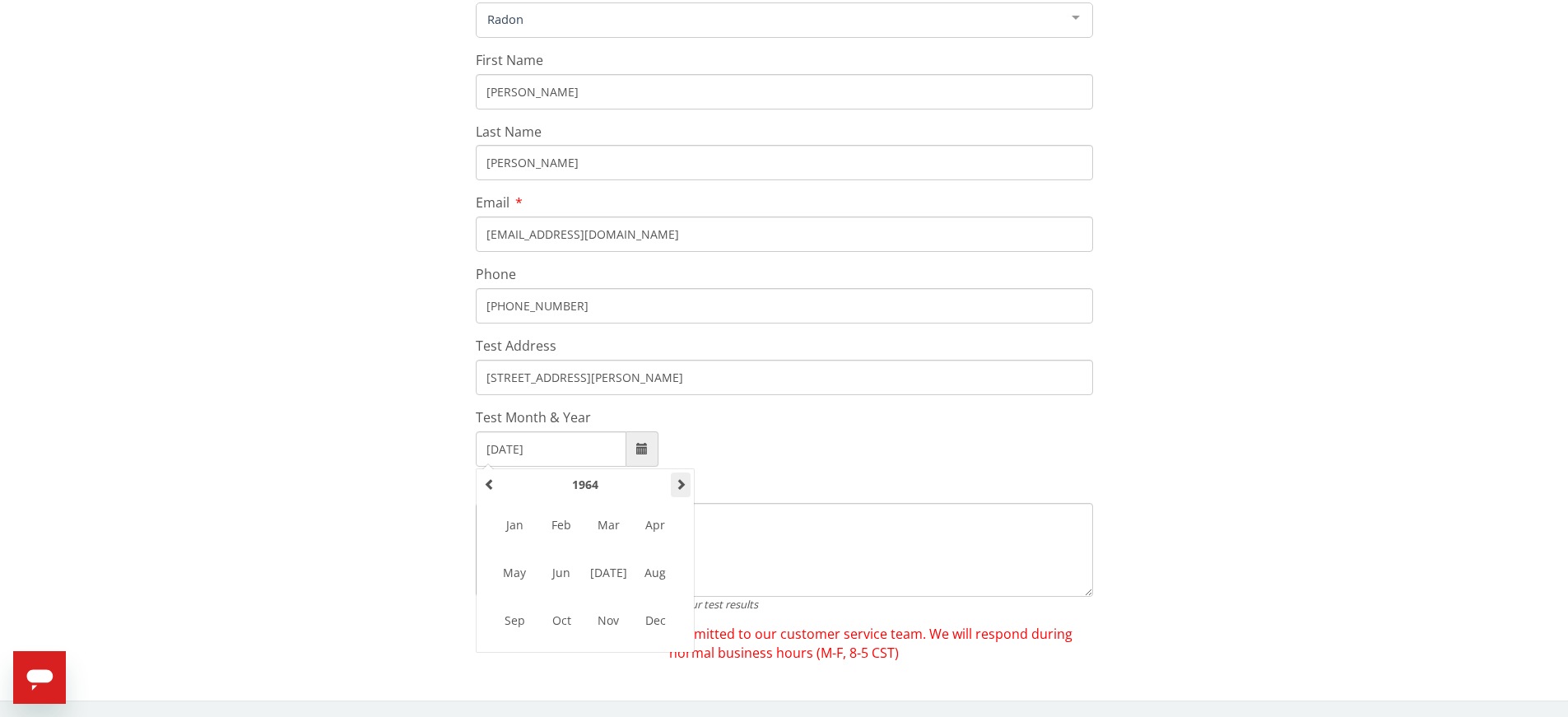
click at [679, 488] on span at bounding box center [680, 484] width 11 height 11
click at [678, 488] on span at bounding box center [680, 484] width 11 height 11
click at [678, 485] on span at bounding box center [680, 484] width 11 height 11
click at [678, 486] on span at bounding box center [680, 484] width 11 height 11
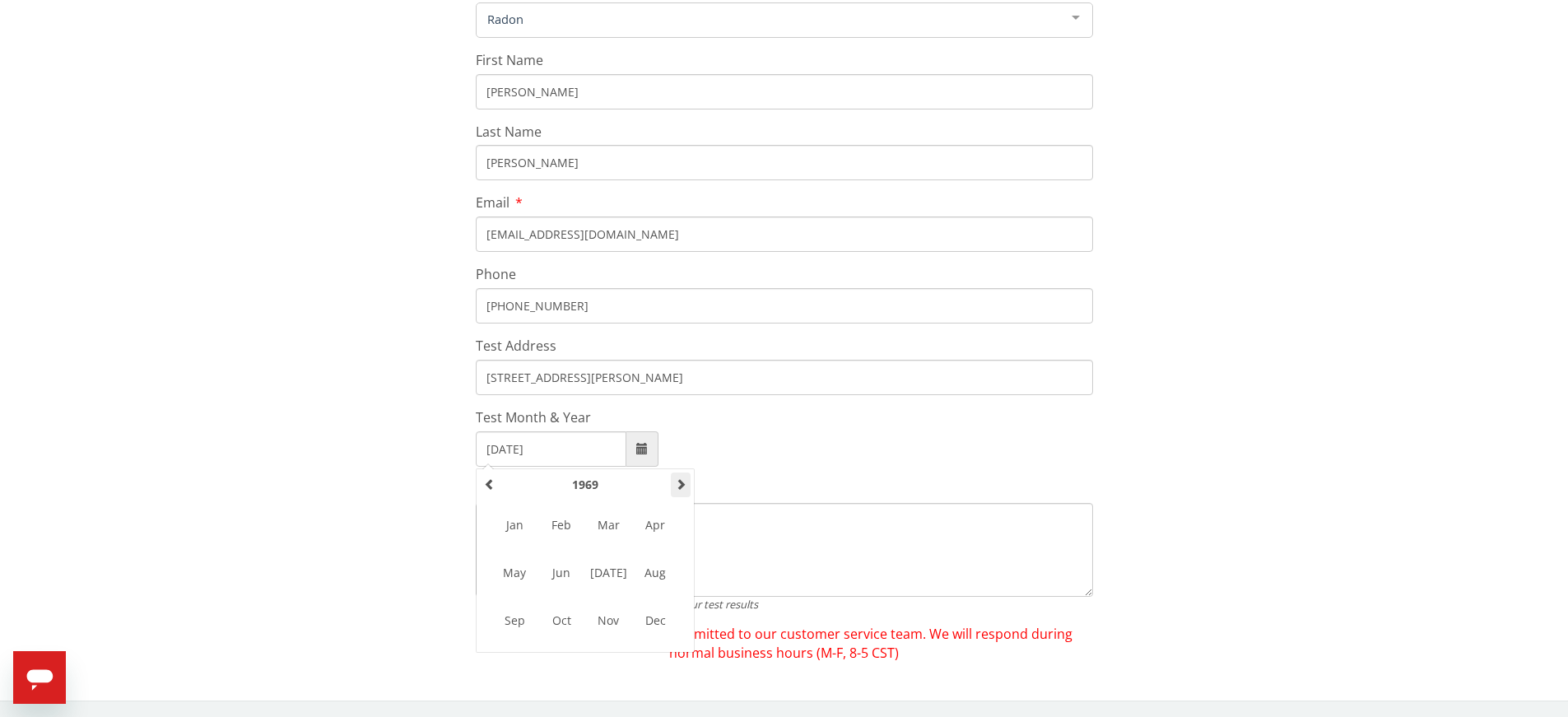
click at [678, 486] on span at bounding box center [680, 484] width 11 height 11
click at [677, 486] on span at bounding box center [680, 484] width 11 height 11
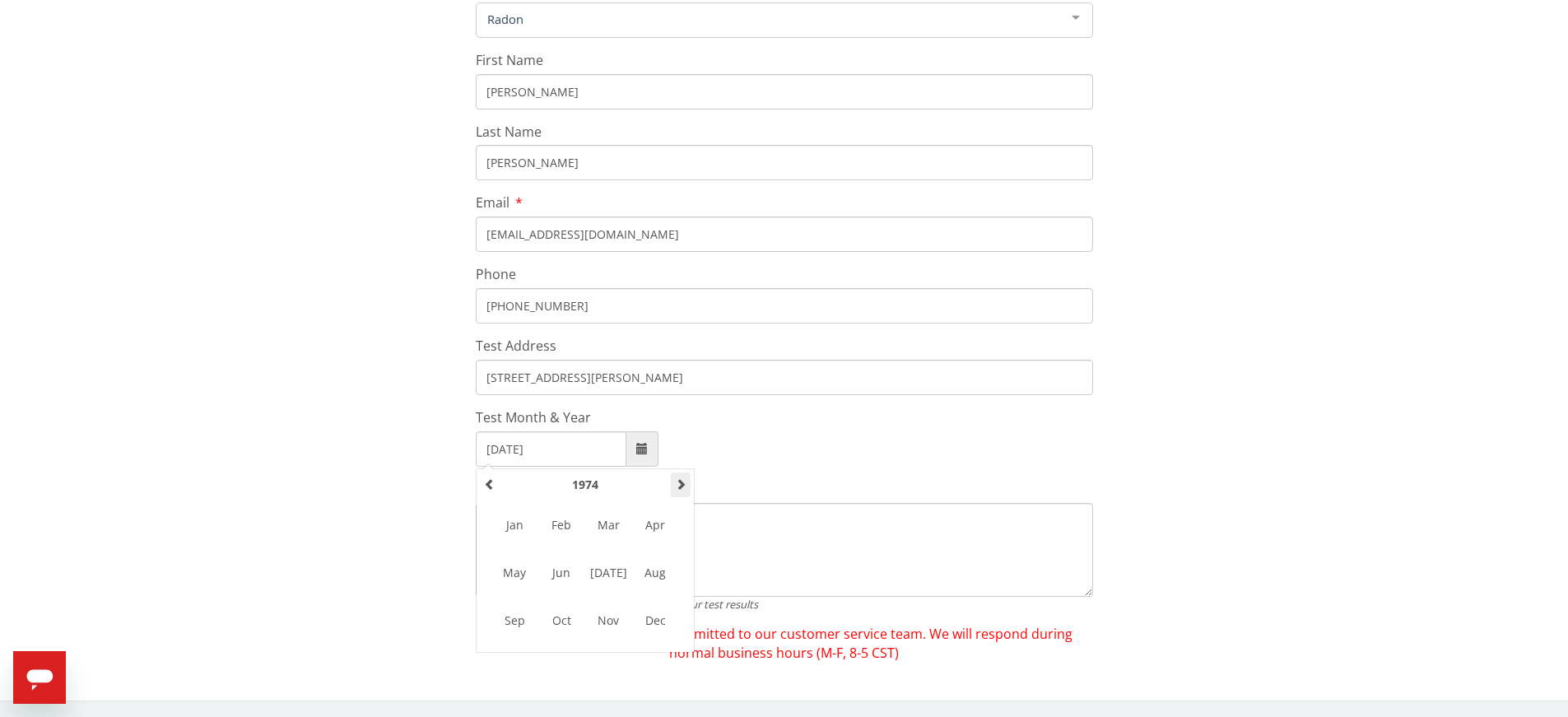
click at [676, 486] on span at bounding box center [680, 484] width 11 height 11
click at [676, 484] on span at bounding box center [680, 484] width 11 height 11
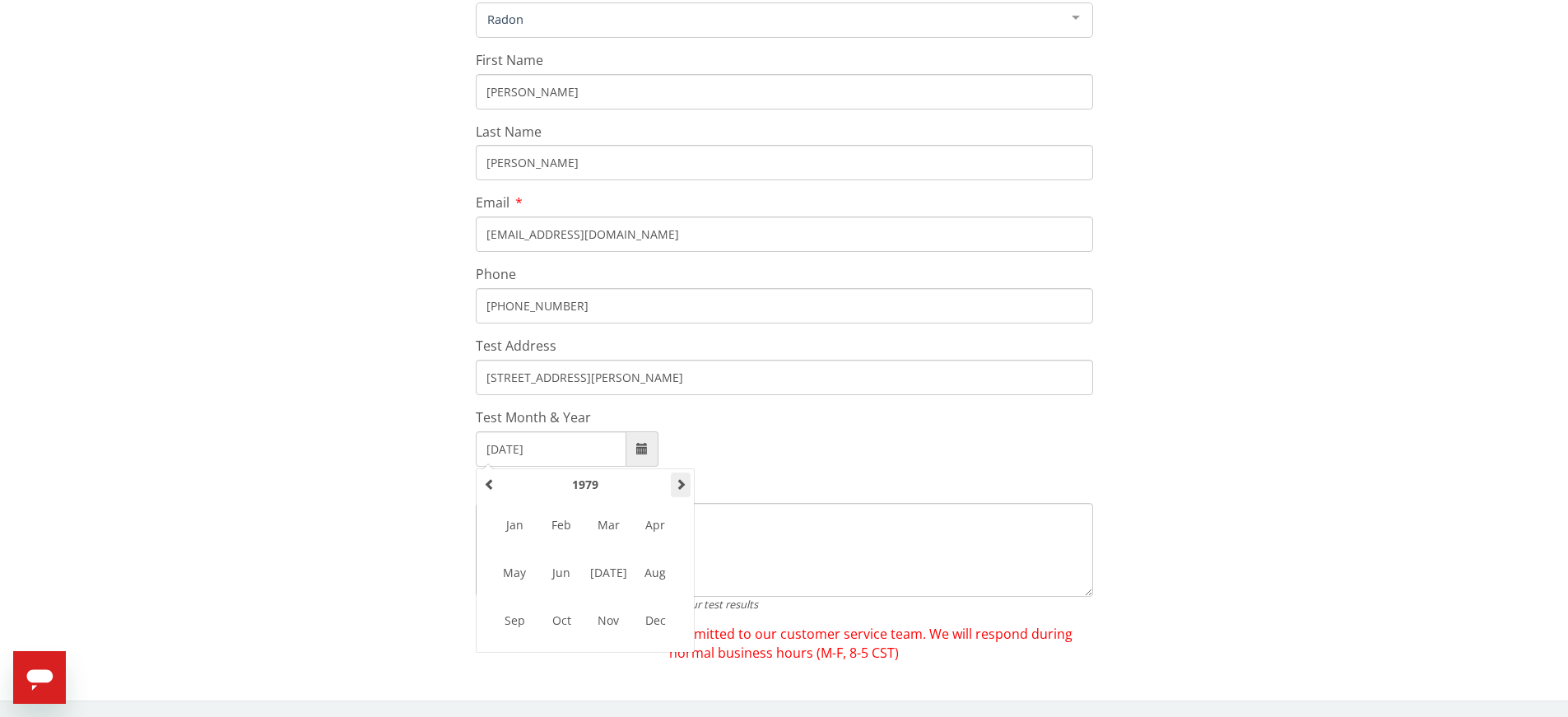
click at [676, 484] on span at bounding box center [680, 484] width 11 height 11
click at [676, 484] on span at bounding box center [680, 484] width 11 height 11
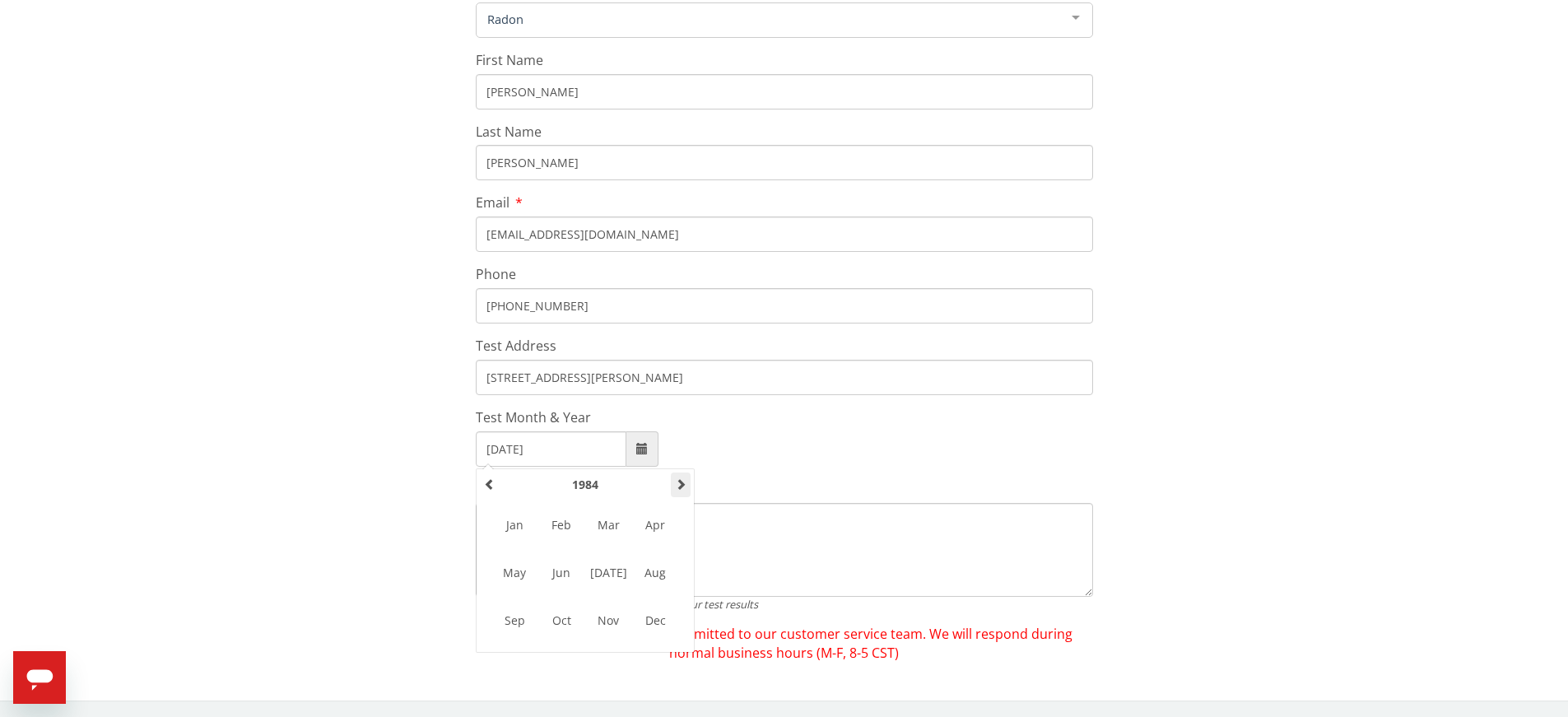
click at [676, 484] on span at bounding box center [680, 484] width 11 height 11
click at [676, 483] on span at bounding box center [680, 484] width 11 height 11
click at [676, 481] on span at bounding box center [680, 484] width 11 height 11
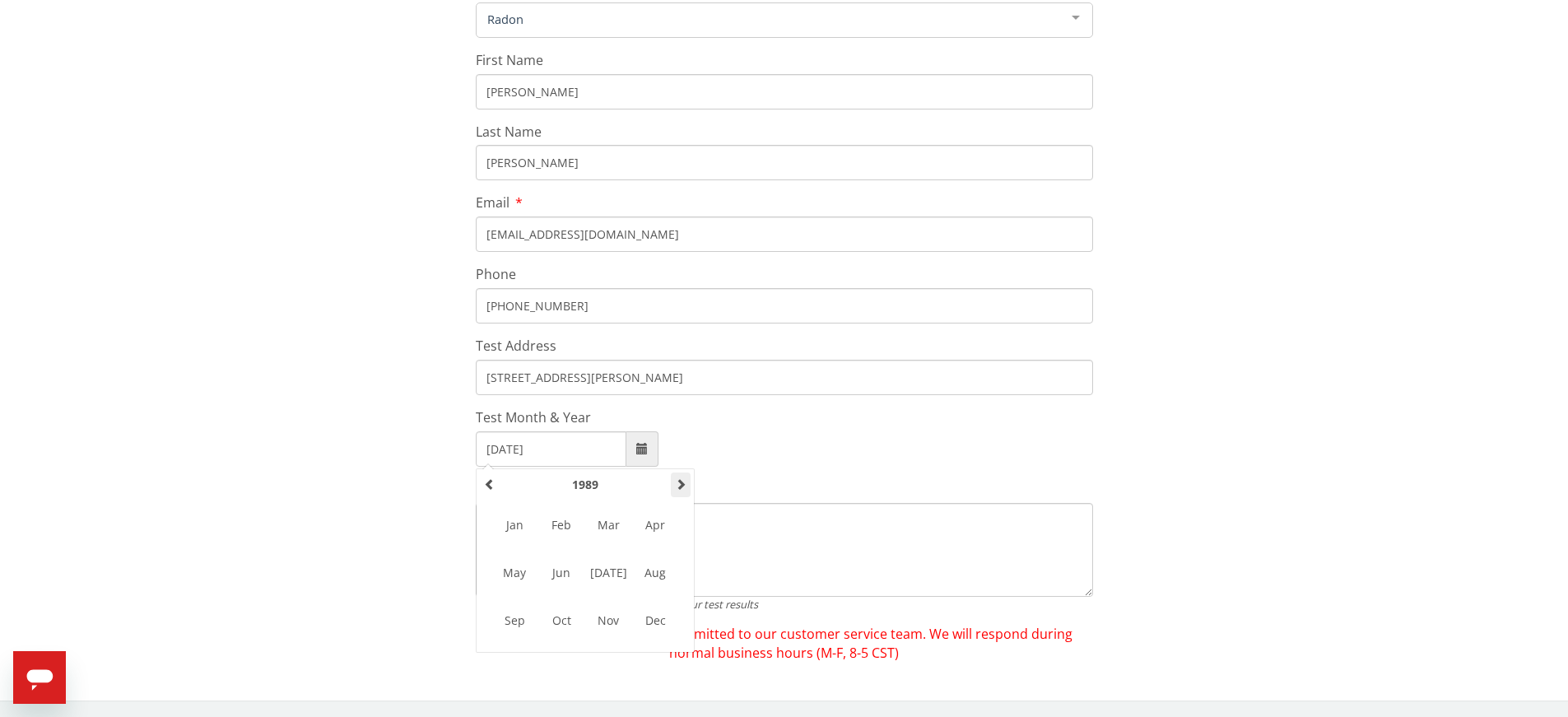
click at [675, 481] on span at bounding box center [680, 484] width 11 height 11
click at [675, 480] on span at bounding box center [680, 484] width 11 height 11
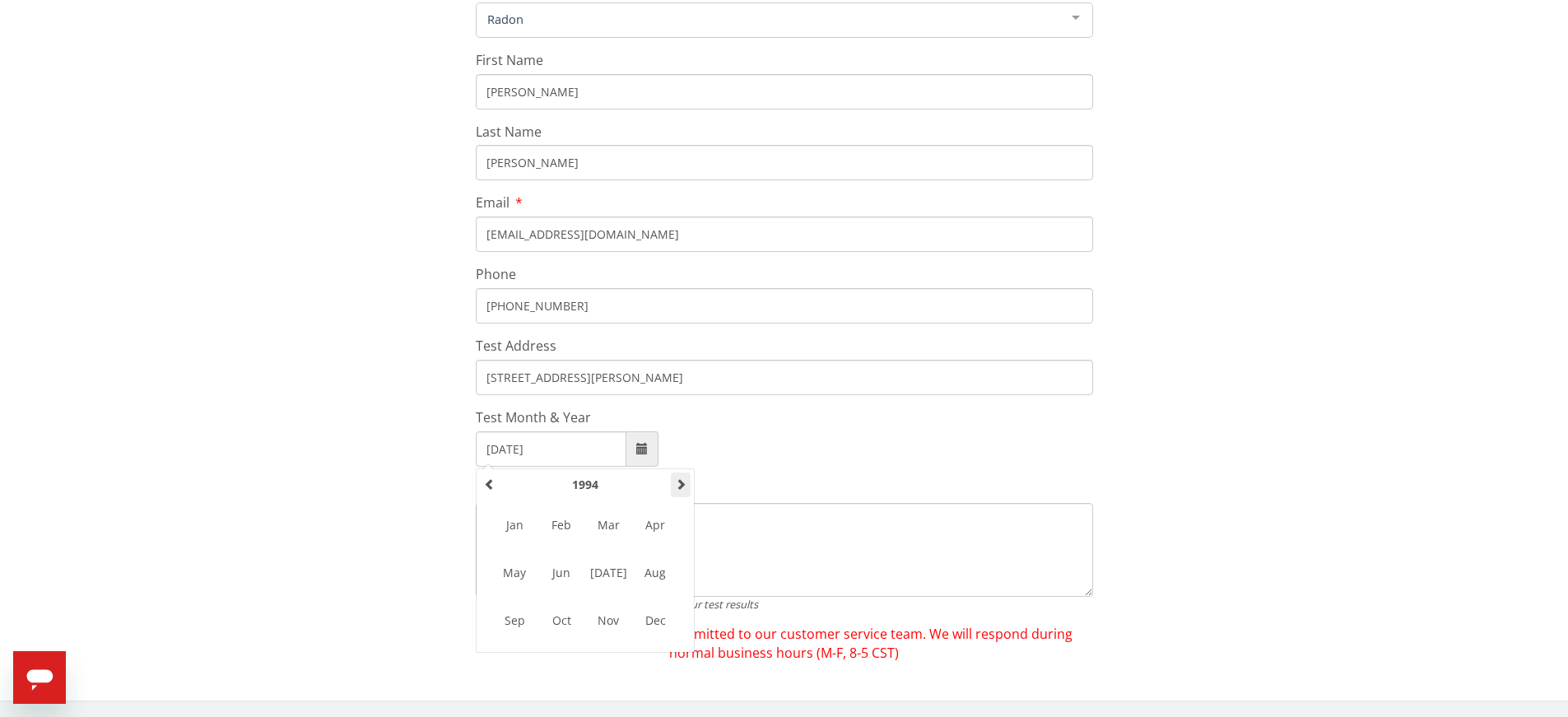
click at [675, 480] on span at bounding box center [680, 484] width 11 height 11
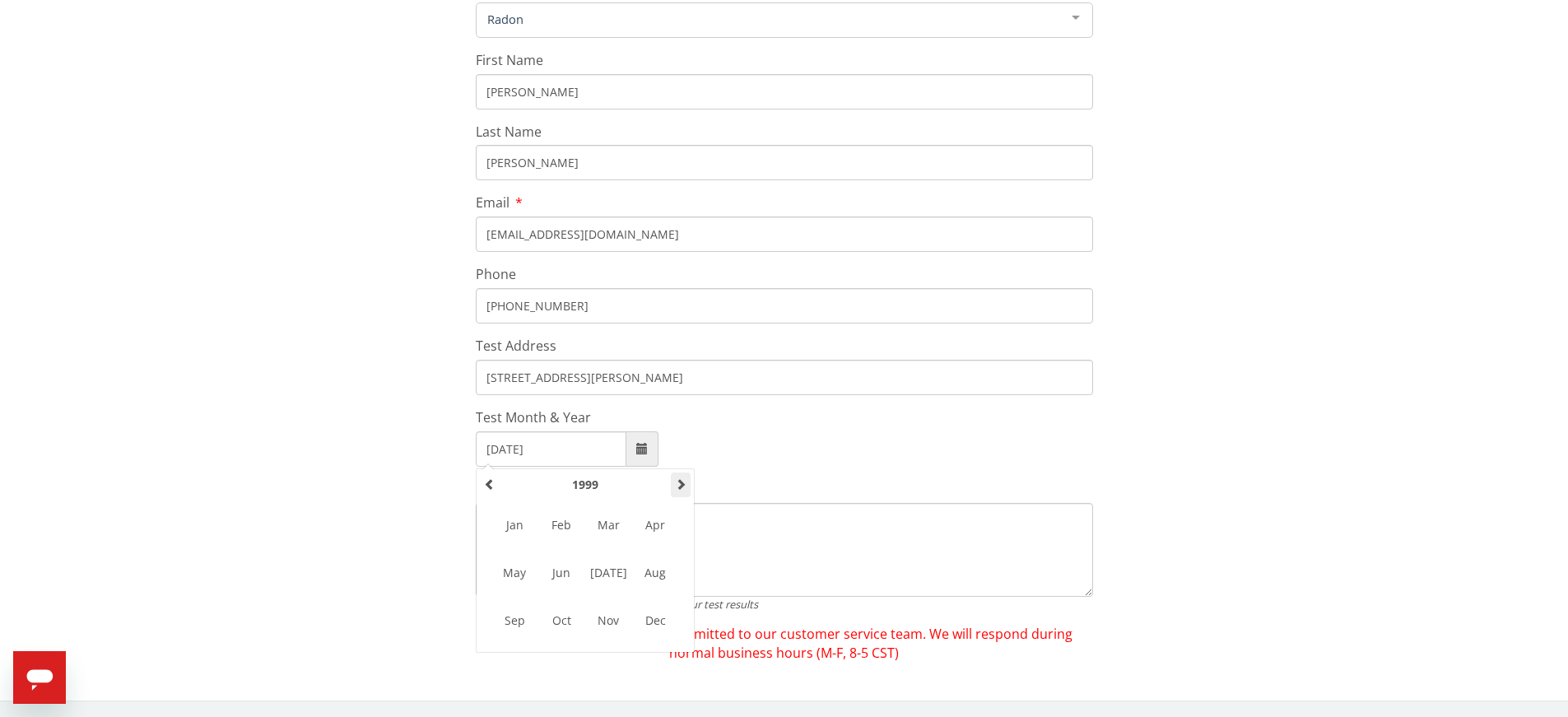
click at [675, 480] on span at bounding box center [680, 484] width 11 height 11
click at [675, 481] on span at bounding box center [680, 484] width 11 height 11
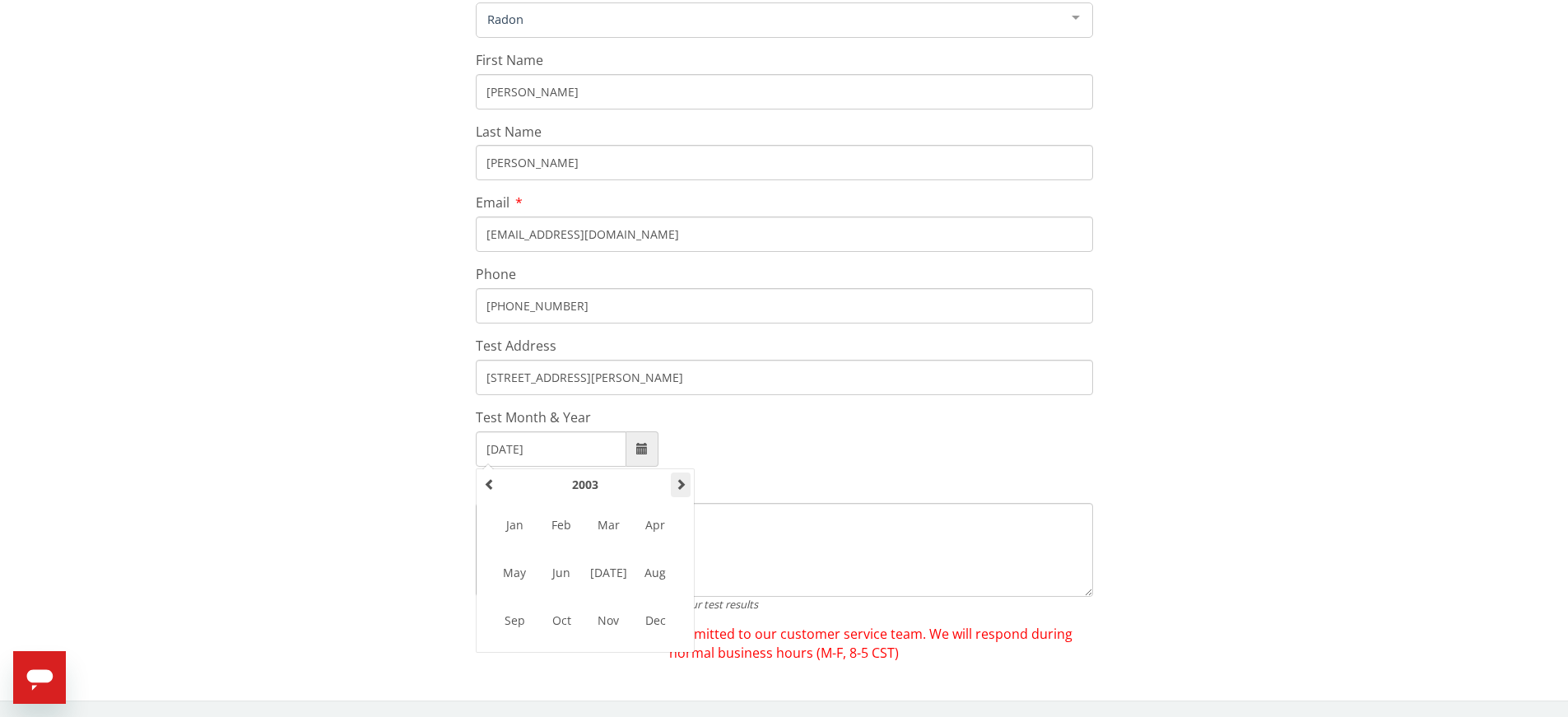
click at [675, 481] on span at bounding box center [680, 484] width 11 height 11
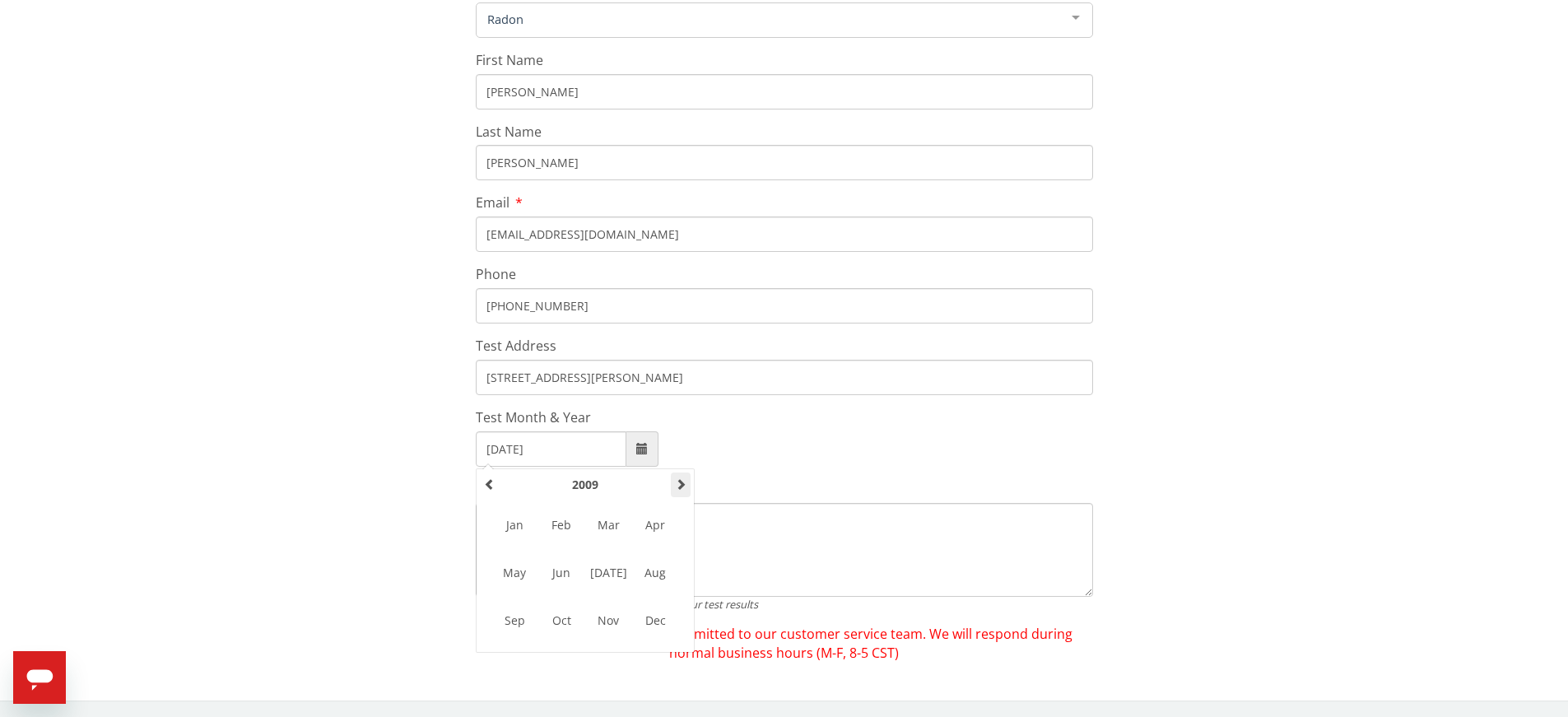
click at [675, 481] on span at bounding box center [680, 484] width 11 height 11
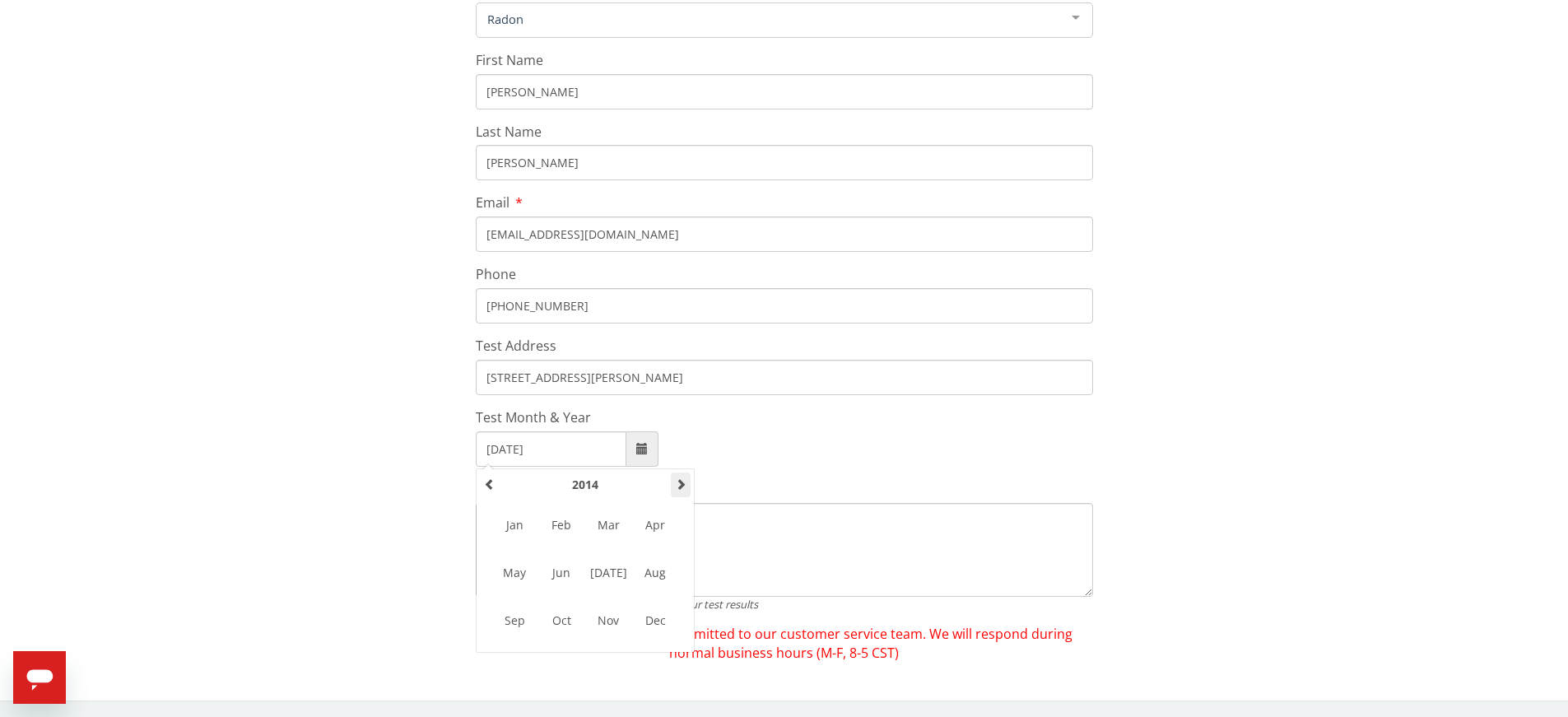
click at [675, 481] on span at bounding box center [680, 484] width 11 height 11
click at [673, 481] on th at bounding box center [680, 484] width 19 height 25
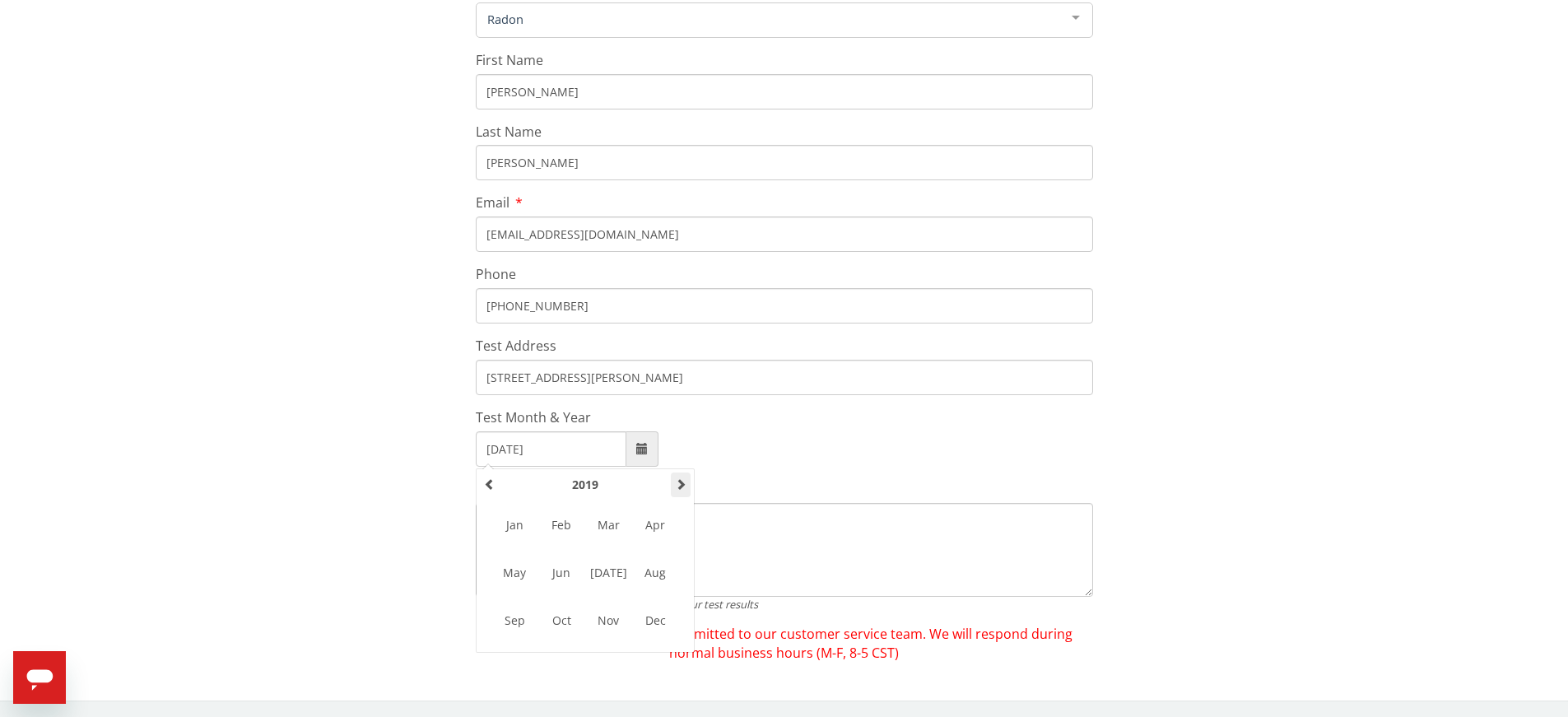
click at [673, 481] on th at bounding box center [680, 484] width 19 height 25
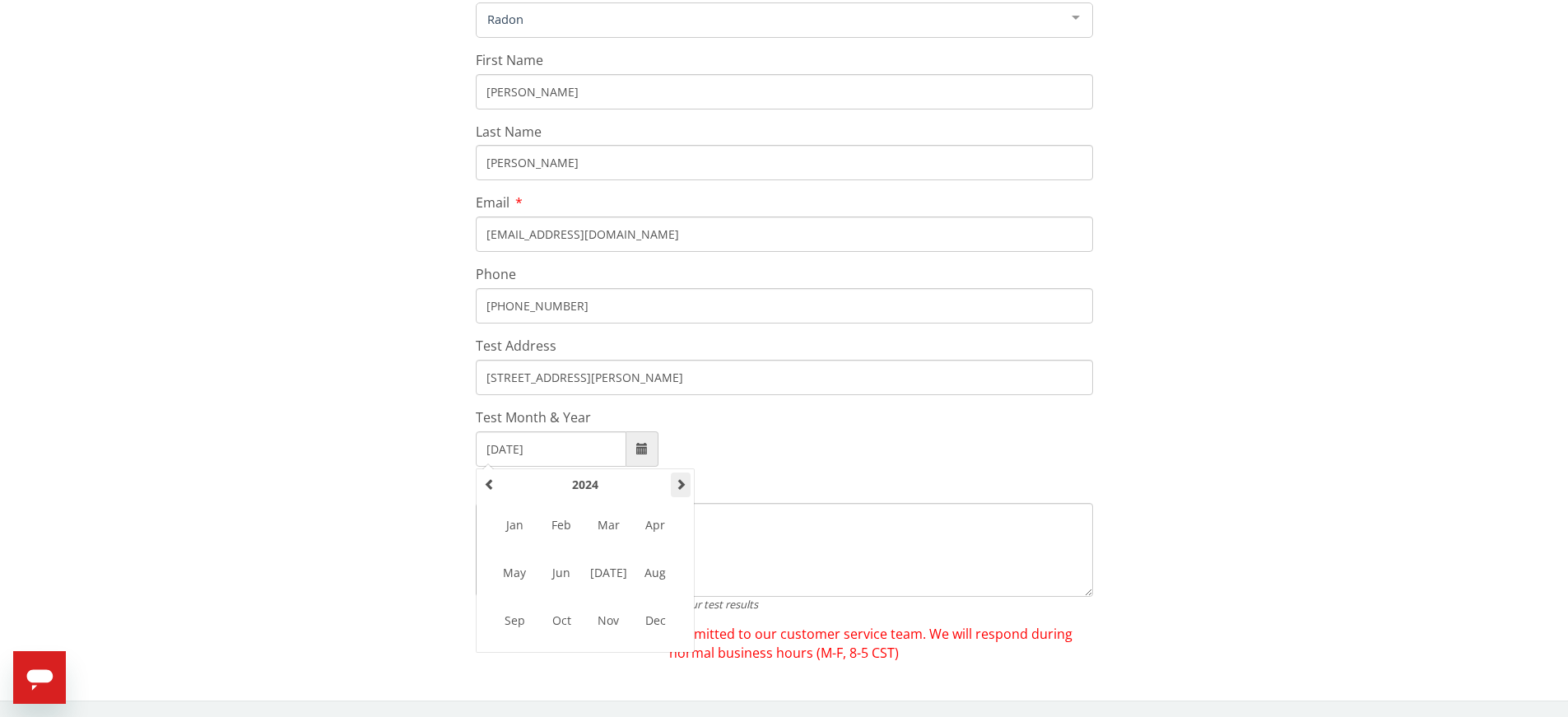
click at [673, 481] on th at bounding box center [680, 484] width 19 height 25
click at [574, 482] on th "2025" at bounding box center [584, 484] width 171 height 25
click at [616, 483] on th "2020-2031" at bounding box center [584, 484] width 171 height 25
click at [604, 511] on span "2024 - 2035" at bounding box center [608, 525] width 44 height 44
click at [558, 527] on span "2025" at bounding box center [561, 525] width 44 height 44
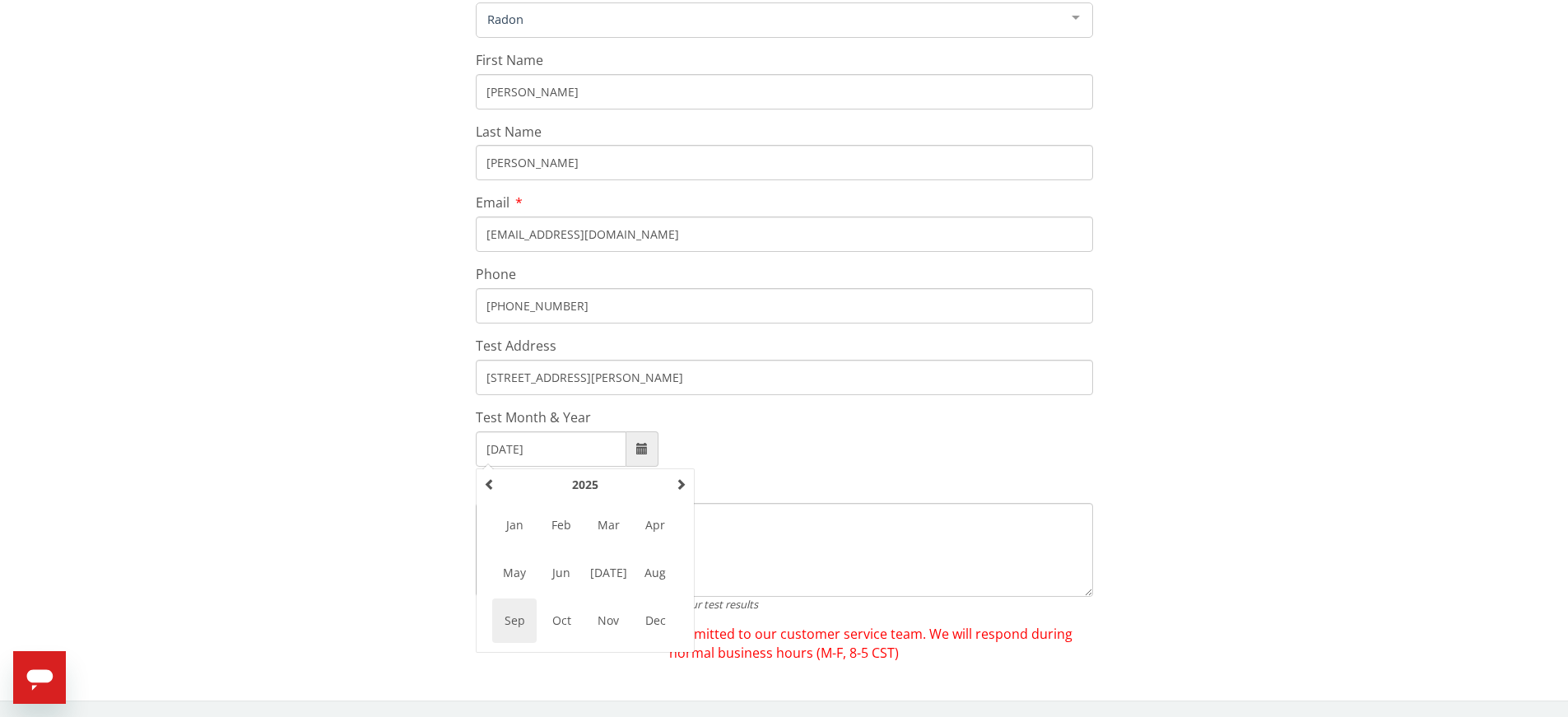
click at [520, 615] on span "Sep" at bounding box center [514, 620] width 44 height 44
type input "September, 2025"
click at [787, 640] on span "Your help request has been submitted to our customer service team. We will resp…" at bounding box center [784, 643] width 617 height 38
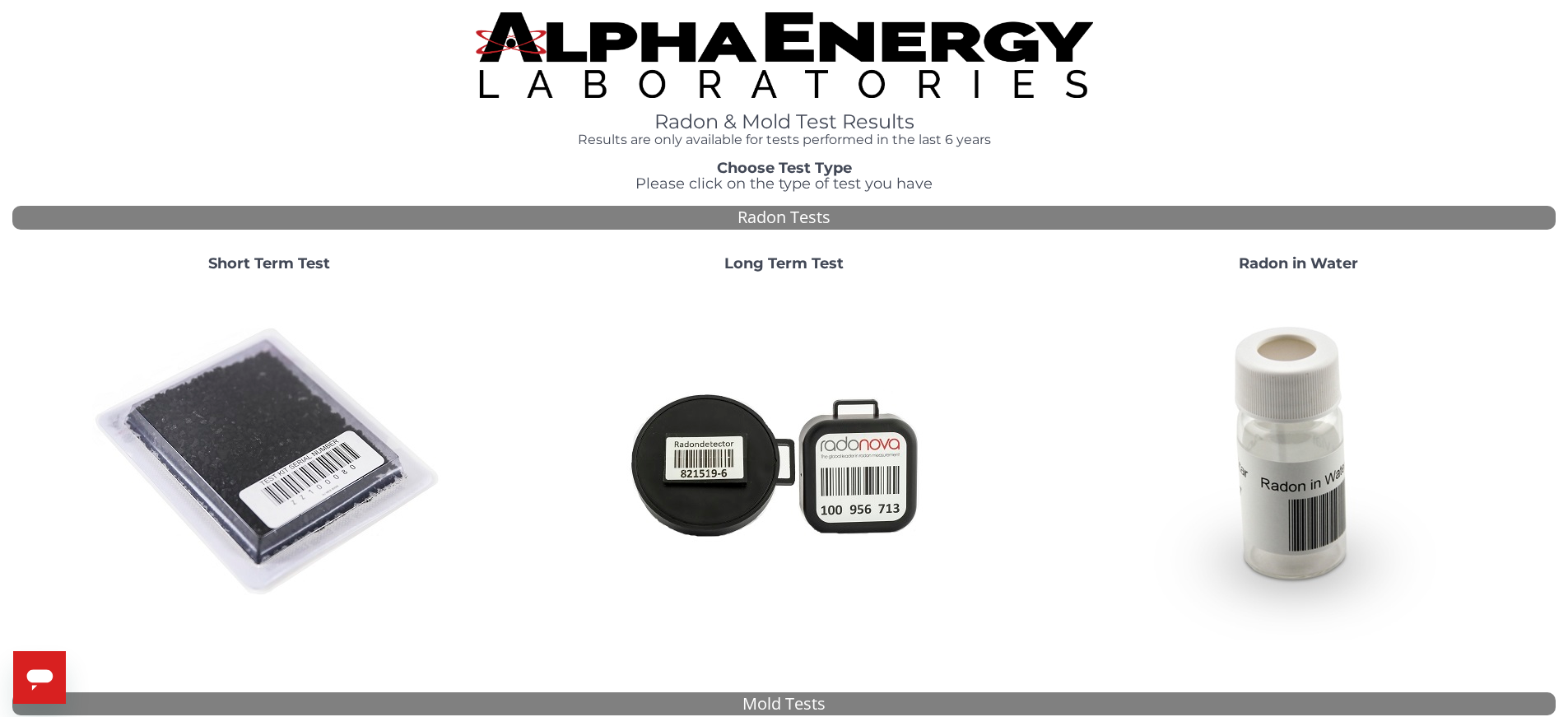
click at [30, 660] on div "Open messaging window" at bounding box center [39, 676] width 53 height 53
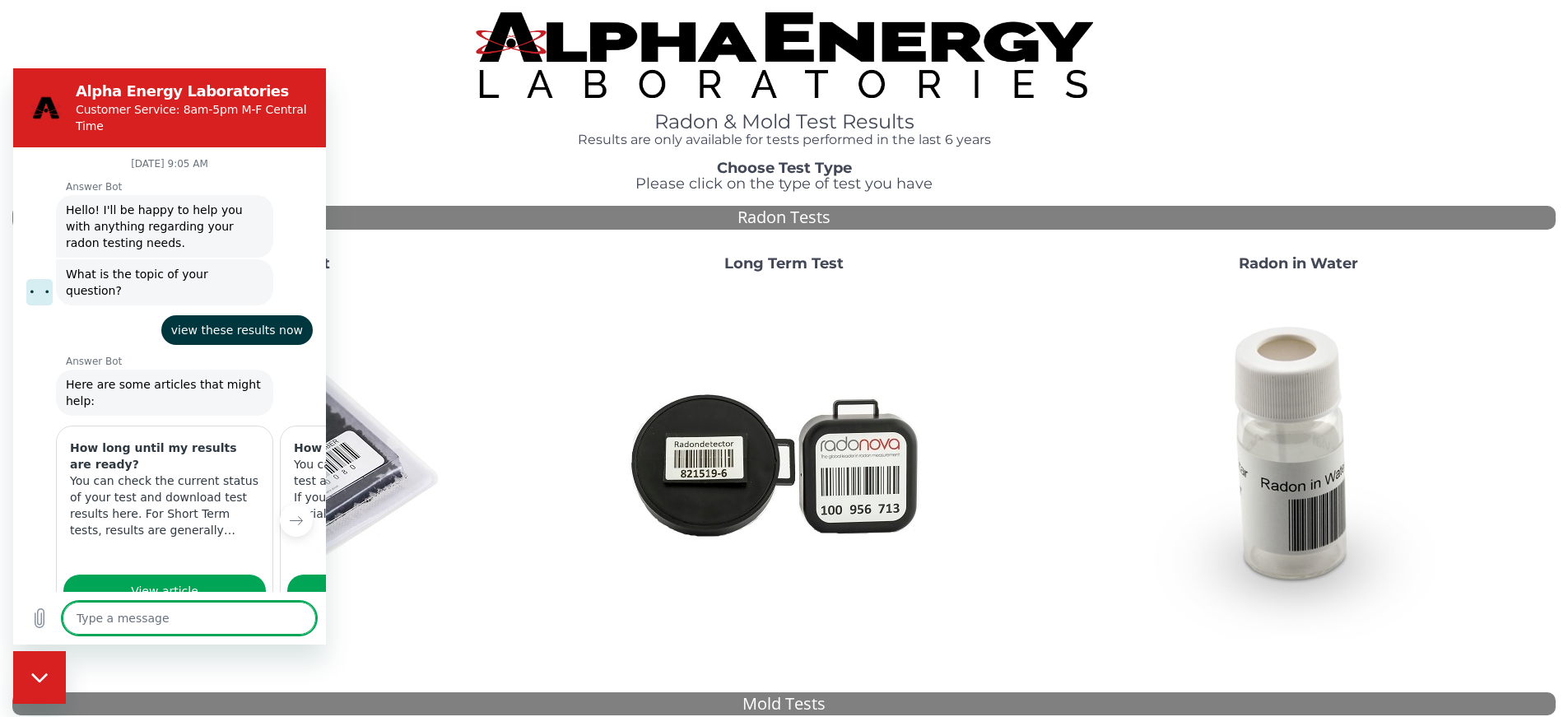
scroll to position [917, 0]
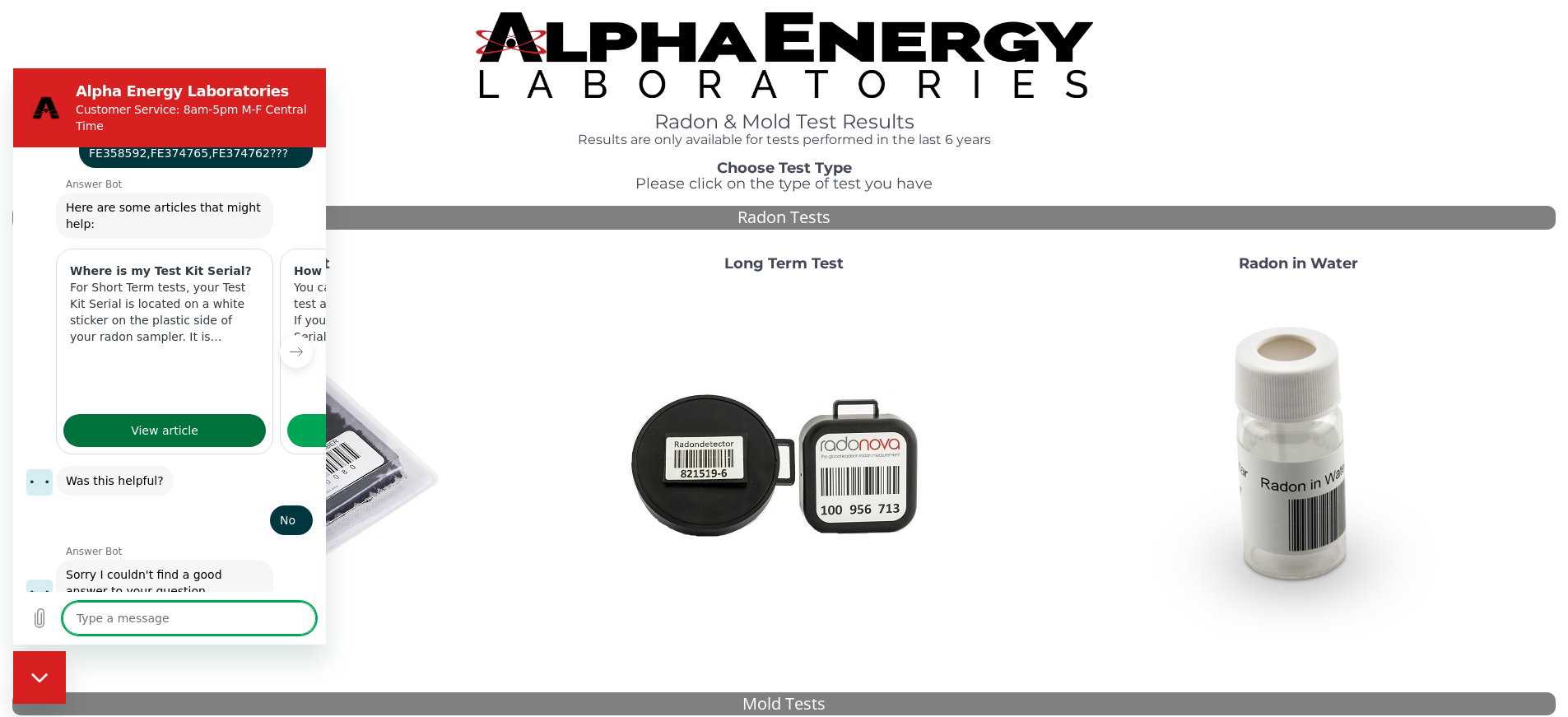
click at [188, 421] on span "View article" at bounding box center [164, 430] width 67 height 19
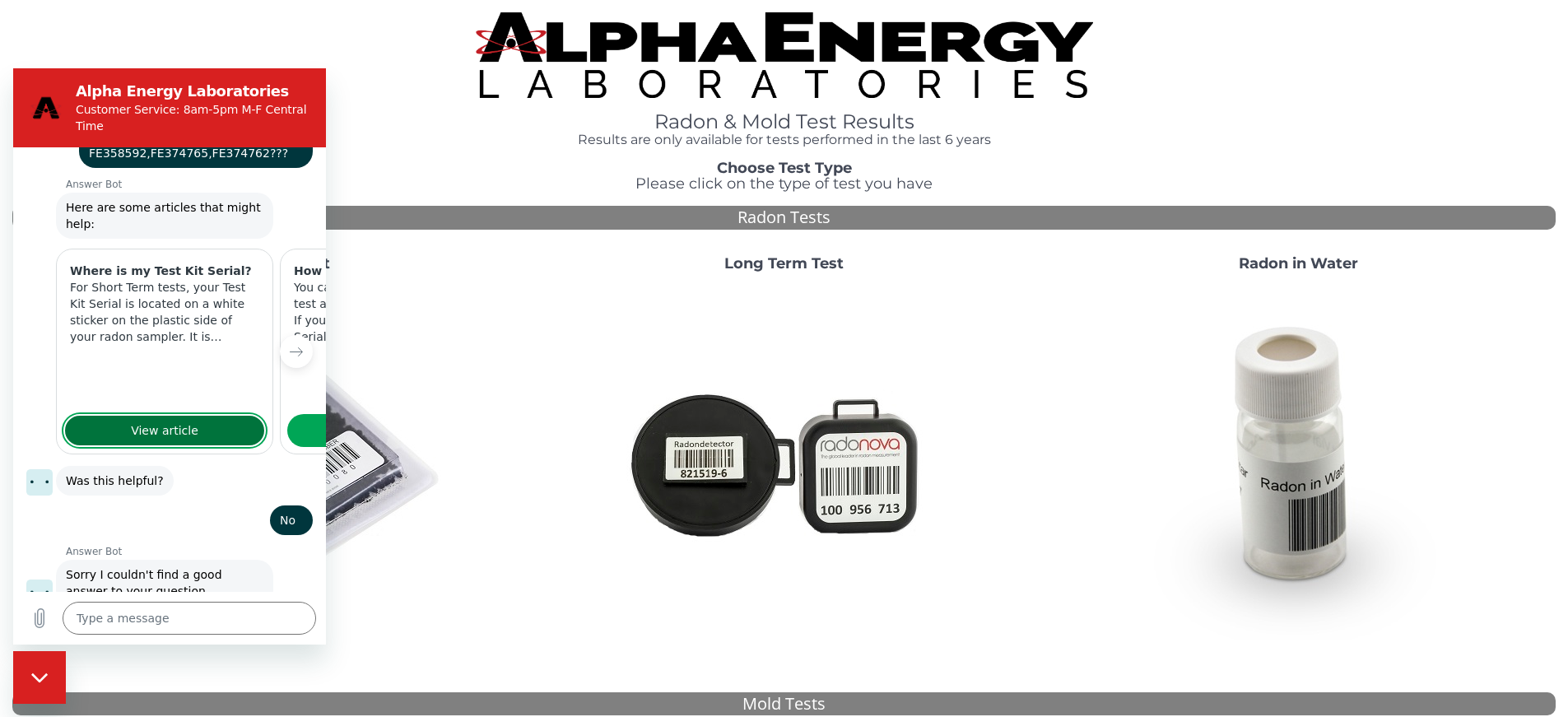
click at [167, 414] on link "View article" at bounding box center [164, 431] width 202 height 33
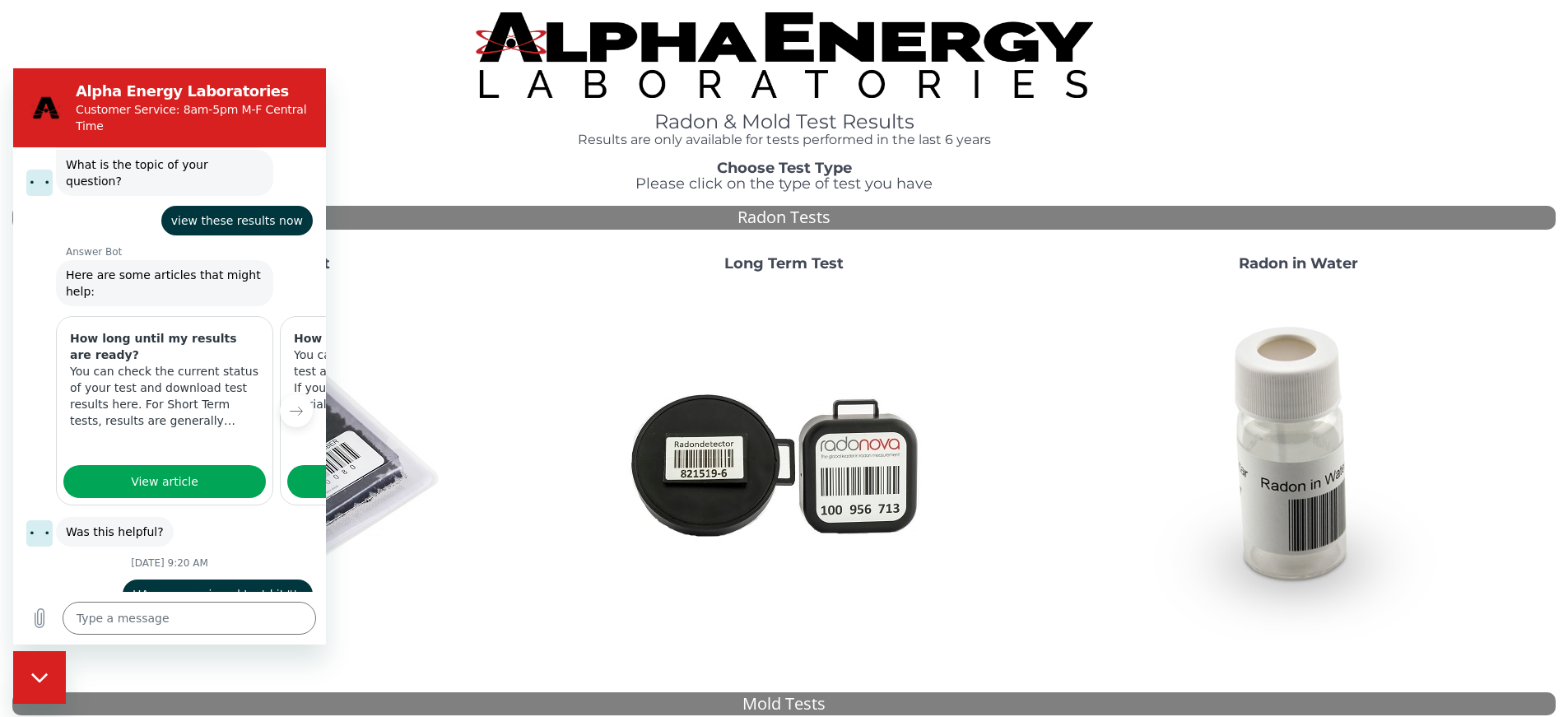
scroll to position [112, 0]
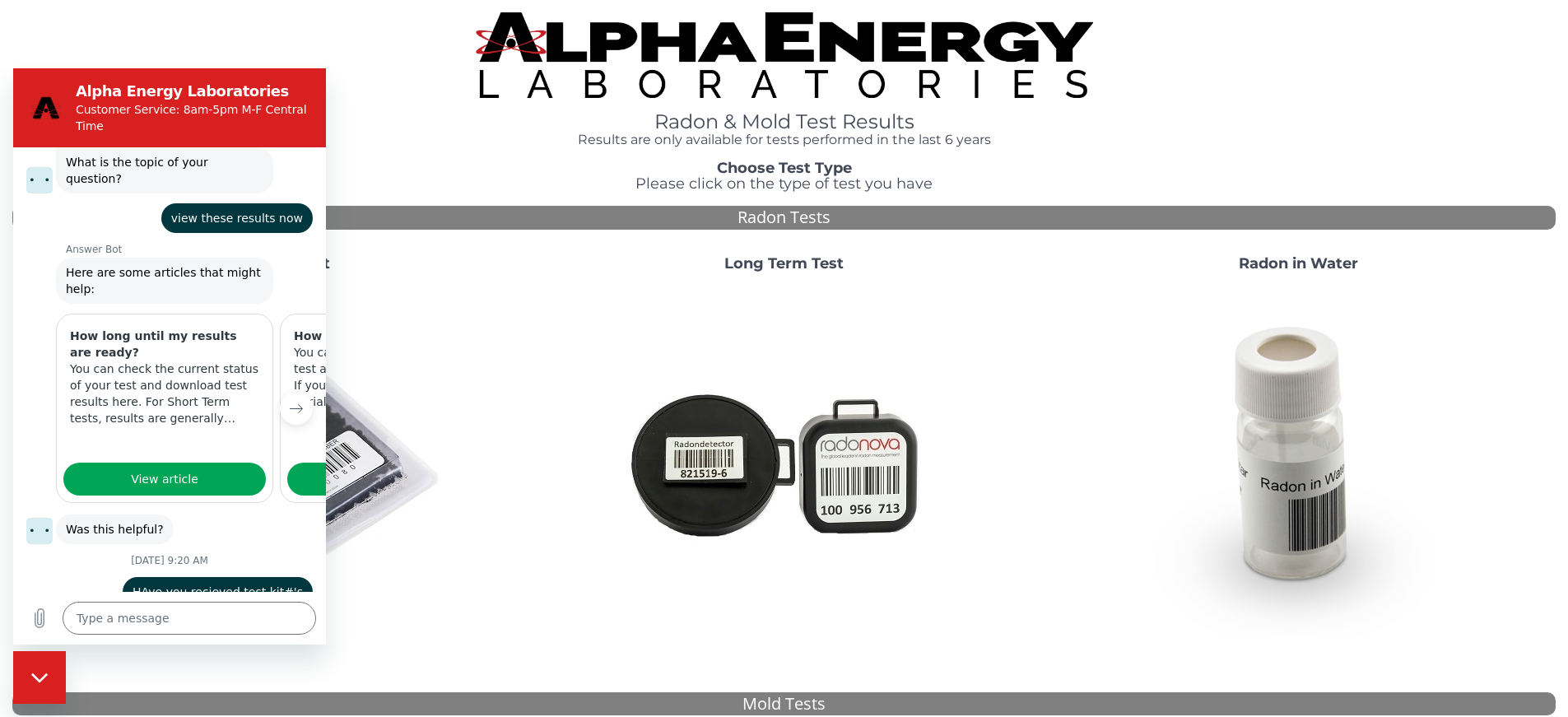
click at [280, 391] on button "Next item" at bounding box center [296, 408] width 33 height 33
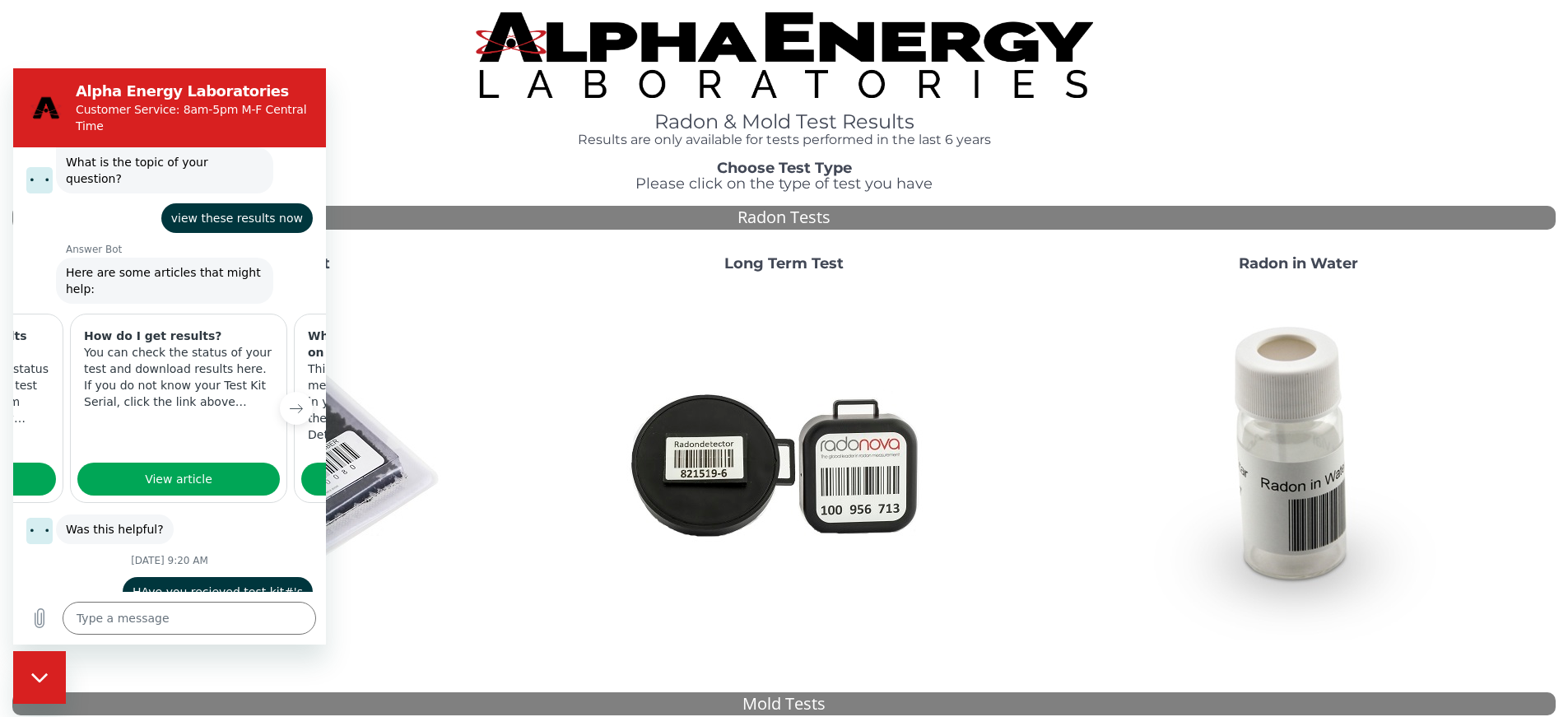
scroll to position [0, 211]
click at [280, 391] on button "Next item" at bounding box center [296, 408] width 33 height 33
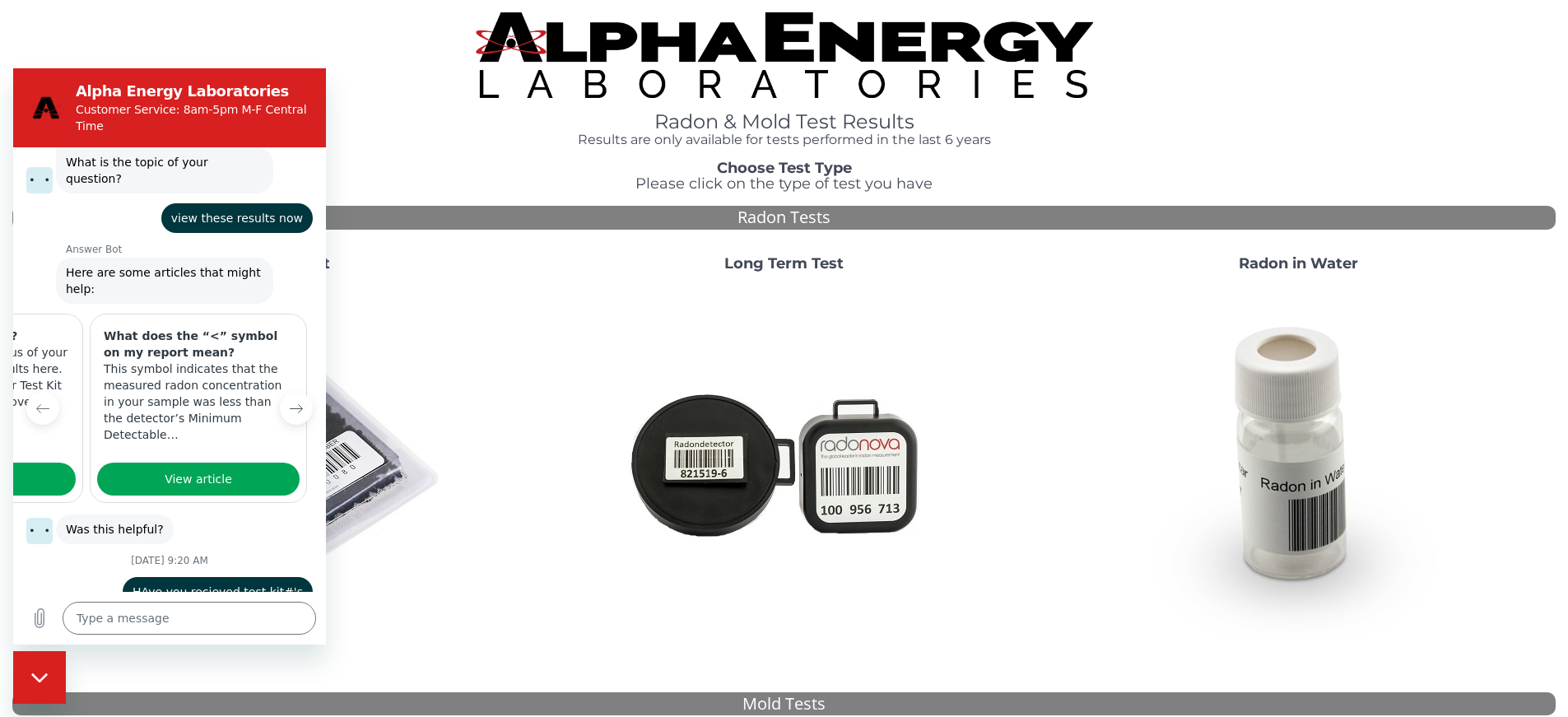
scroll to position [0, 414]
click at [274, 380] on div "How long until my results are ready? You can check the current status of your t…" at bounding box center [169, 408] width 313 height 189
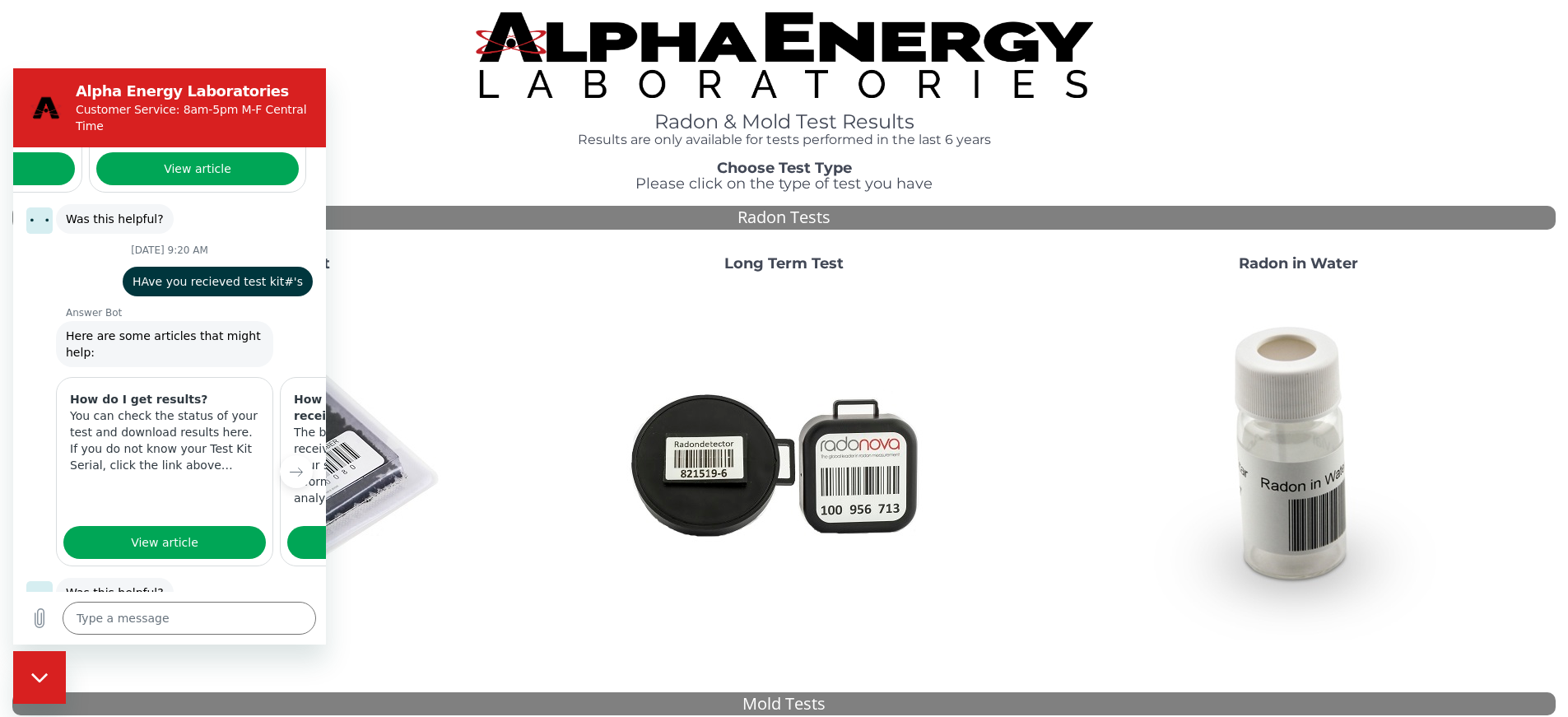
scroll to position [417, 0]
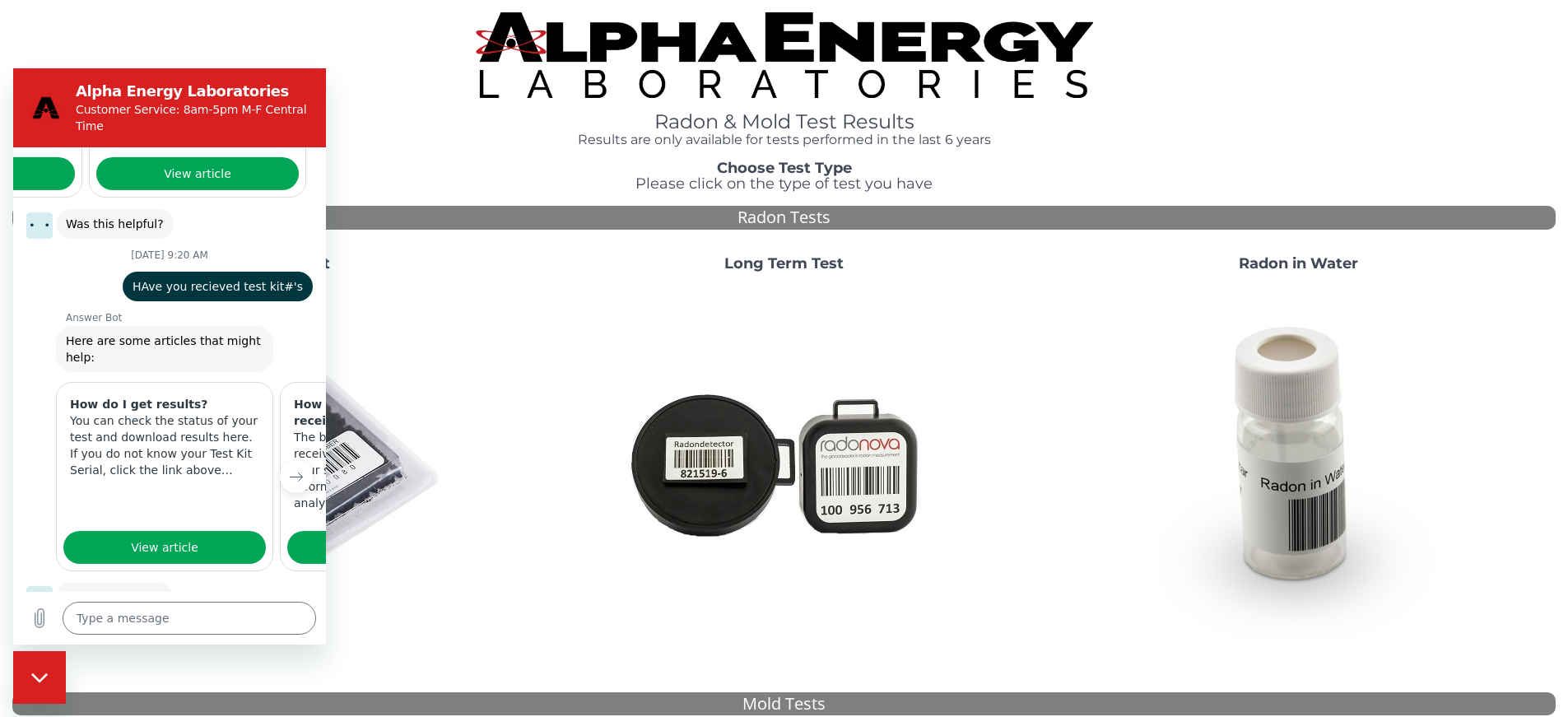
click at [290, 470] on icon "Next item" at bounding box center [296, 476] width 13 height 13
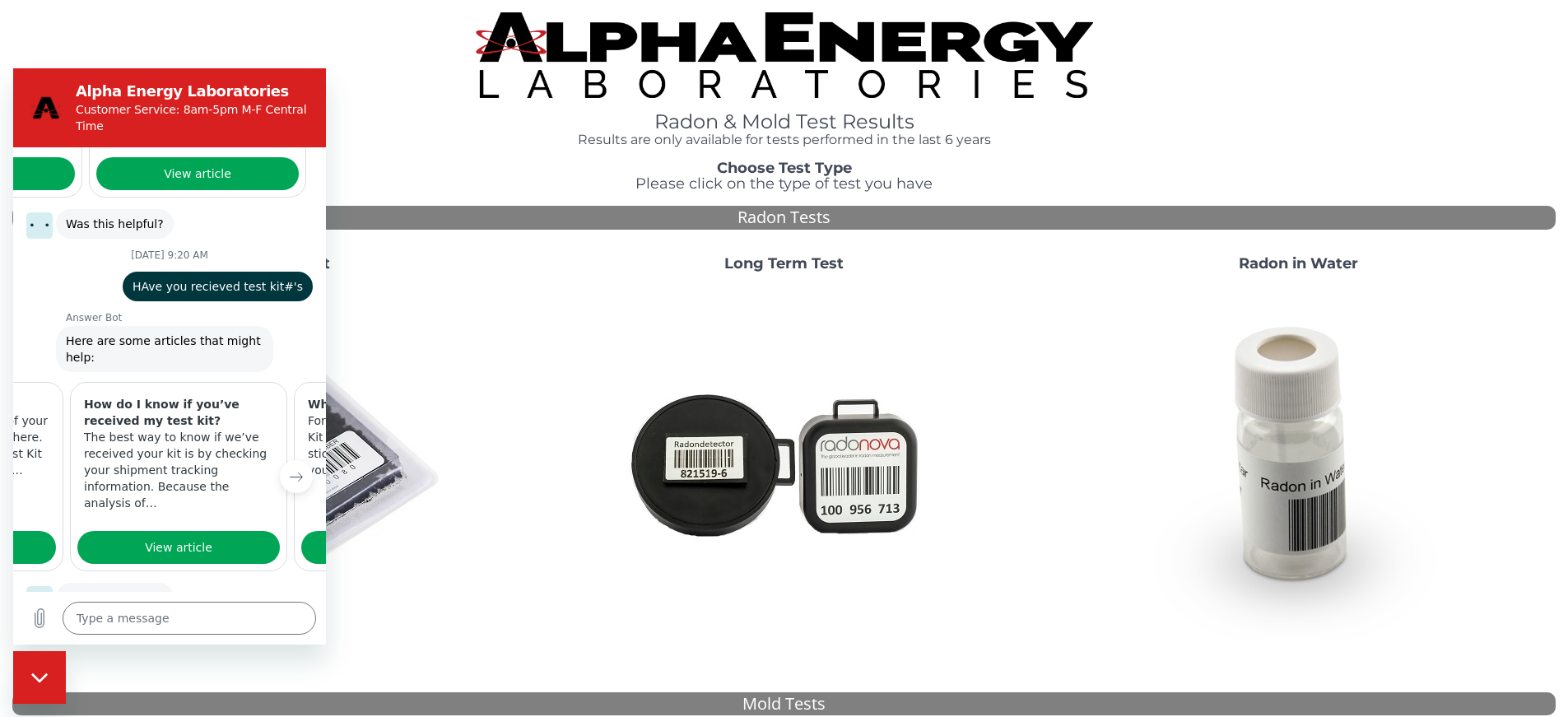
scroll to position [0, 211]
click at [178, 537] on span "View article" at bounding box center [176, 546] width 67 height 19
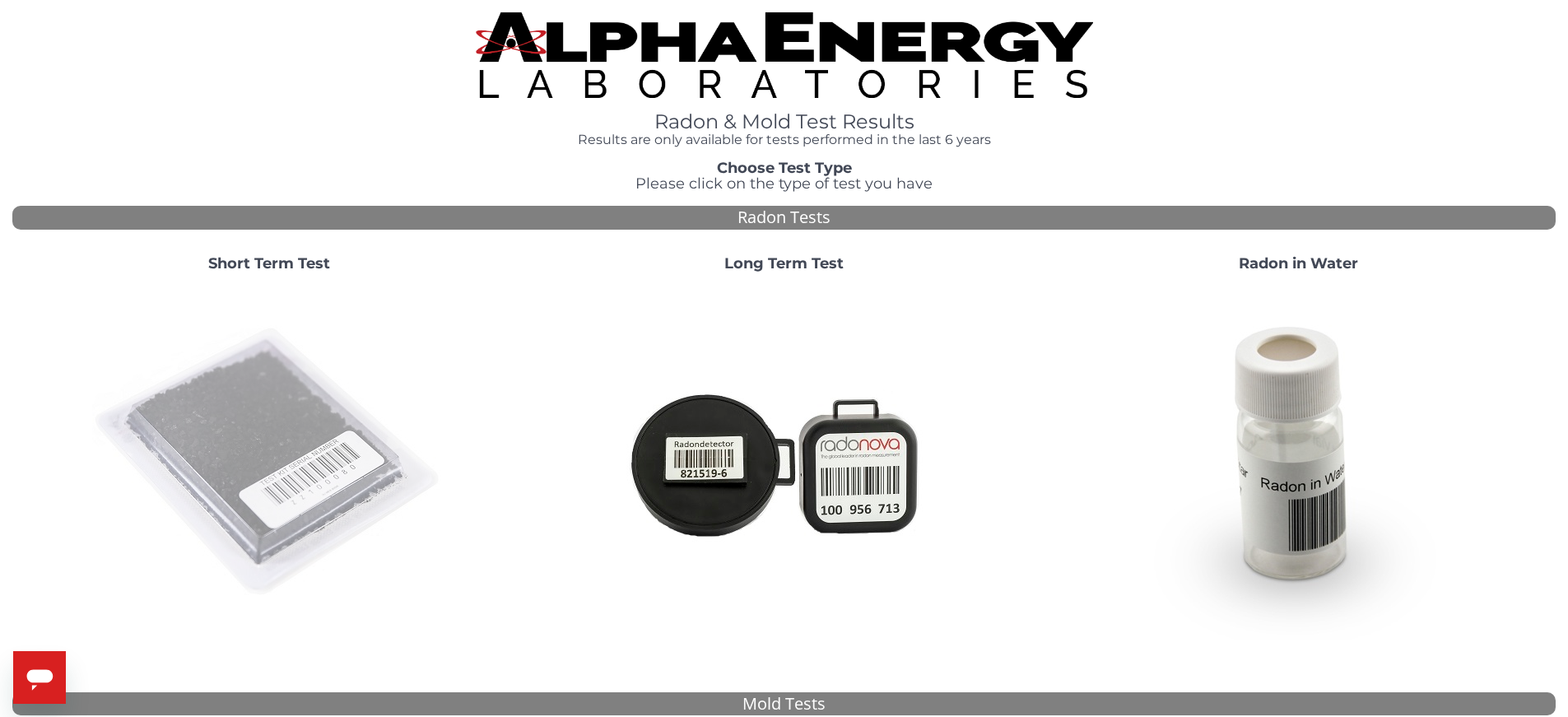
click at [330, 450] on img at bounding box center [269, 461] width 353 height 353
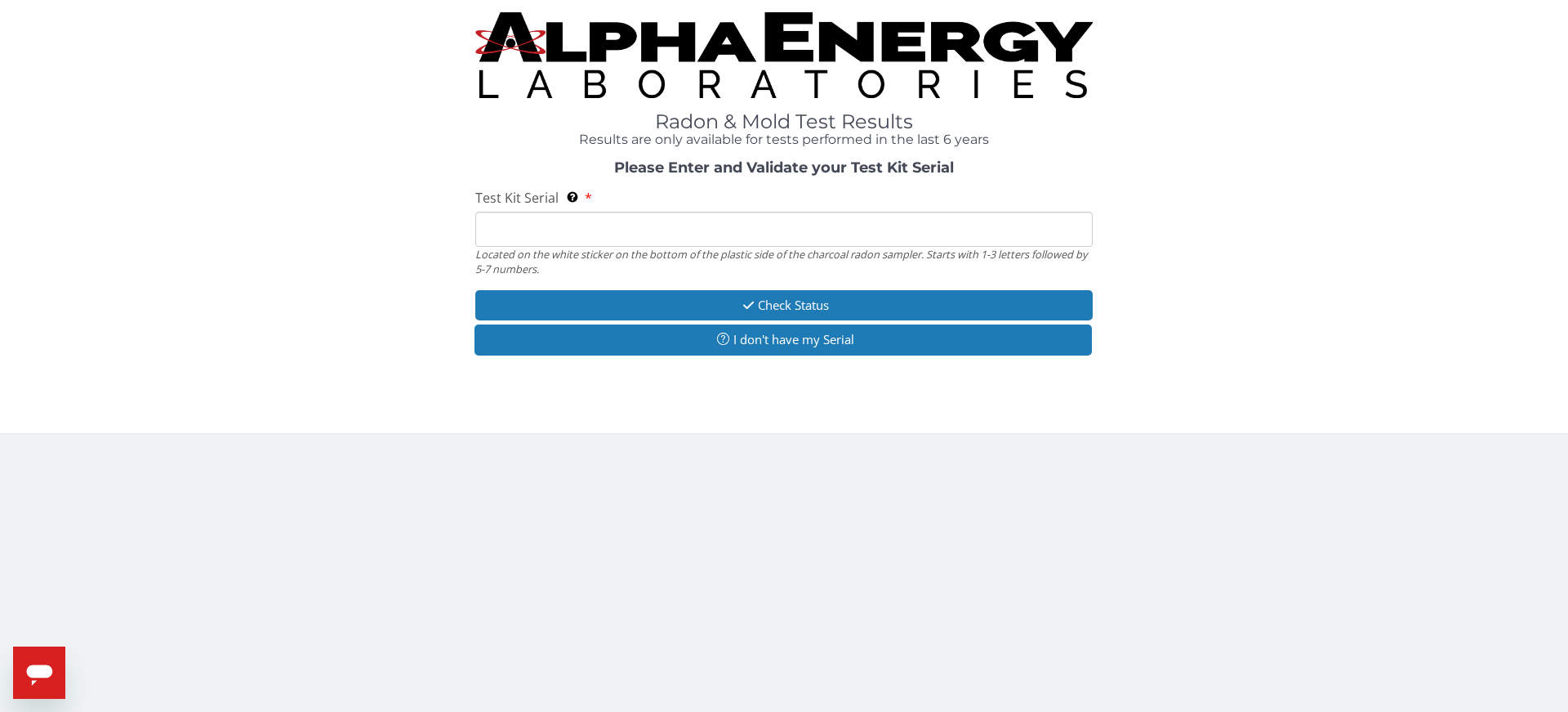
click at [546, 236] on input "Test Kit Serial Located on the white sticker on the bottom of the plastic side …" at bounding box center [784, 229] width 617 height 35
click at [550, 236] on input "Test Kit Serial Located on the white sticker on the bottom of the plastic side …" at bounding box center [784, 229] width 617 height 35
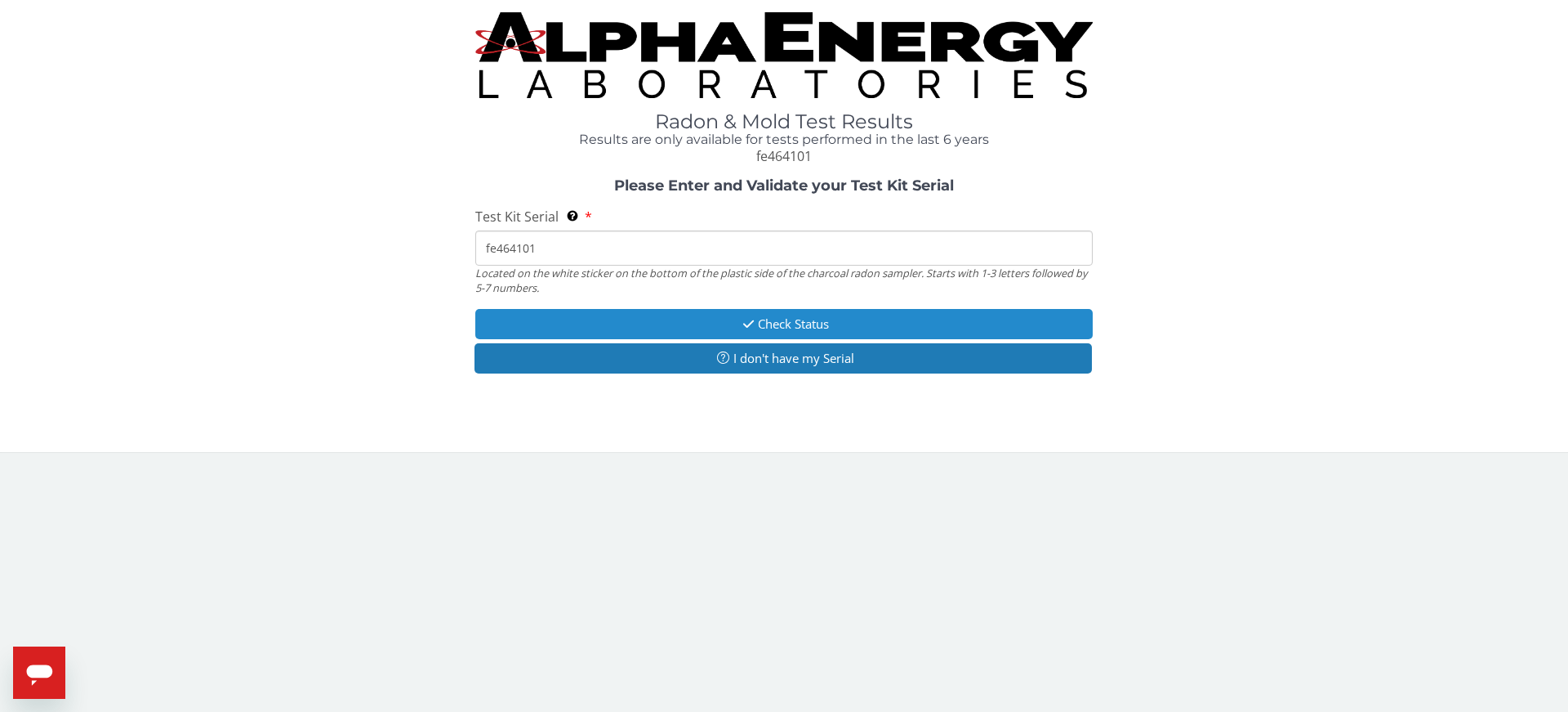
type input "fe464101"
click at [643, 325] on button "Check Status" at bounding box center [784, 323] width 617 height 30
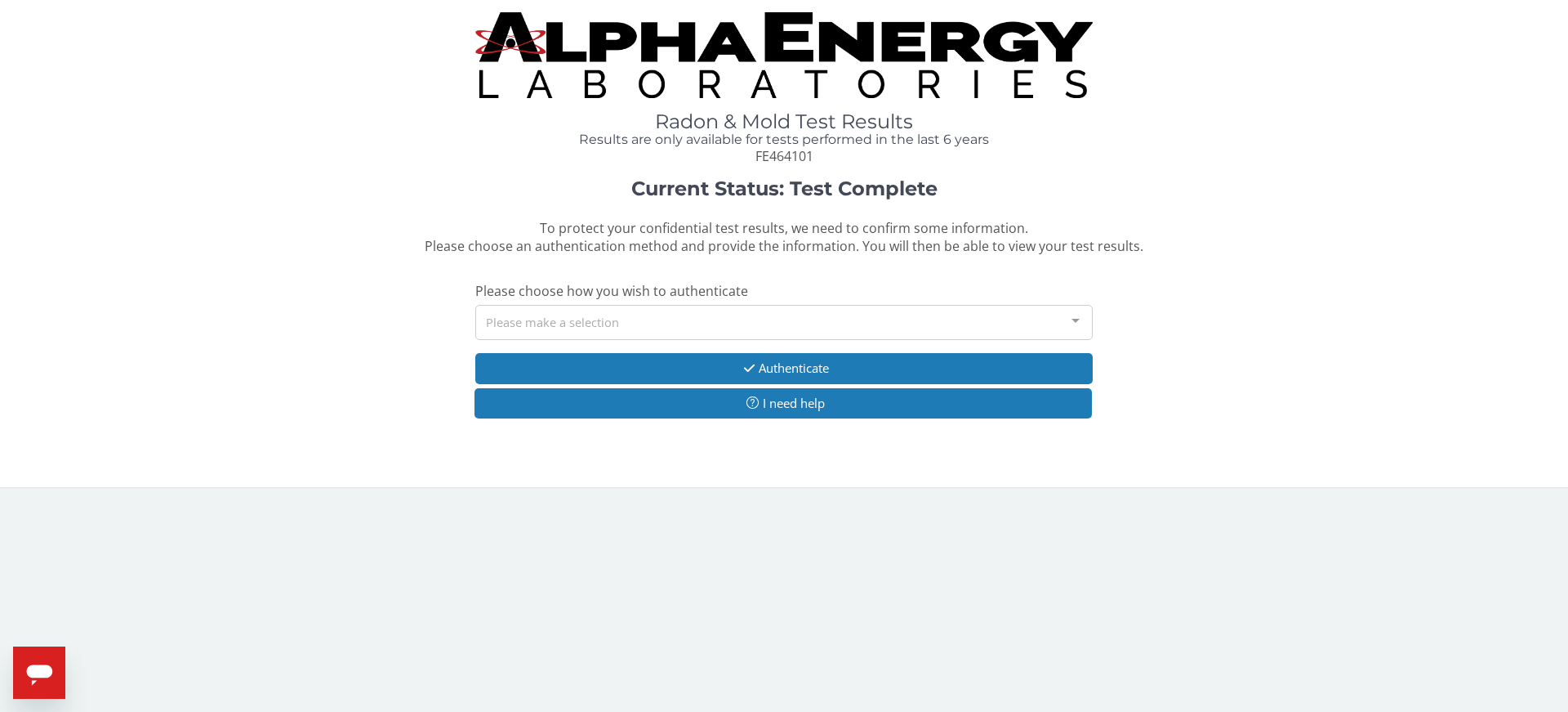
click at [1074, 320] on div at bounding box center [1076, 321] width 33 height 31
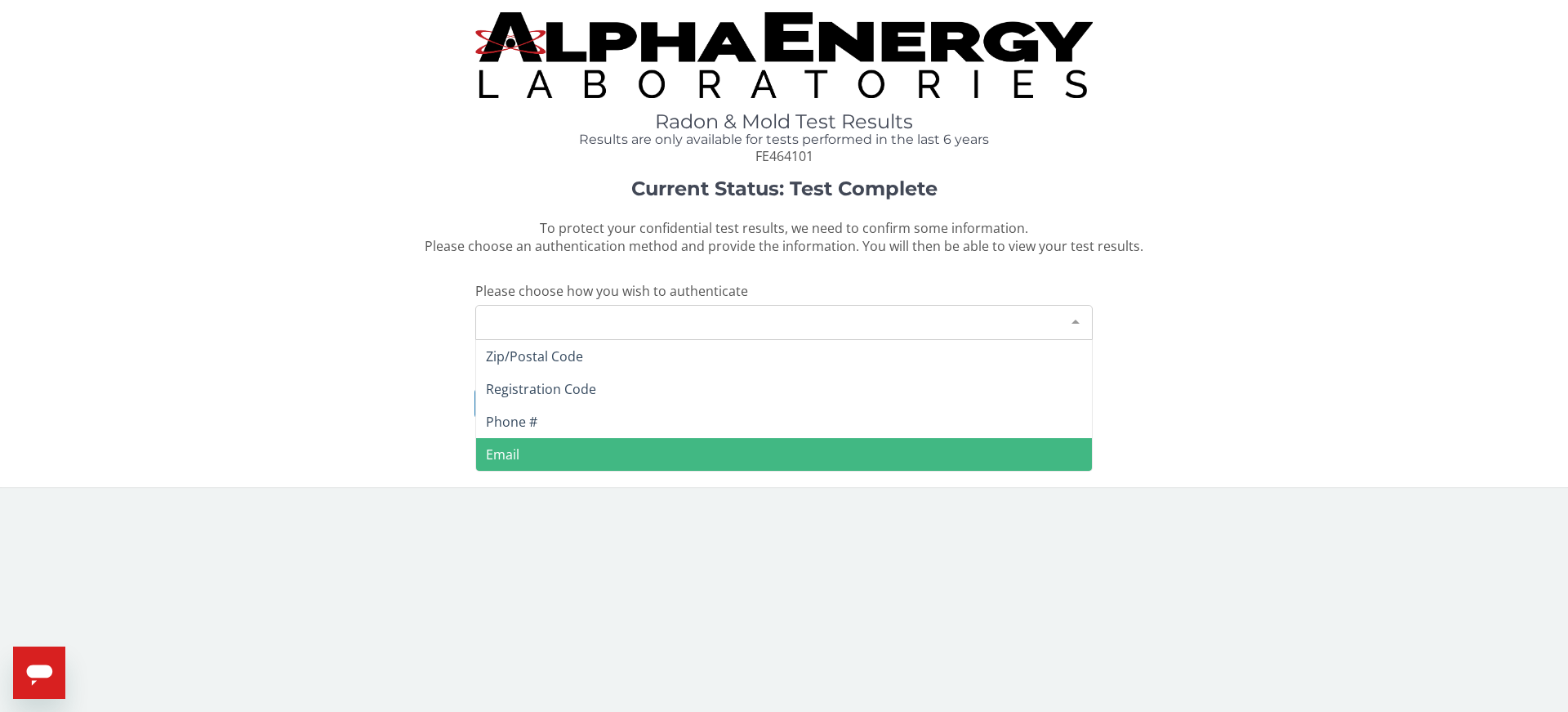
click at [538, 454] on span "Email" at bounding box center [784, 455] width 615 height 33
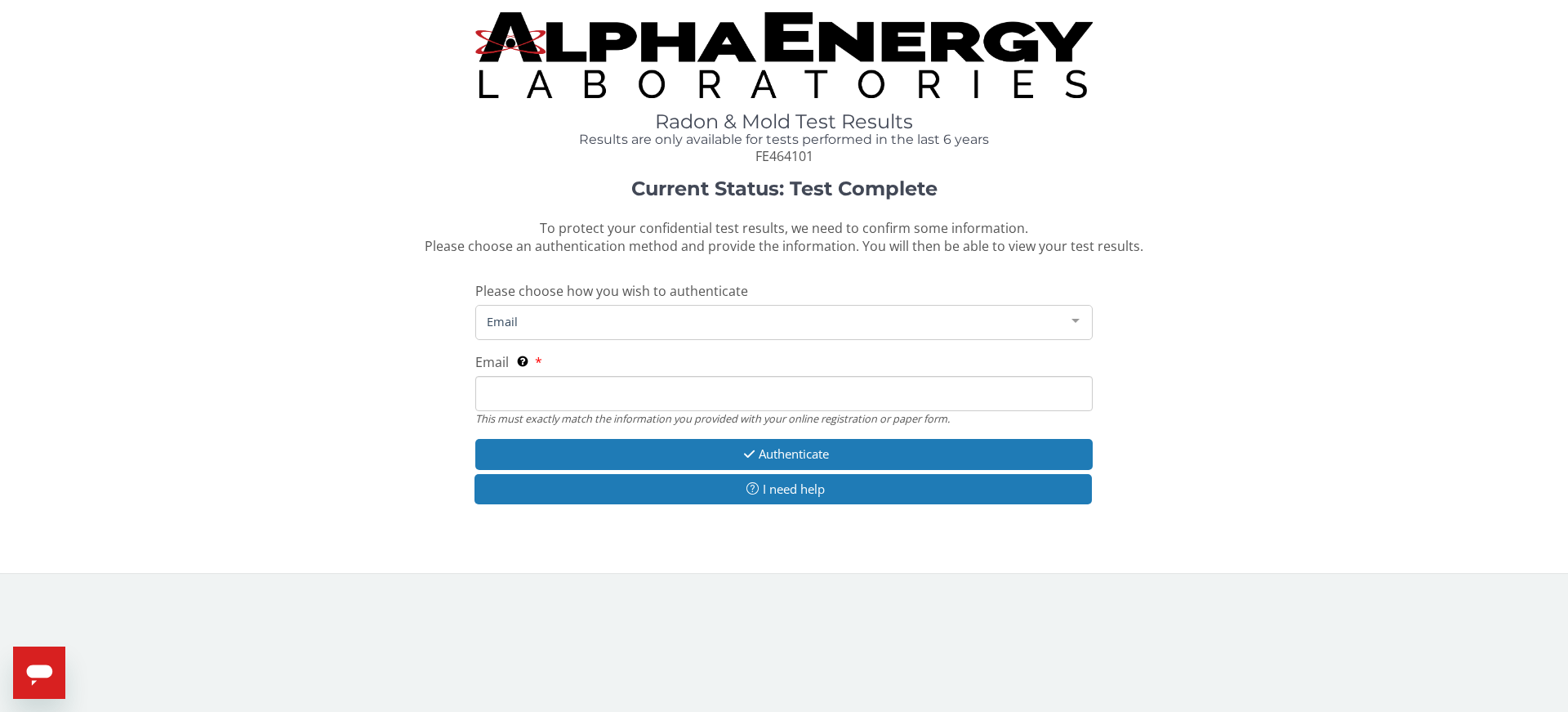
click at [530, 392] on input "Email This must exactly match the information you provided with your online reg…" at bounding box center [784, 393] width 617 height 35
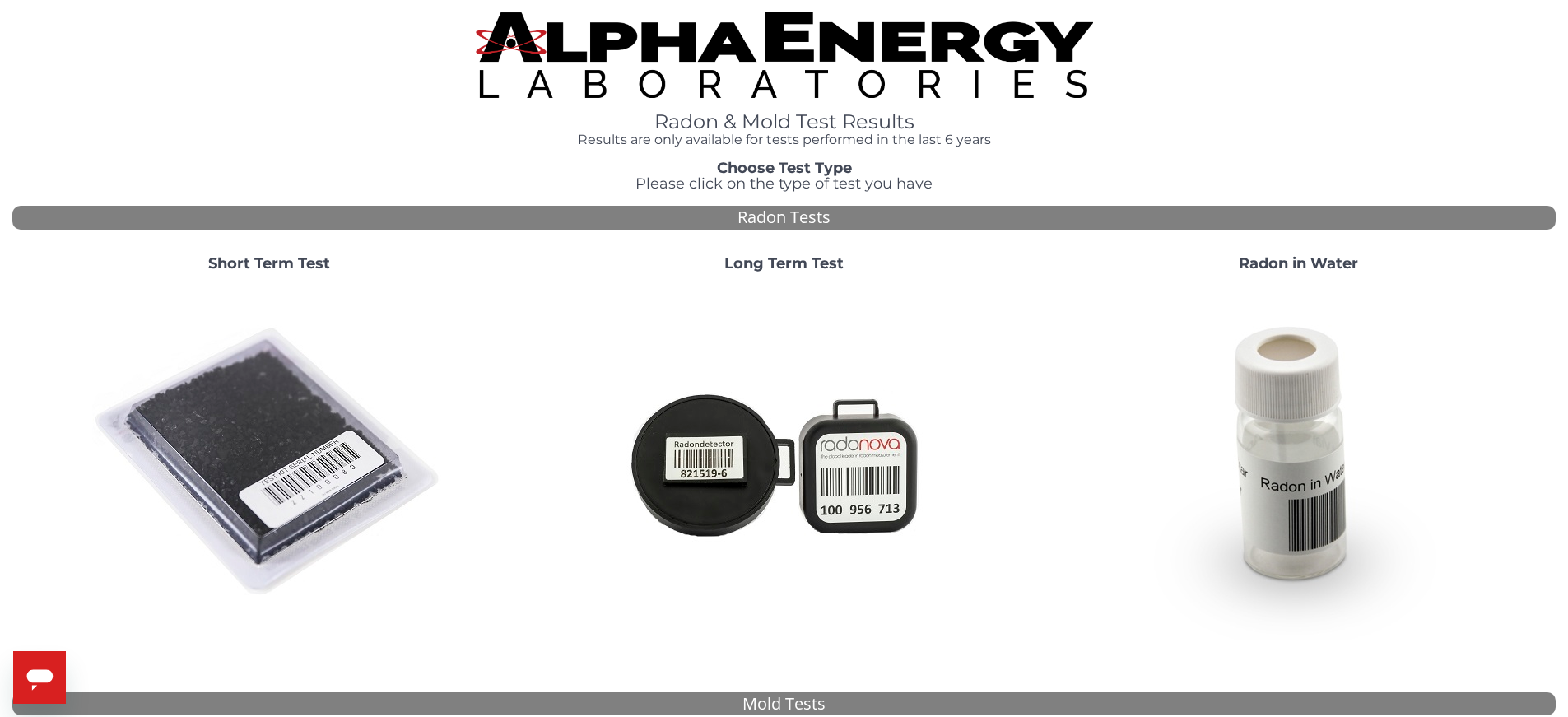
drag, startPoint x: 302, startPoint y: 460, endPoint x: 305, endPoint y: 451, distance: 9.5
click at [302, 460] on img at bounding box center [269, 461] width 353 height 353
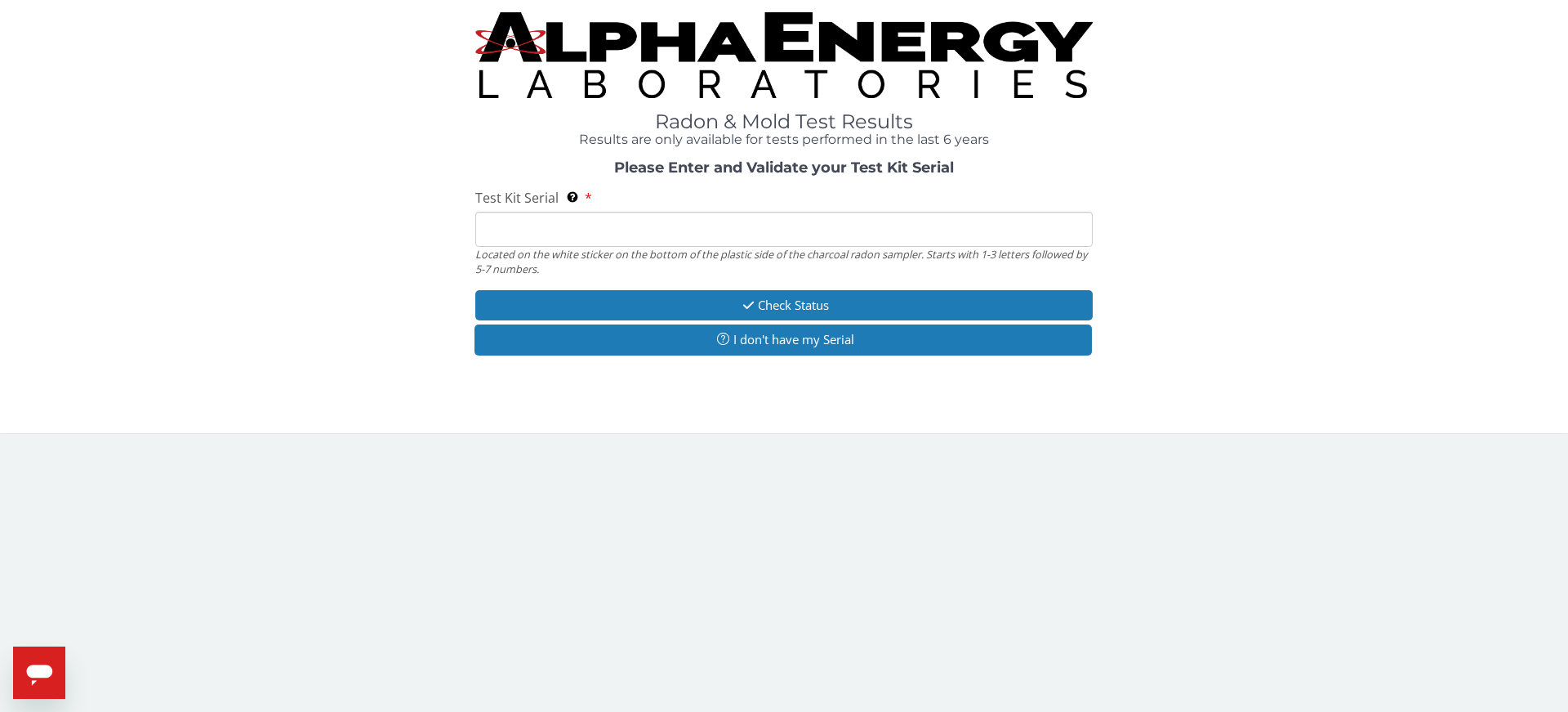
click at [540, 227] on input "Test Kit Serial Located on the white sticker on the bottom of the plastic side …" at bounding box center [784, 229] width 617 height 35
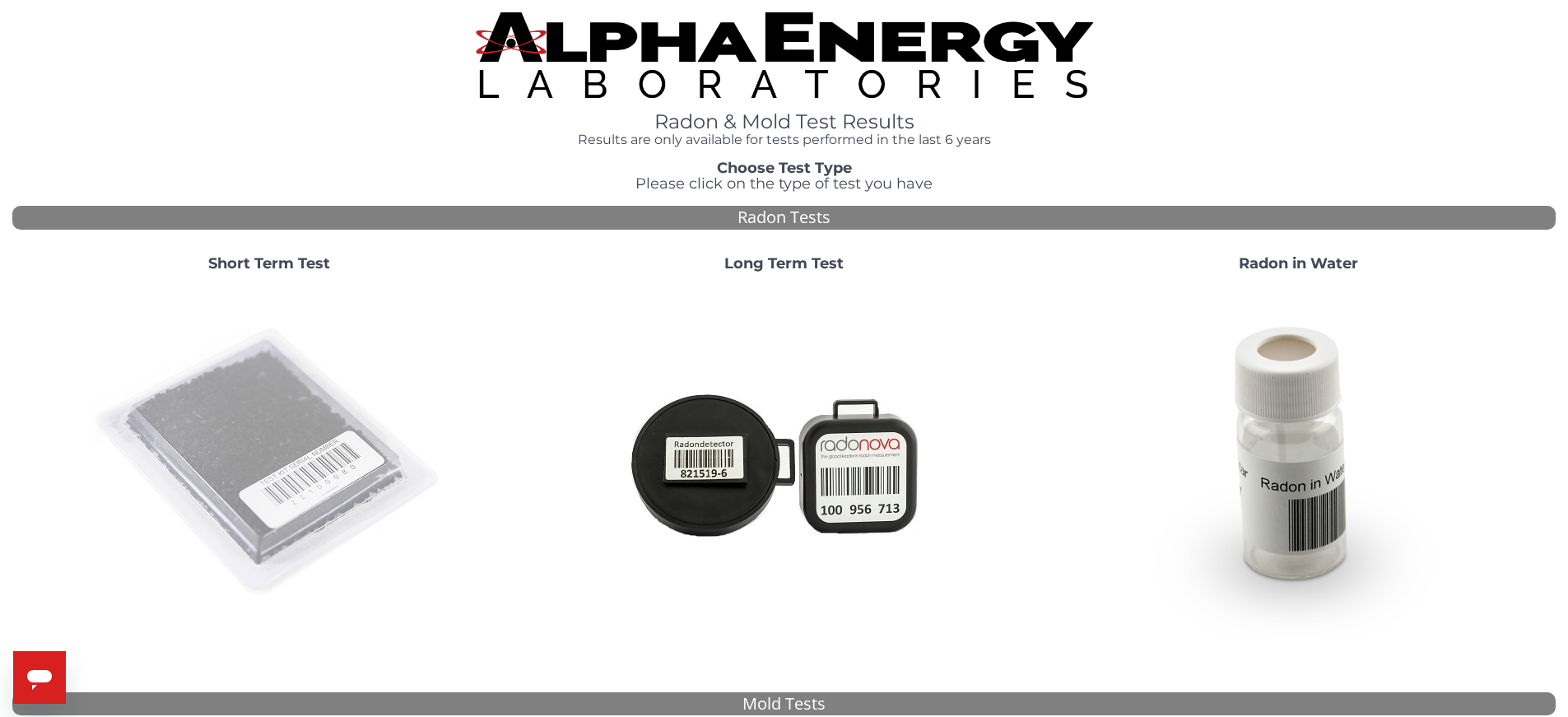
click at [311, 408] on img at bounding box center [269, 461] width 353 height 353
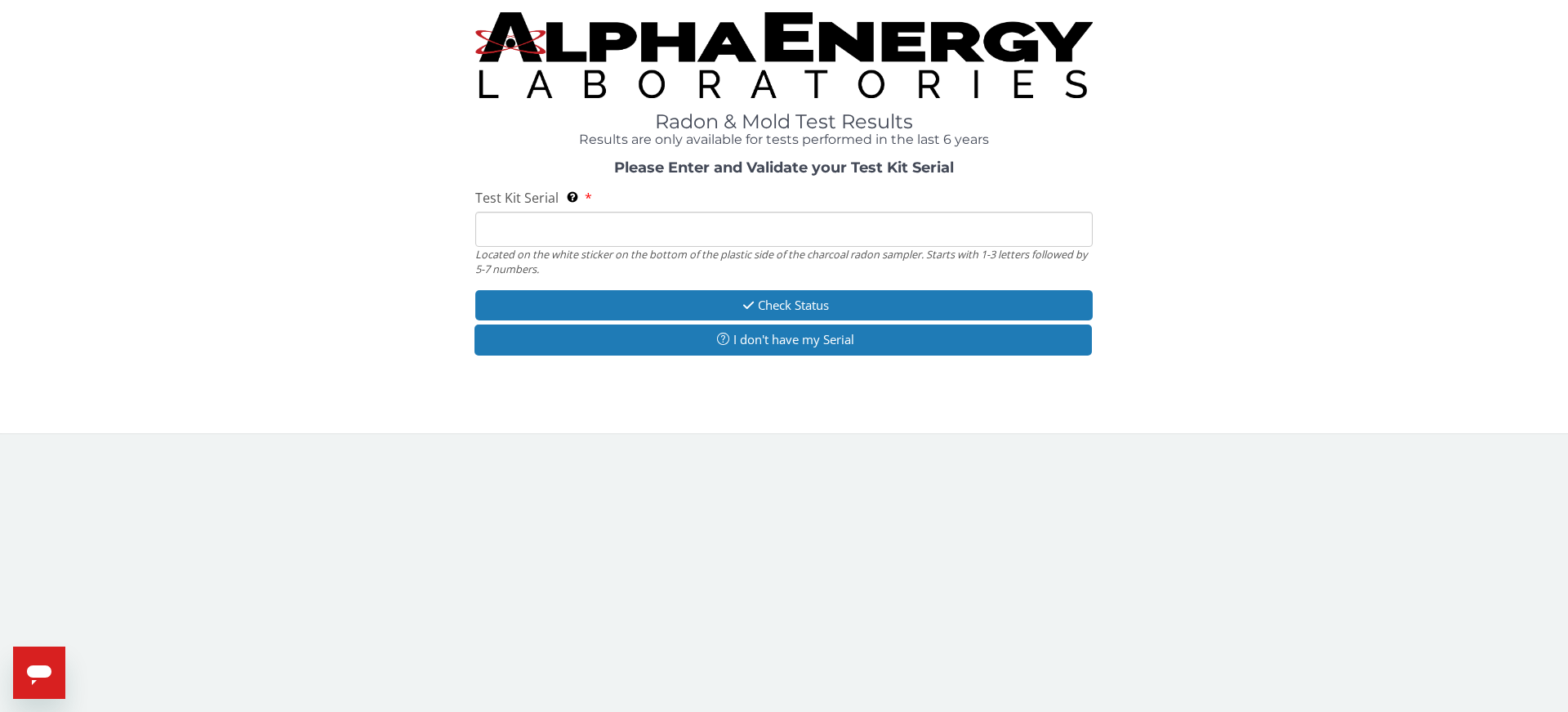
click at [583, 225] on input "Test Kit Serial Located on the white sticker on the bottom of the plastic side …" at bounding box center [784, 229] width 617 height 35
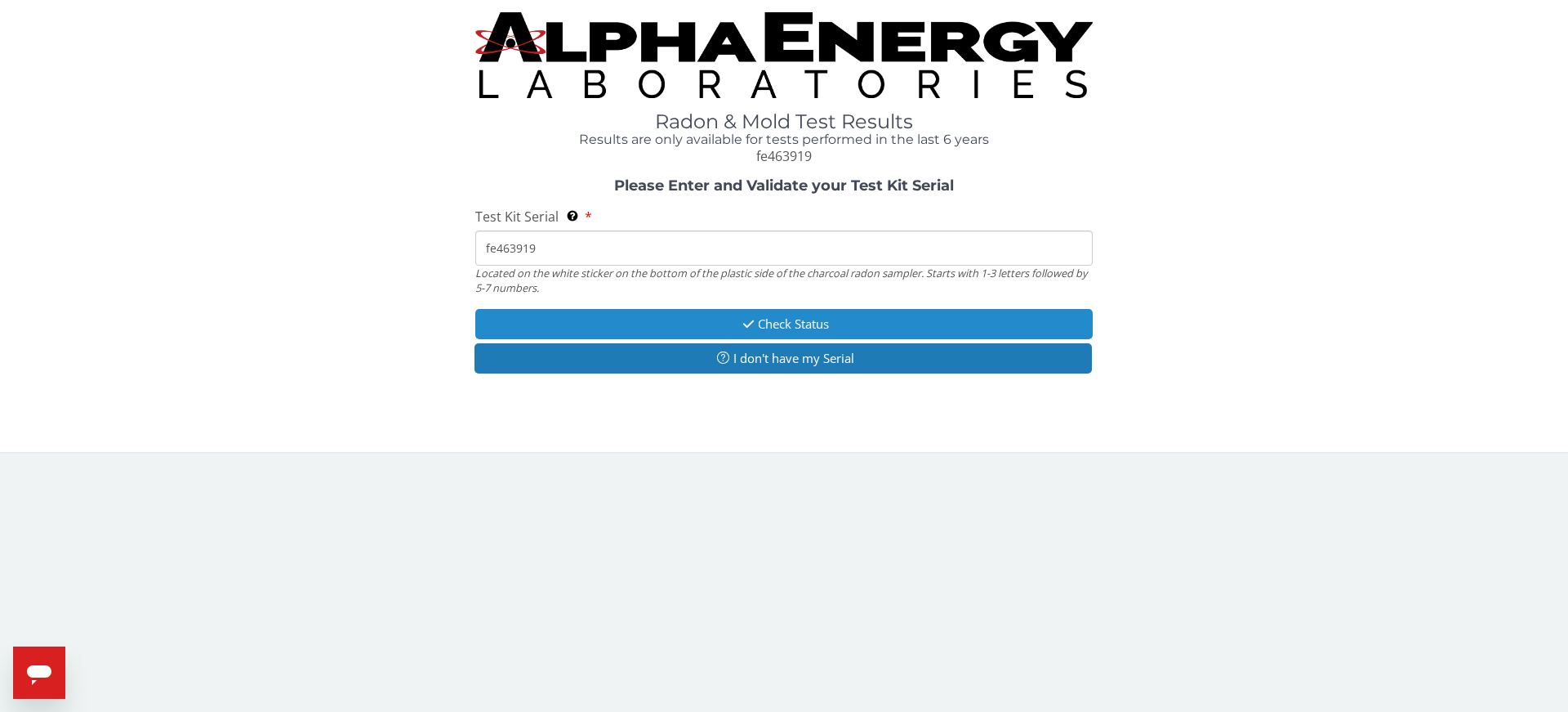
type input "fe463919"
click at [648, 326] on button "Check Status" at bounding box center [784, 323] width 617 height 30
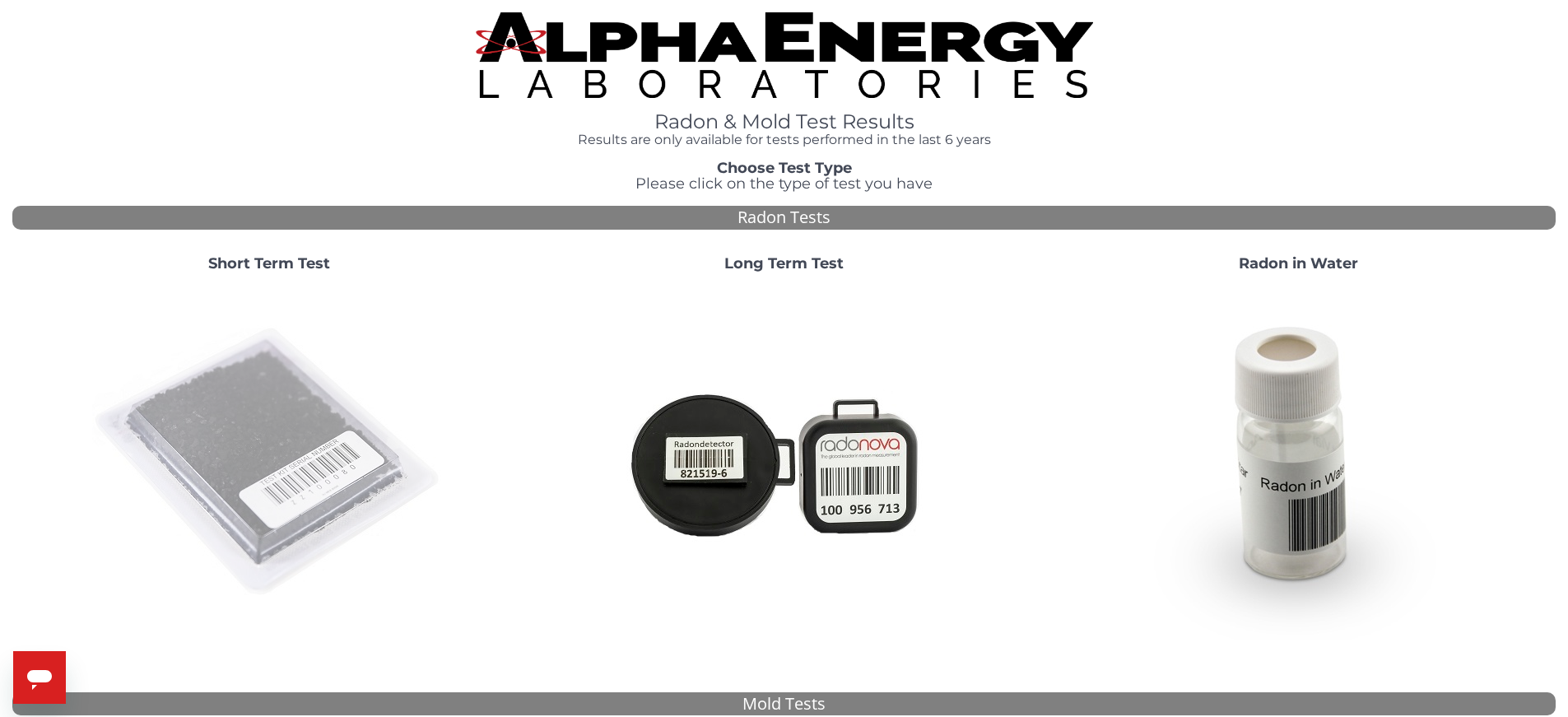
click at [335, 460] on img at bounding box center [269, 461] width 353 height 353
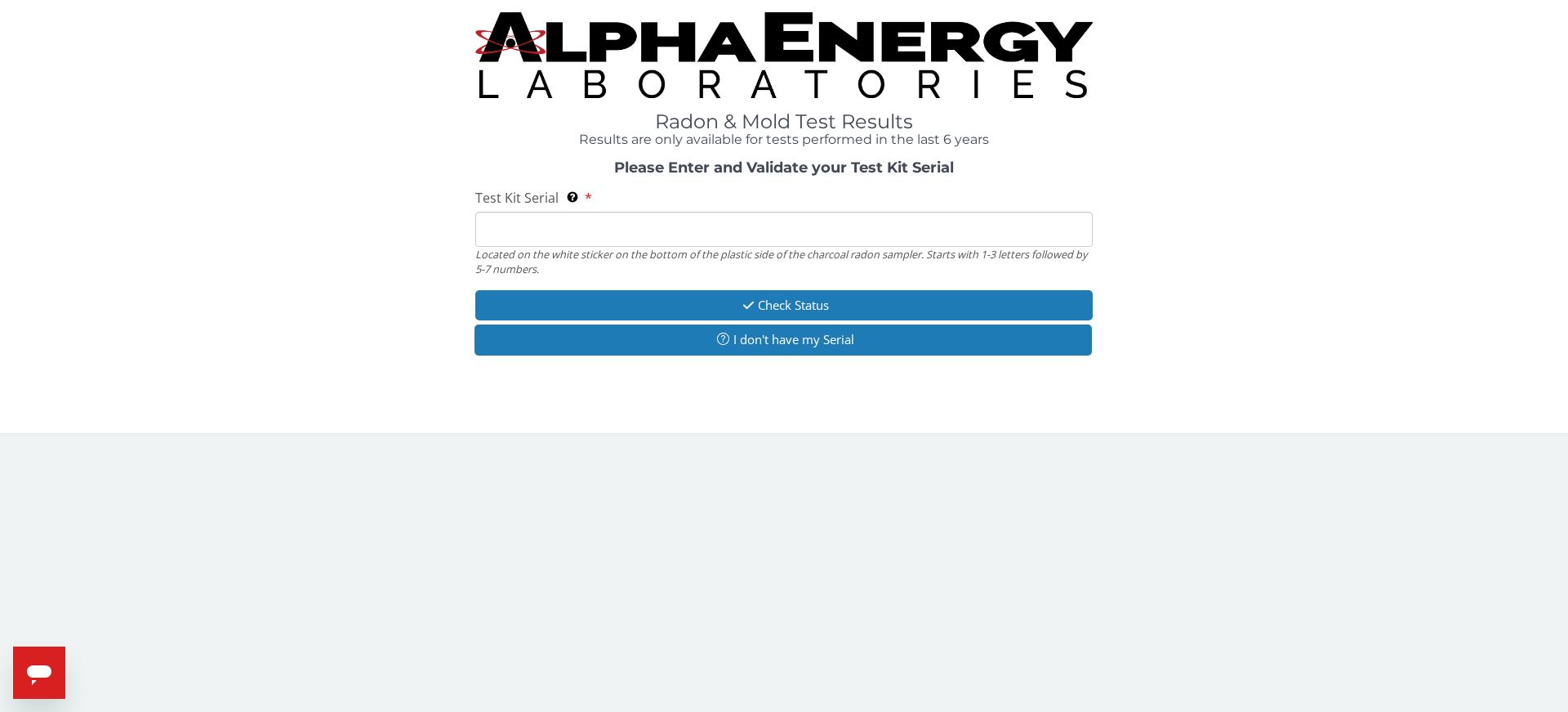
click at [575, 225] on input "Test Kit Serial Located on the white sticker on the bottom of the plastic side …" at bounding box center [784, 229] width 617 height 35
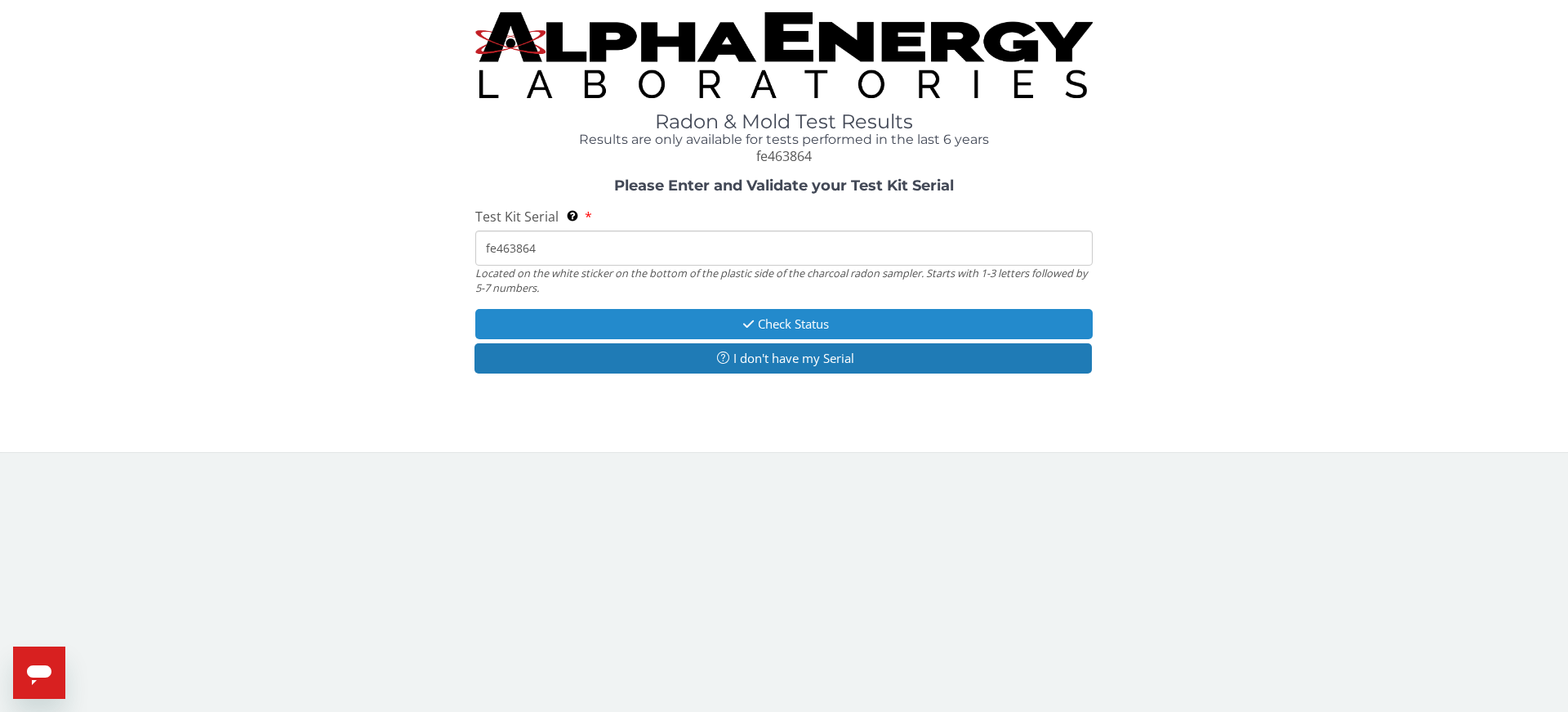
type input "fe463864"
click at [719, 327] on button "Check Status" at bounding box center [784, 323] width 617 height 30
